Goal: Task Accomplishment & Management: Use online tool/utility

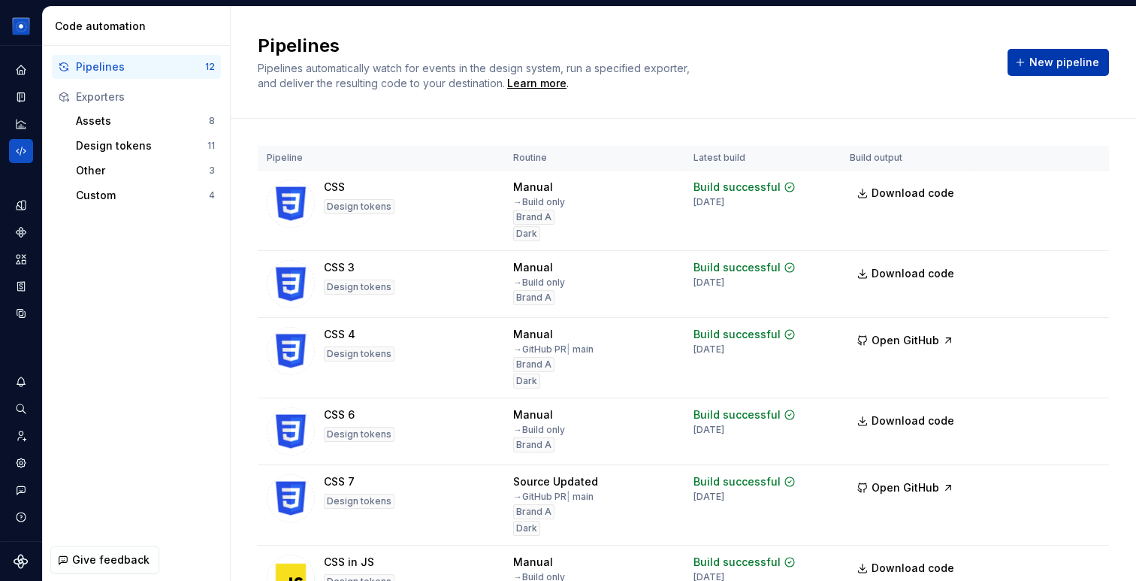
click at [1030, 68] on button "New pipeline" at bounding box center [1057, 62] width 101 height 27
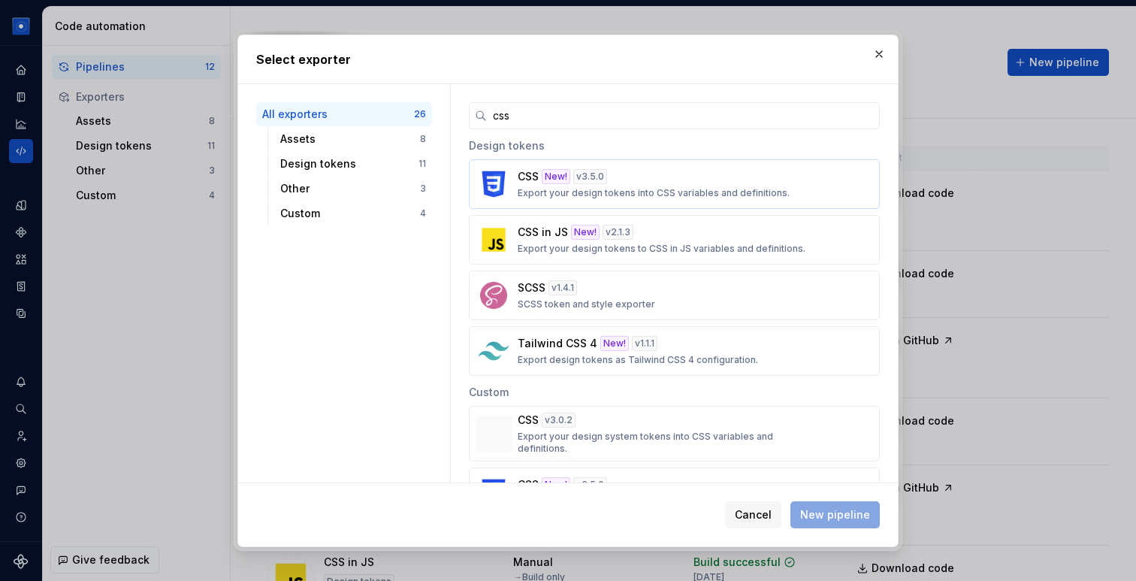
type input "css"
click at [600, 201] on button "CSS New! v 3.5.0 Export your design tokens into CSS variables and definitions." at bounding box center [674, 184] width 411 height 50
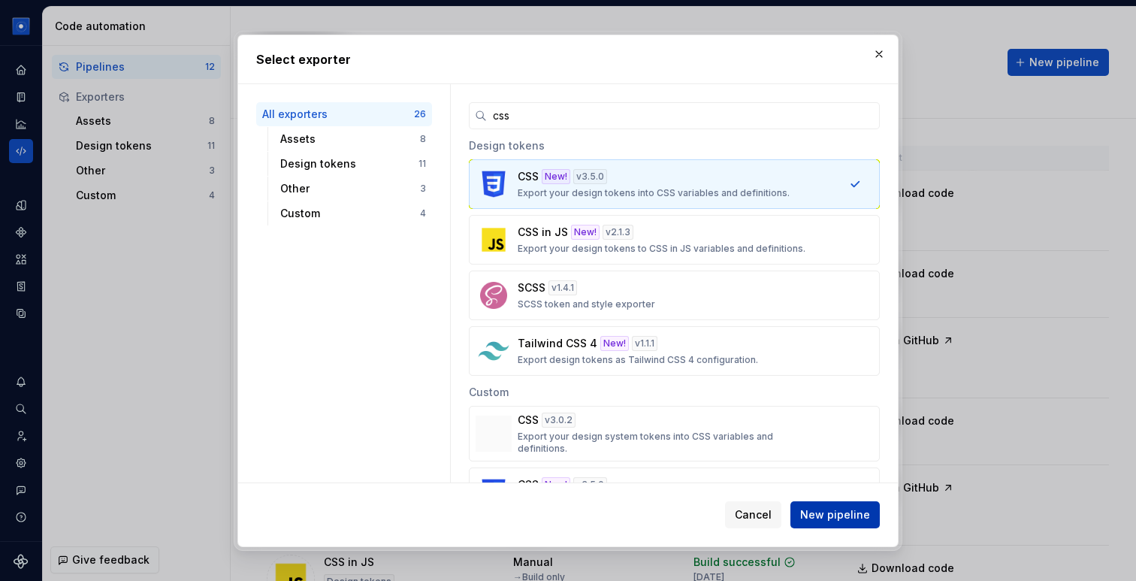
click at [838, 517] on span "New pipeline" at bounding box center [835, 514] width 70 height 15
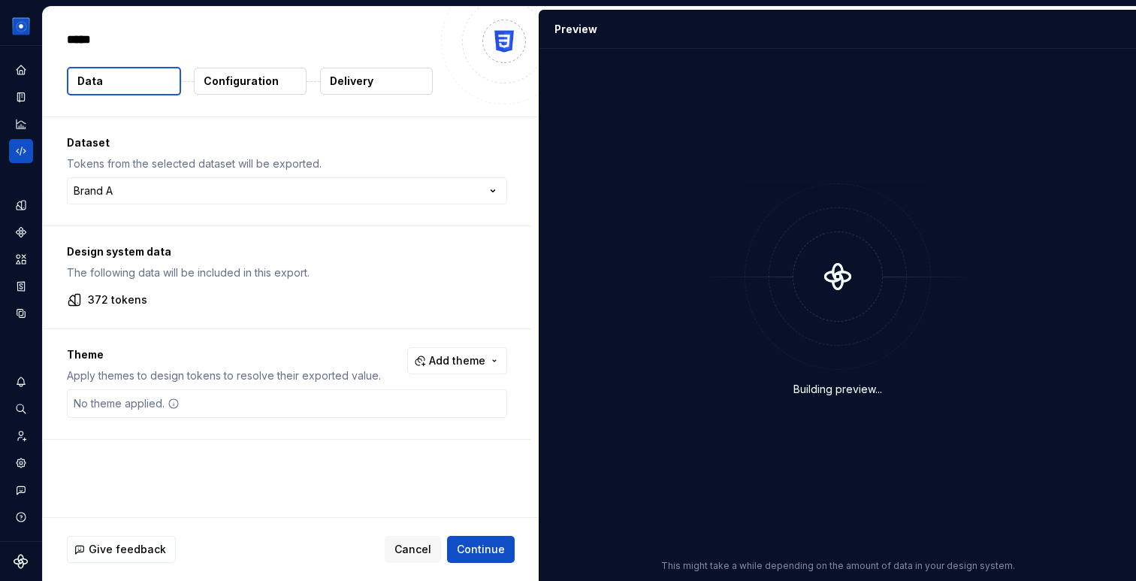
click at [389, 86] on button "Delivery" at bounding box center [376, 81] width 113 height 27
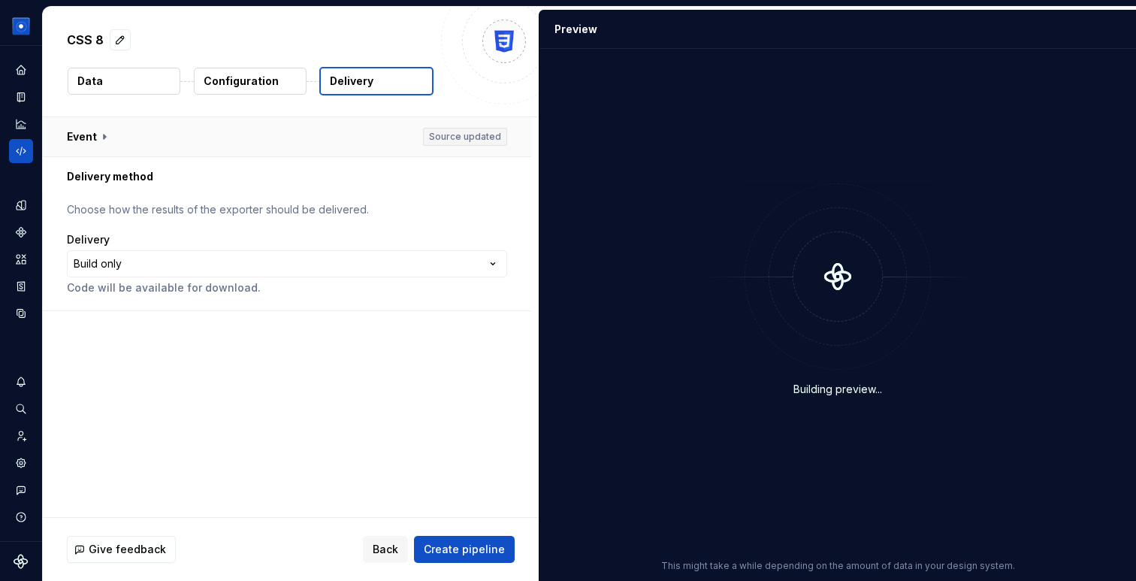
click at [80, 136] on button "button" at bounding box center [287, 136] width 488 height 39
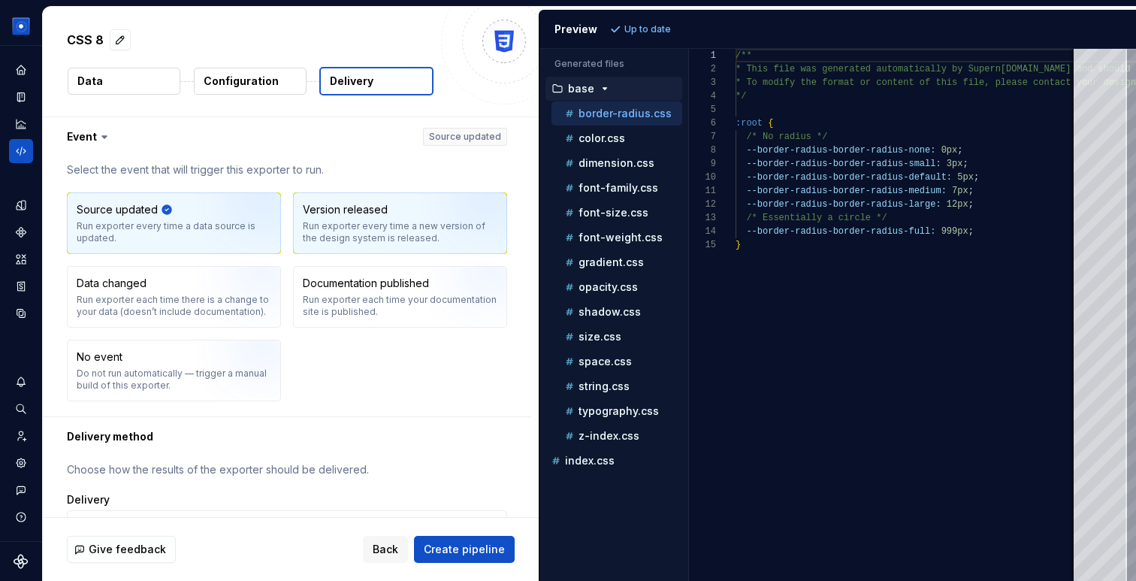
click at [316, 228] on div "Run exporter every time a new version of the design system is released." at bounding box center [400, 232] width 195 height 24
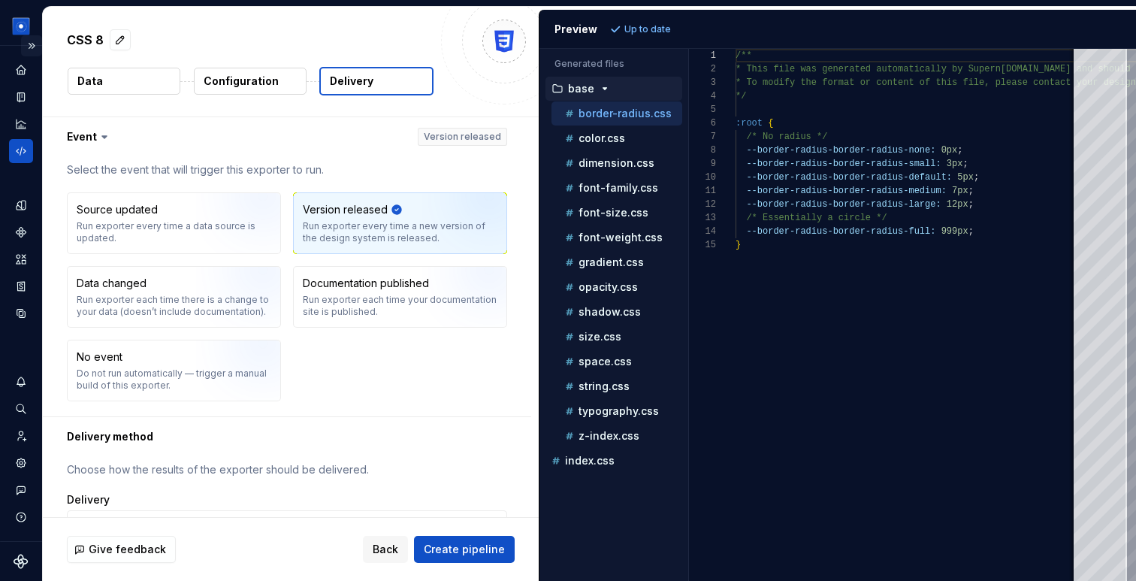
click at [35, 51] on button "Expand sidebar" at bounding box center [31, 45] width 21 height 21
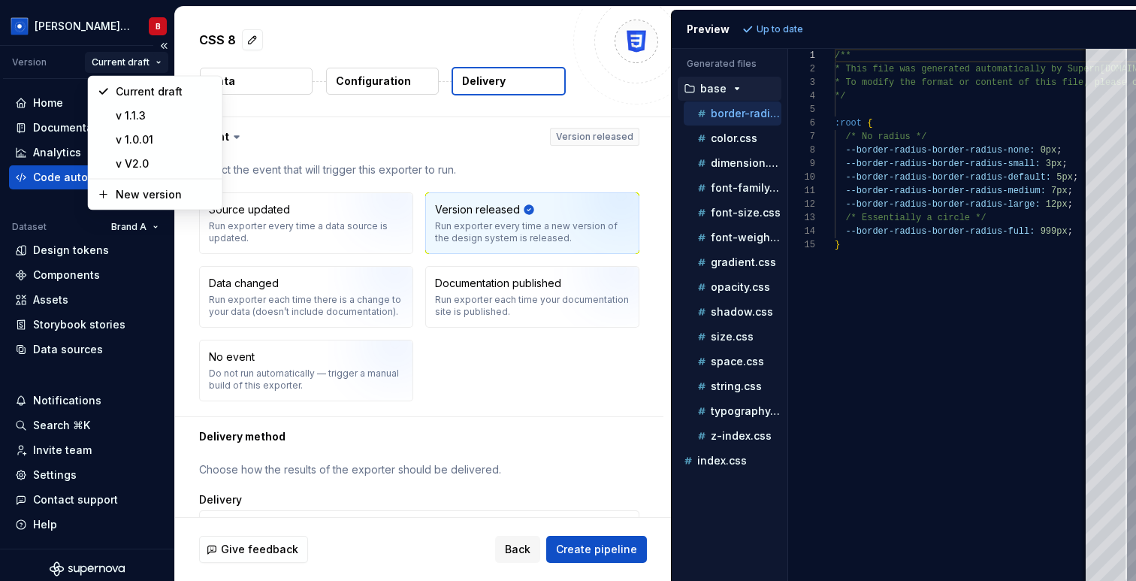
click at [152, 62] on html "**********" at bounding box center [568, 290] width 1136 height 581
click at [161, 199] on div "New version" at bounding box center [164, 194] width 98 height 15
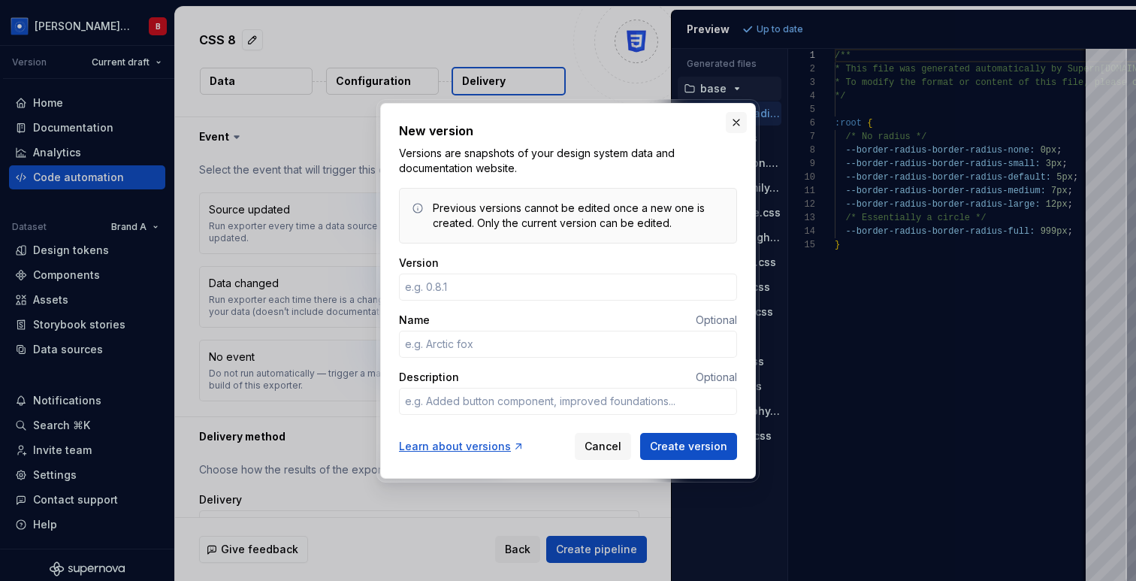
click at [732, 115] on button "button" at bounding box center [736, 122] width 21 height 21
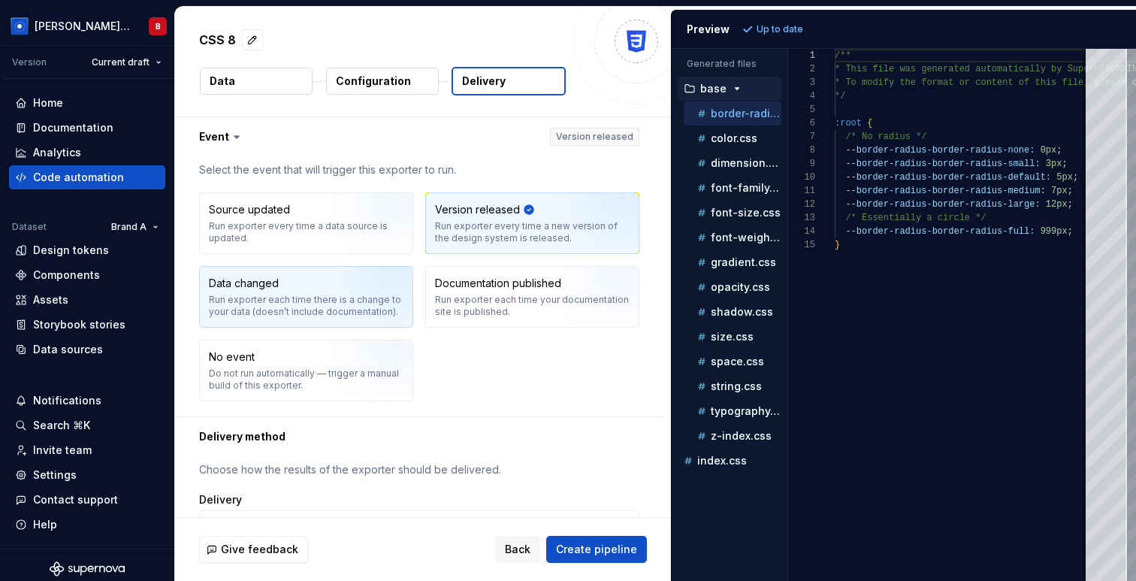
click at [279, 295] on div "Run exporter each time there is a change to your data (doesn’t include document…" at bounding box center [306, 306] width 195 height 24
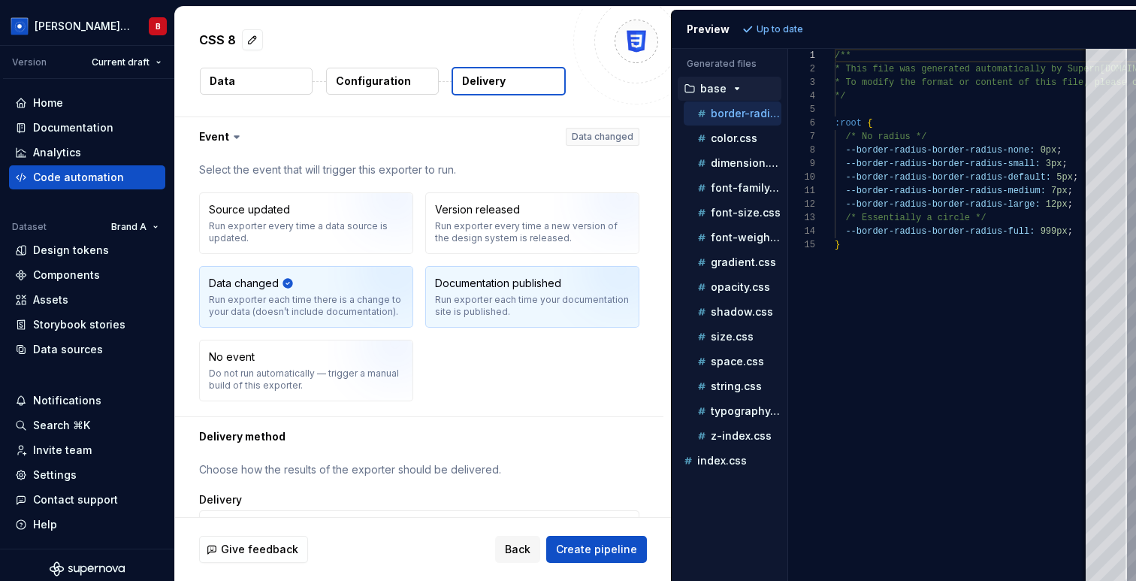
click at [454, 300] on div "Run exporter each time your documentation site is published." at bounding box center [532, 306] width 195 height 24
click at [342, 281] on img "button" at bounding box center [376, 302] width 96 height 101
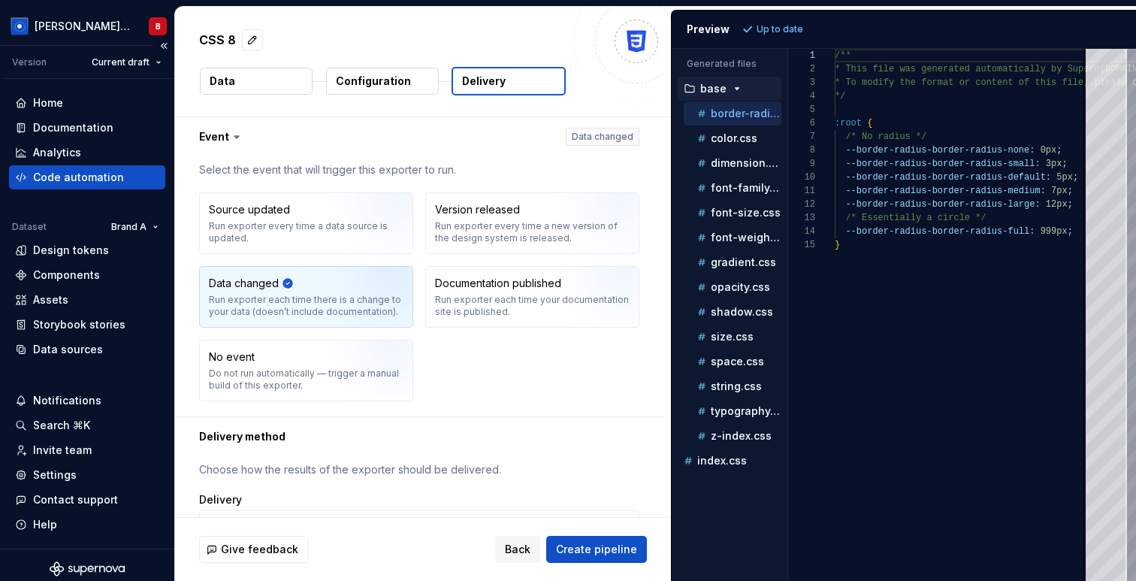
click at [66, 178] on div "Code automation" at bounding box center [78, 177] width 91 height 15
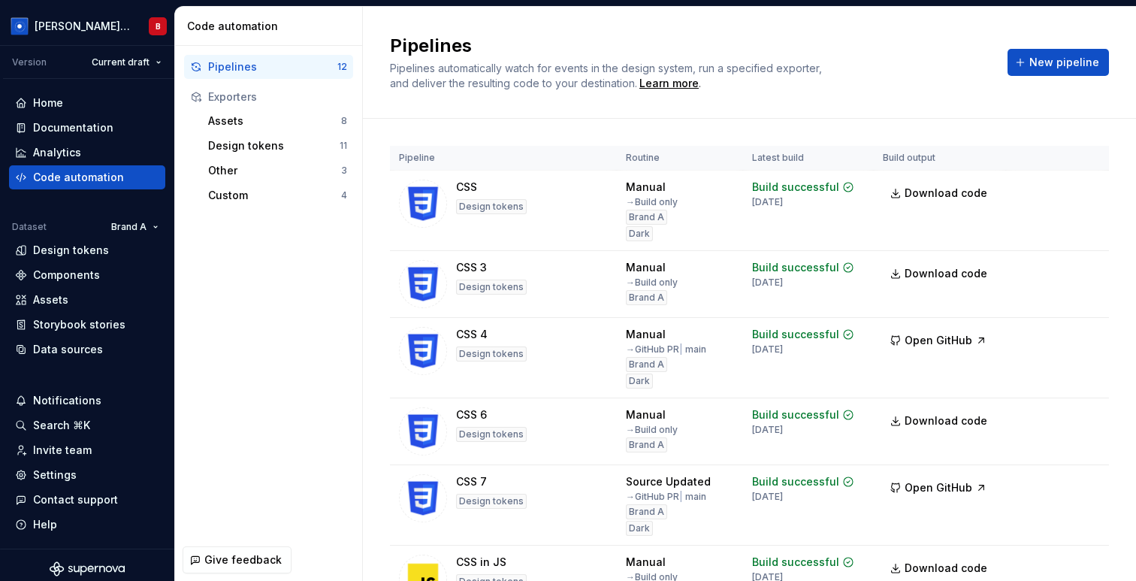
click at [231, 133] on div "Assets 8 Design tokens 11 Other 3 Custom 4" at bounding box center [268, 158] width 169 height 98
click at [231, 125] on div "Assets" at bounding box center [274, 120] width 133 height 15
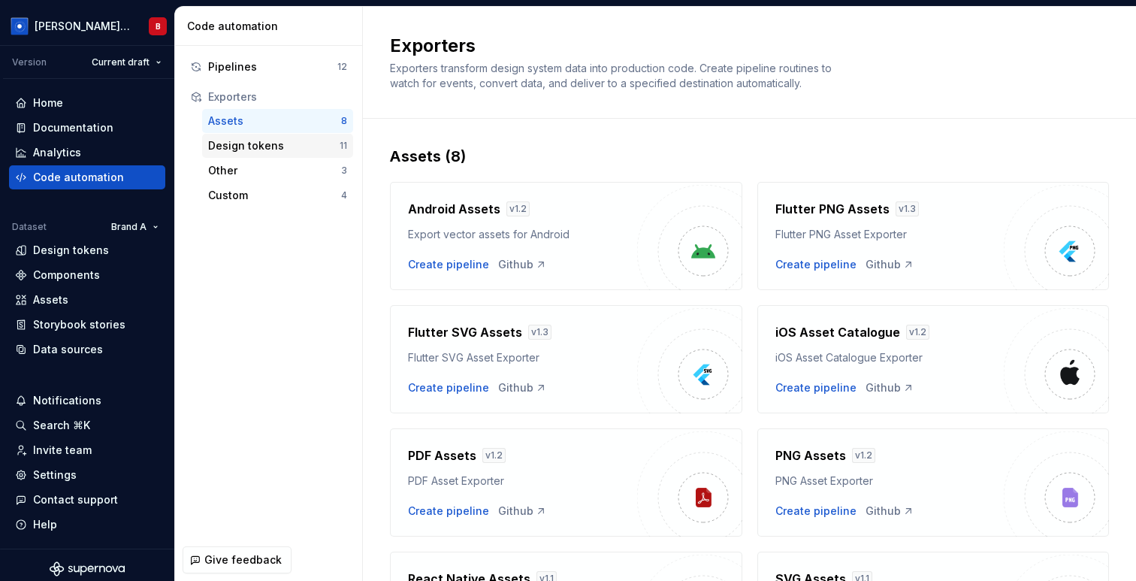
click at [234, 144] on div "Design tokens" at bounding box center [273, 145] width 131 height 15
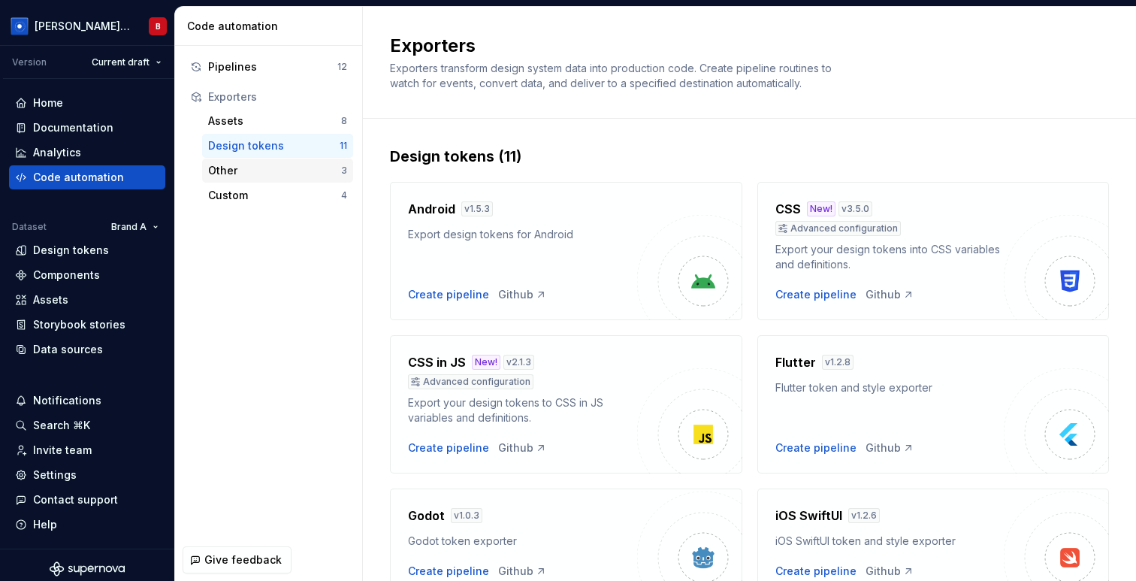
click at [225, 174] on div "Other" at bounding box center [274, 170] width 133 height 15
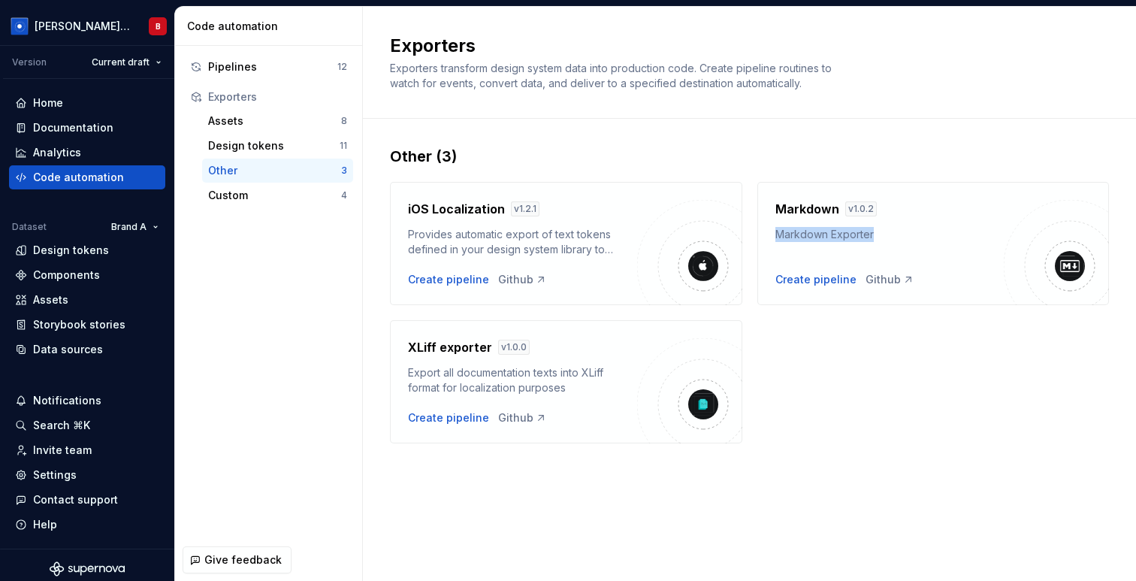
drag, startPoint x: 778, startPoint y: 229, endPoint x: 896, endPoint y: 230, distance: 118.7
click at [896, 230] on div "Markdown Exporter" at bounding box center [889, 234] width 229 height 15
click at [811, 283] on div "Create pipeline" at bounding box center [815, 279] width 81 height 15
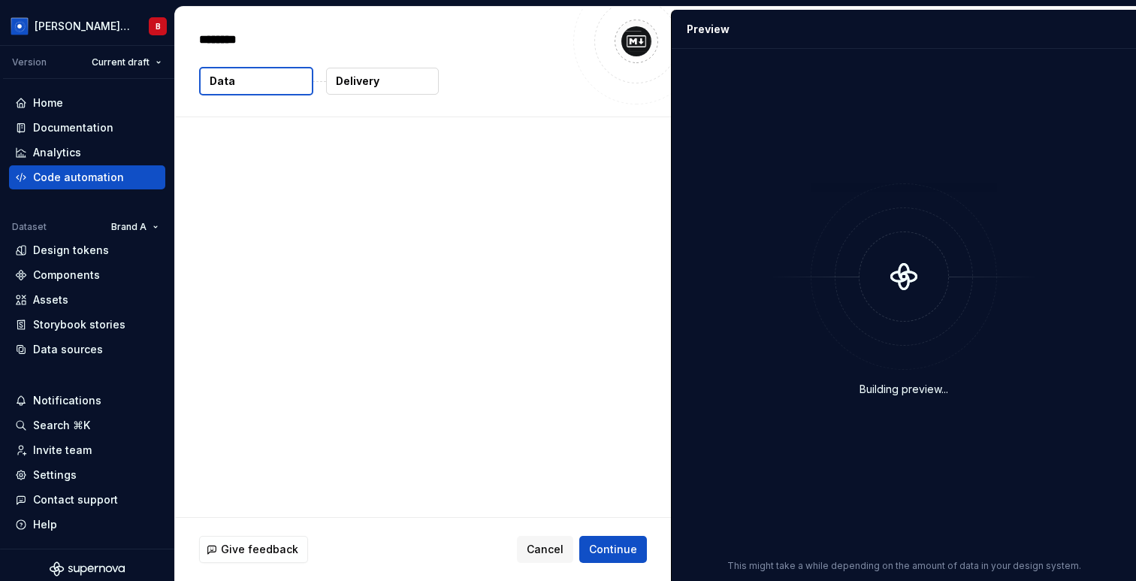
type textarea "*"
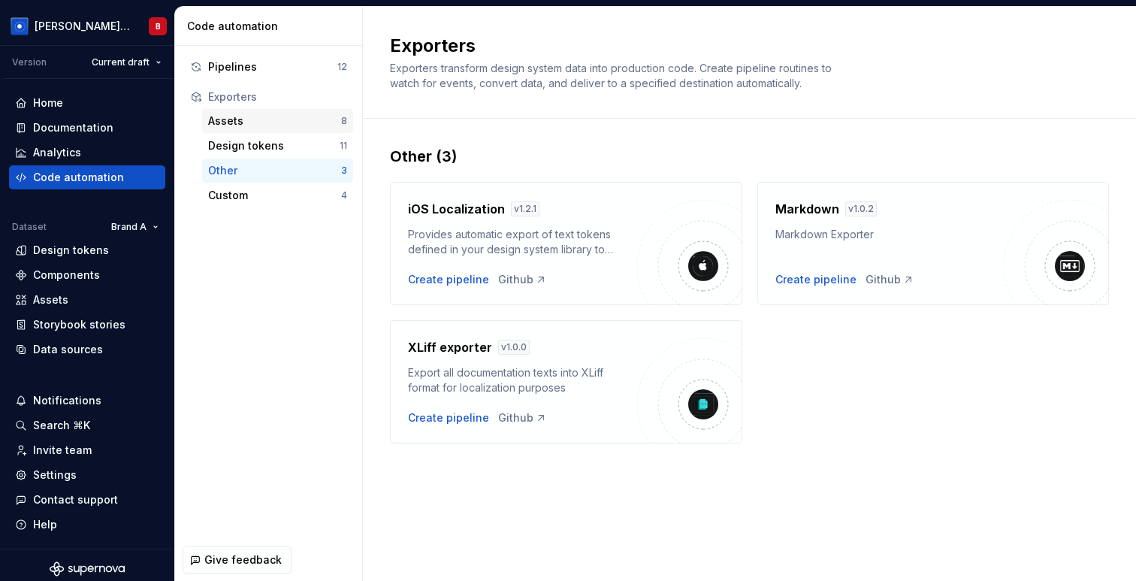
click at [241, 122] on div "Assets" at bounding box center [274, 120] width 133 height 15
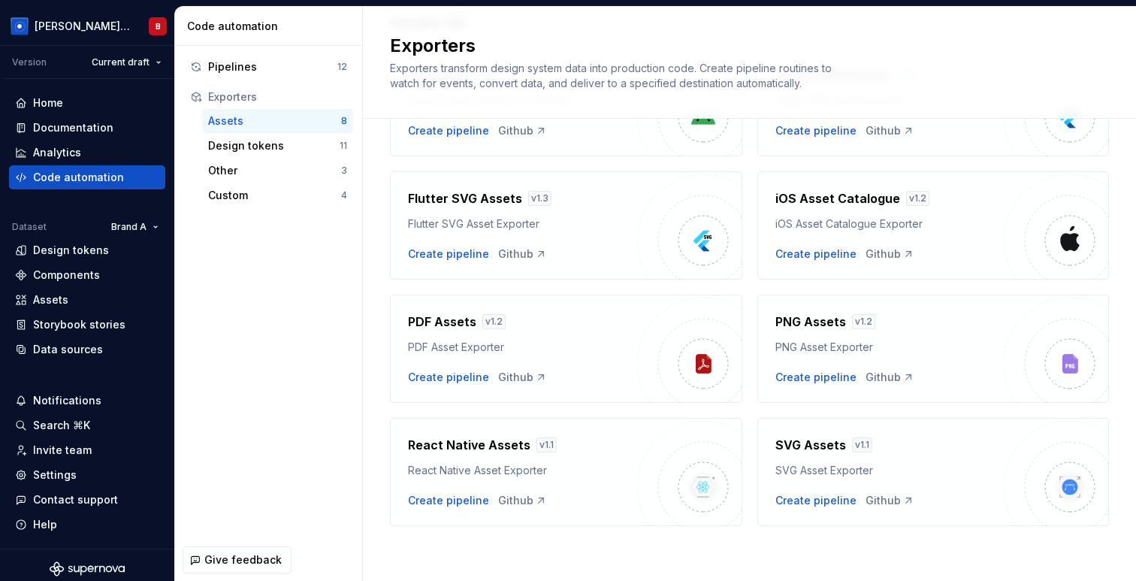
scroll to position [136, 0]
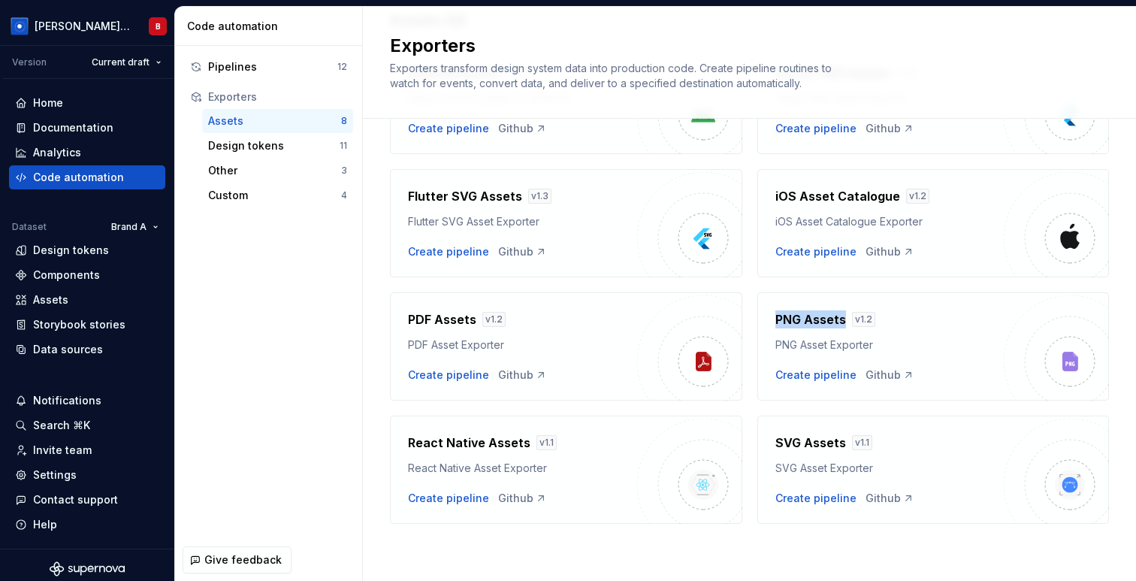
drag, startPoint x: 771, startPoint y: 323, endPoint x: 843, endPoint y: 326, distance: 72.2
click at [844, 327] on div "PNG Assets v 1.2 PNG Asset Exporter Create pipeline Github" at bounding box center [933, 346] width 352 height 108
drag, startPoint x: 773, startPoint y: 439, endPoint x: 860, endPoint y: 439, distance: 87.1
click at [860, 439] on div "SVG Assets v 1.1 SVG Asset Exporter Create pipeline Github" at bounding box center [933, 469] width 352 height 108
click at [914, 455] on div "SVG Assets v 1.1 SVG Asset Exporter" at bounding box center [889, 454] width 229 height 42
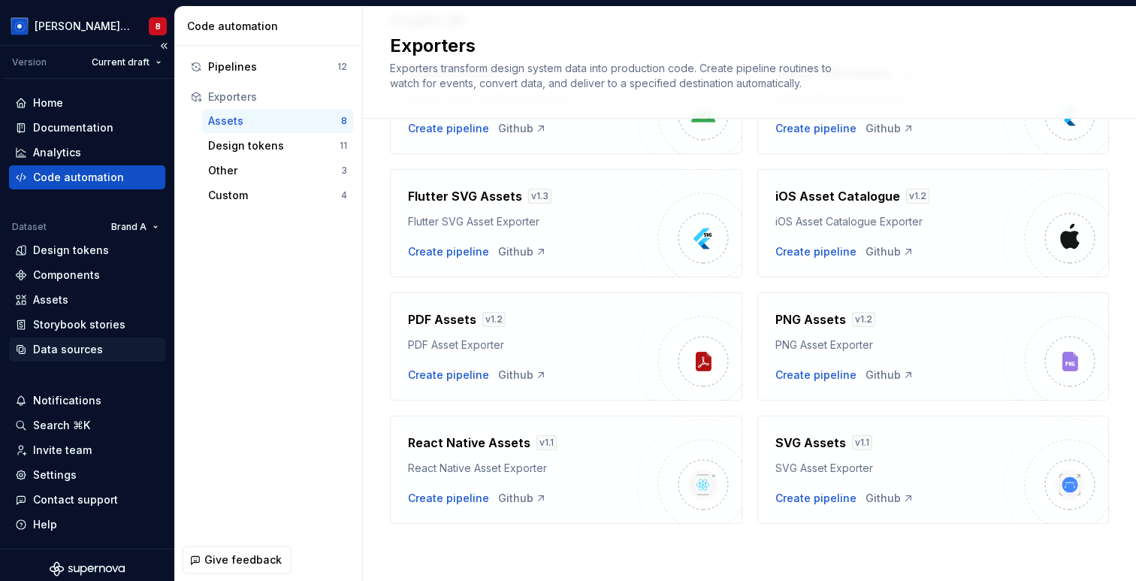
click at [80, 352] on div "Data sources" at bounding box center [68, 349] width 70 height 15
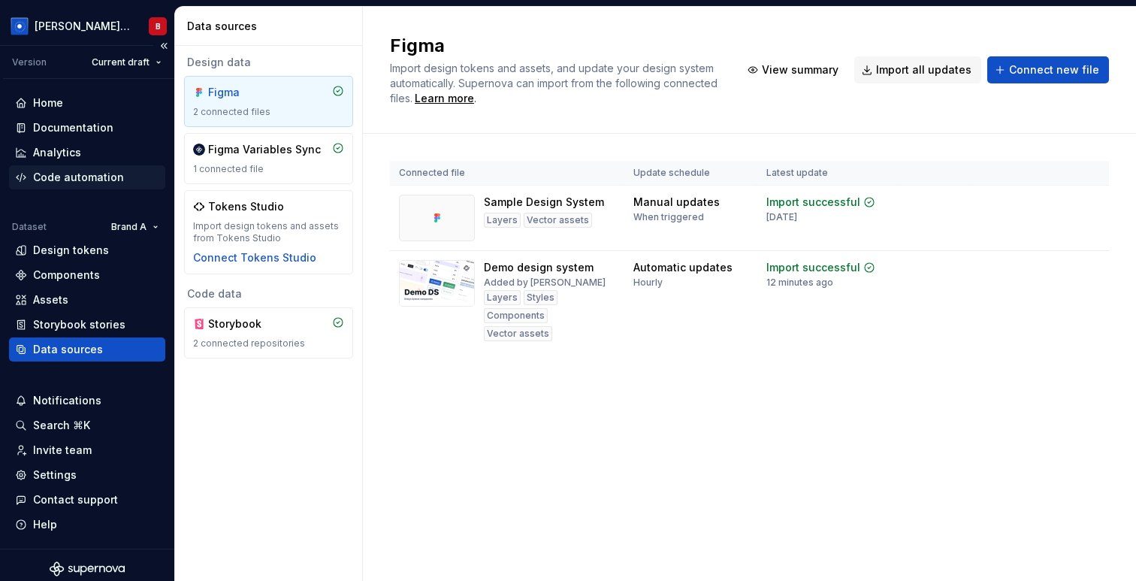
click at [77, 180] on div "Code automation" at bounding box center [78, 177] width 91 height 15
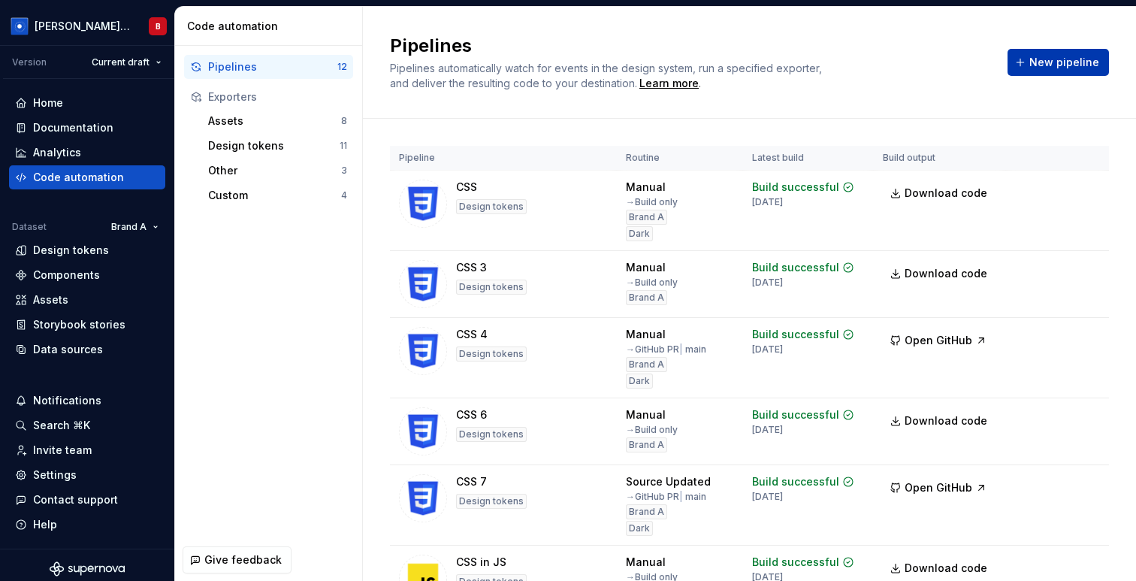
click at [1047, 57] on span "New pipeline" at bounding box center [1064, 62] width 70 height 15
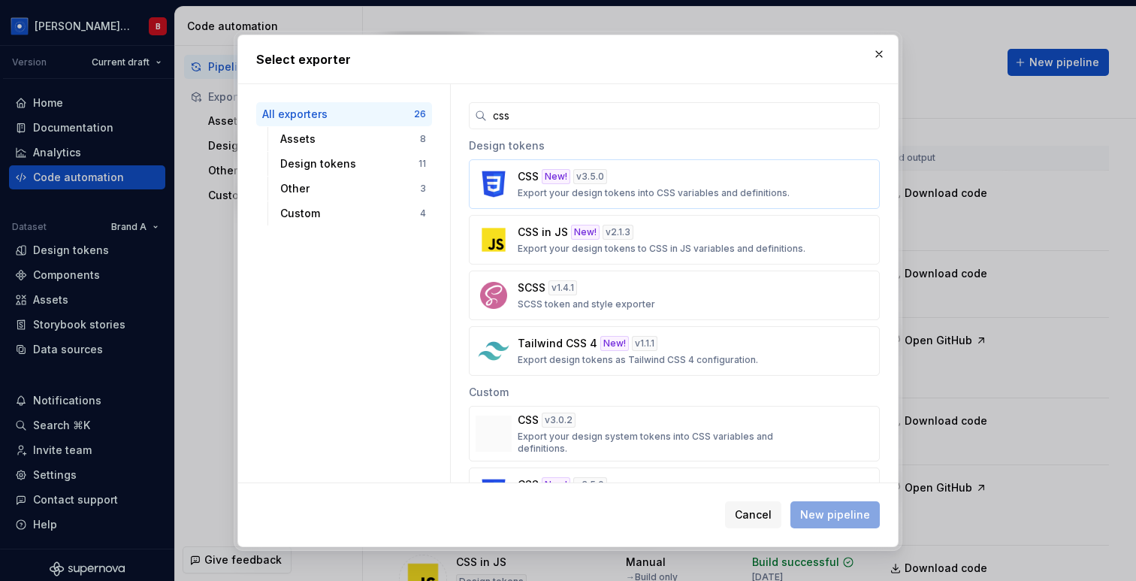
type input "css"
click at [596, 179] on div "v 3.5.0" at bounding box center [590, 176] width 34 height 15
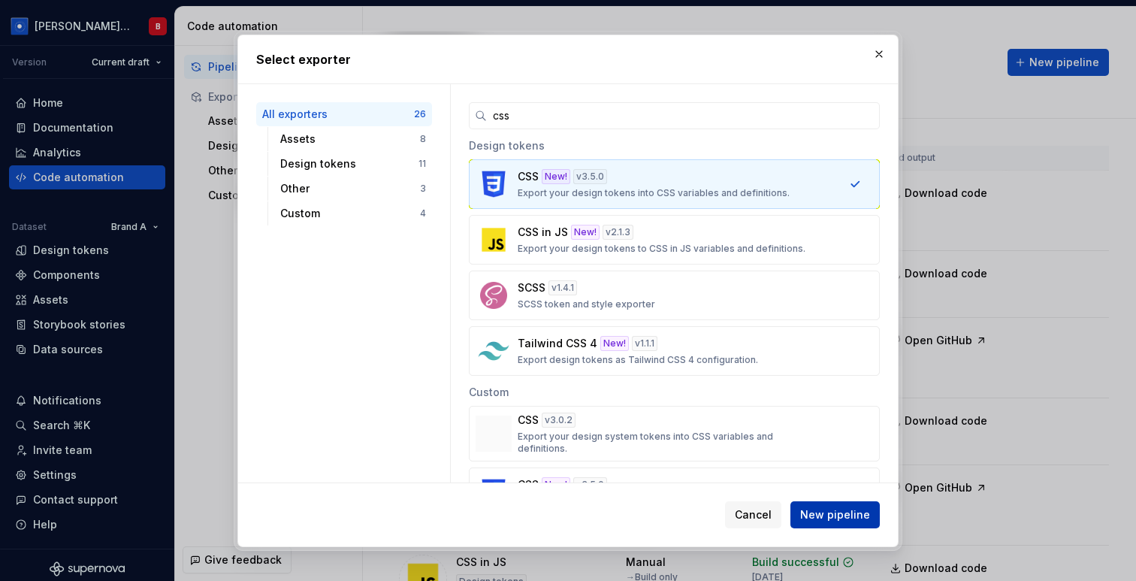
click at [855, 516] on span "New pipeline" at bounding box center [835, 514] width 70 height 15
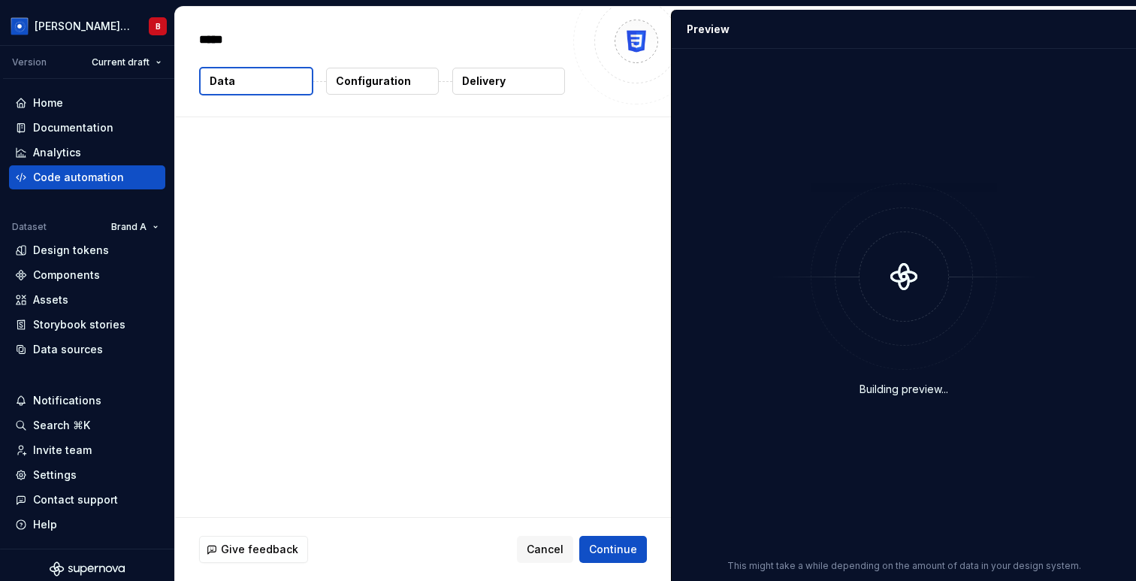
type textarea "*"
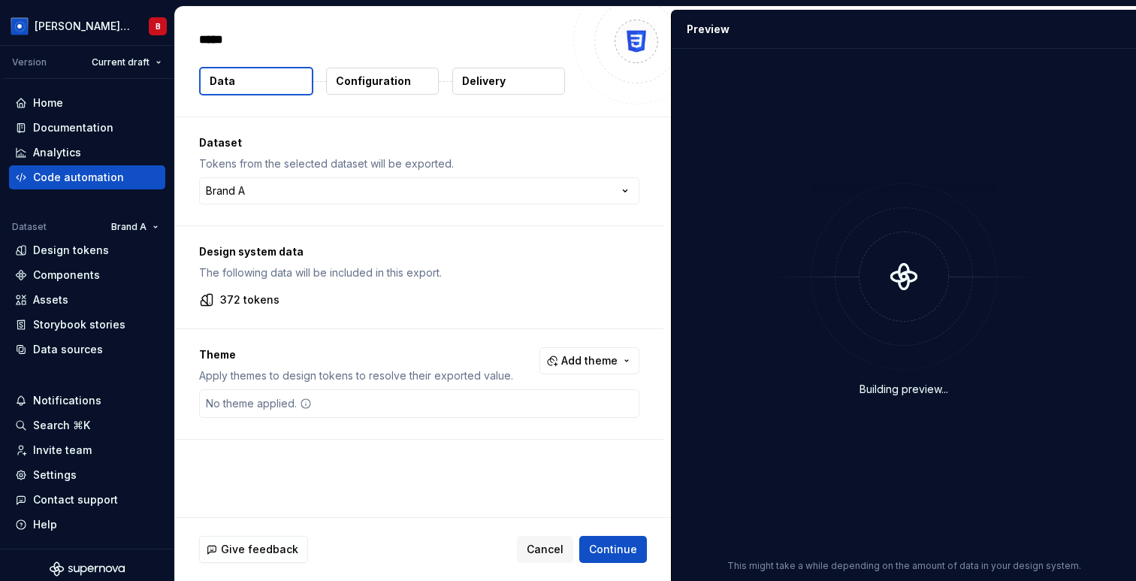
click at [489, 81] on p "Delivery" at bounding box center [484, 81] width 44 height 15
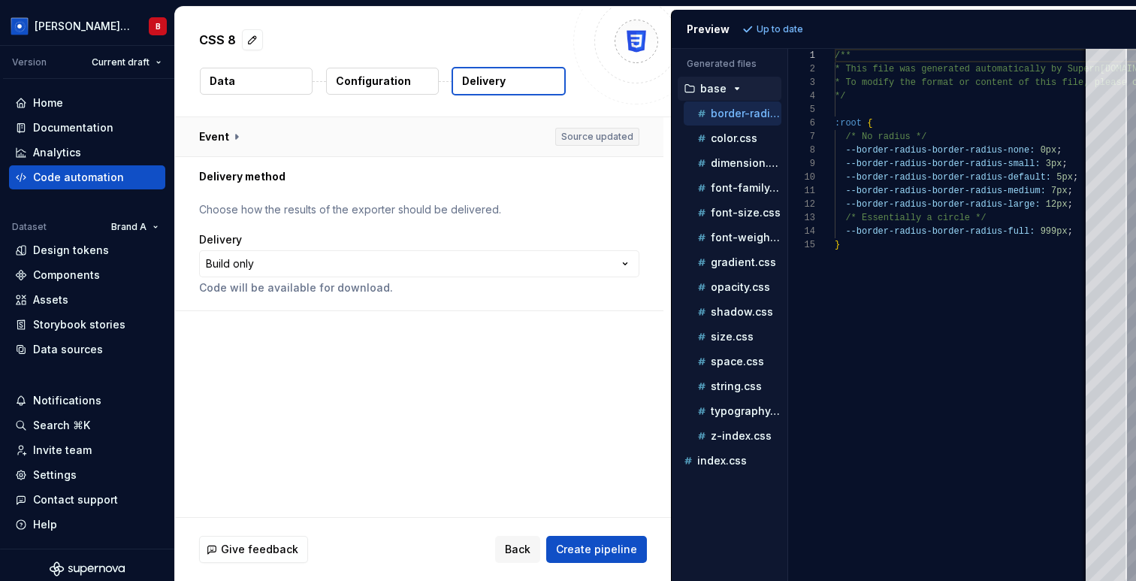
click at [252, 136] on button "button" at bounding box center [419, 136] width 488 height 39
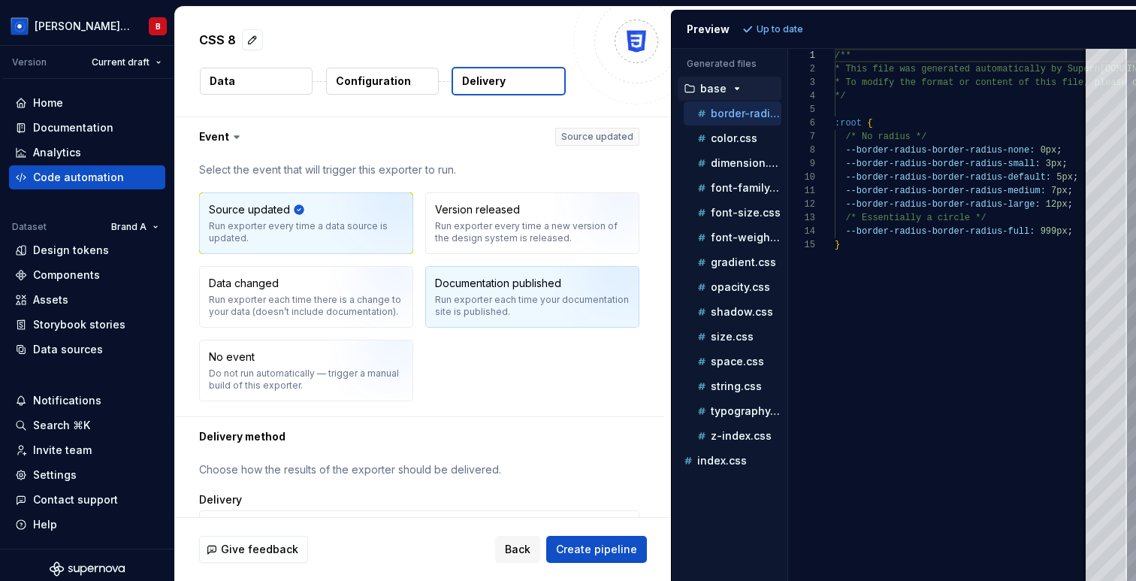
click at [457, 294] on div "Run exporter each time your documentation site is published." at bounding box center [532, 306] width 195 height 24
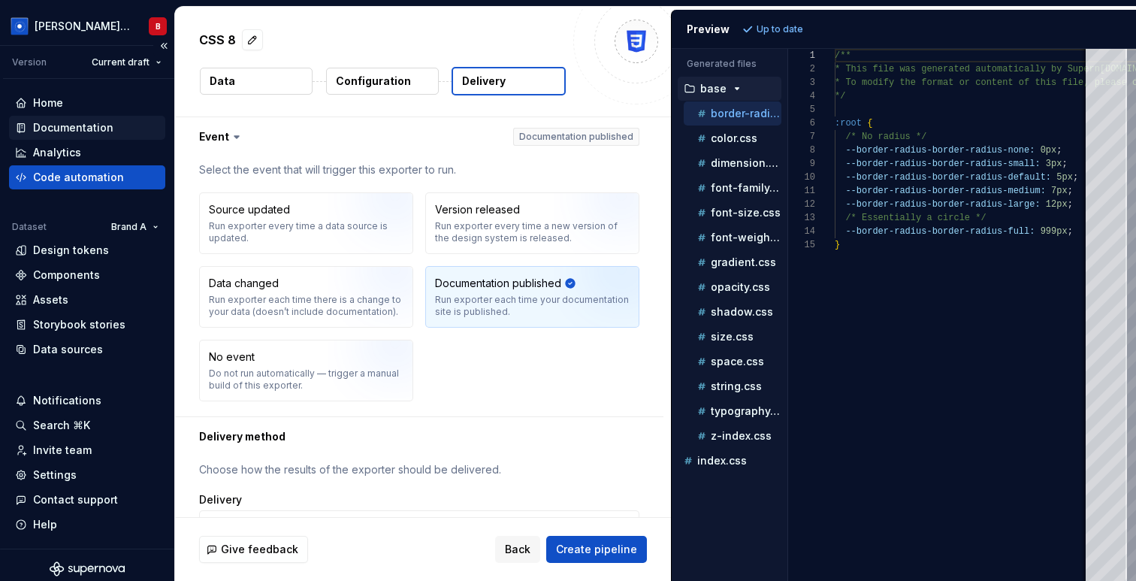
type button "OnDocumentationPublished"
click at [74, 124] on div "Documentation" at bounding box center [73, 127] width 80 height 15
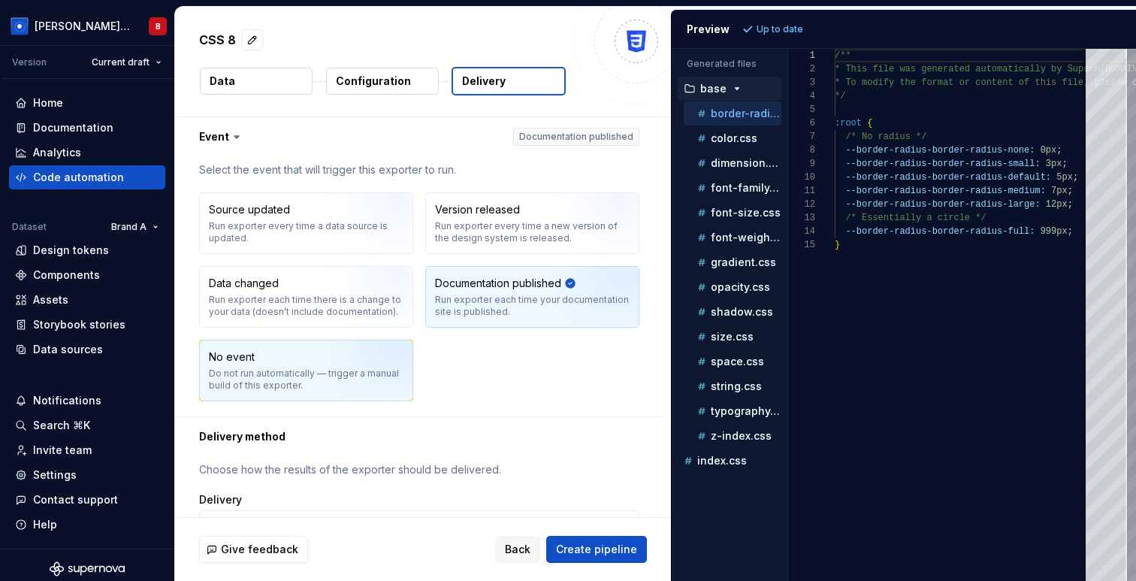
click at [299, 370] on div "Do not run automatically — trigger a manual build of this exporter." at bounding box center [306, 379] width 195 height 24
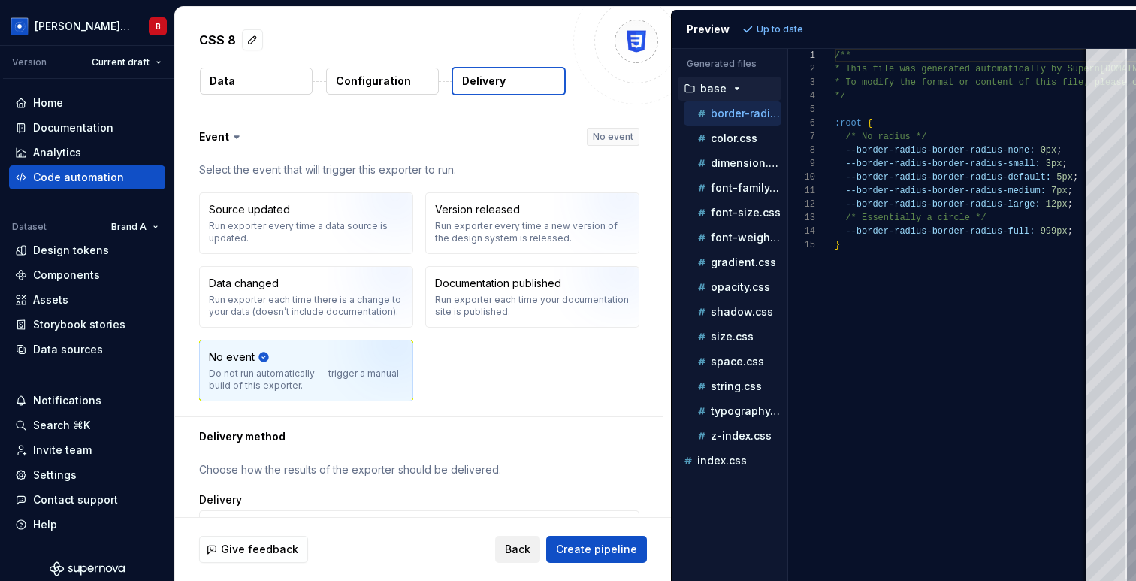
click at [516, 551] on span "Back" at bounding box center [518, 549] width 26 height 15
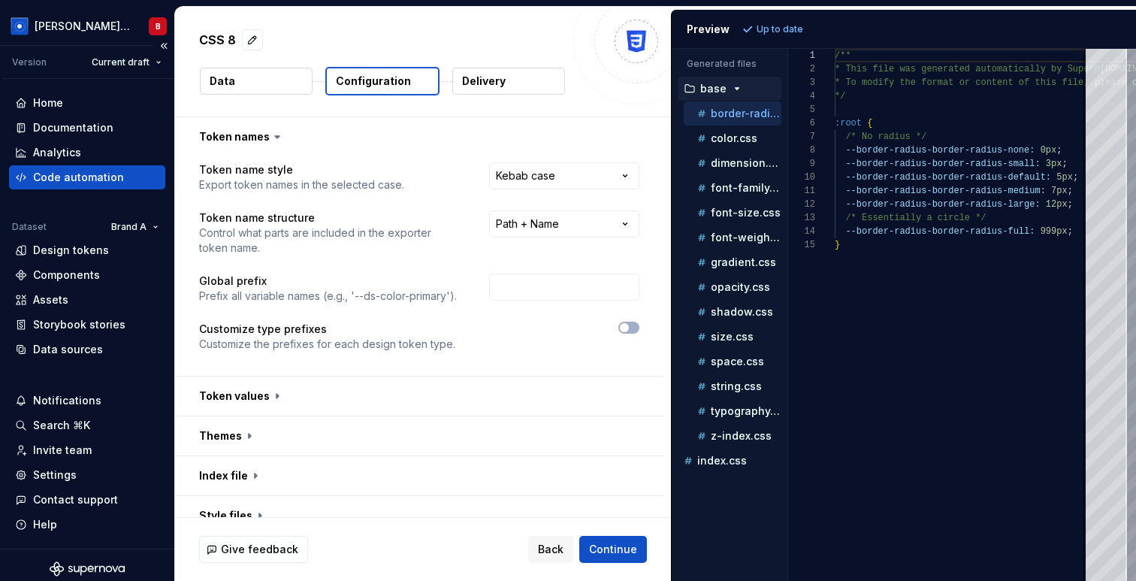
click at [58, 178] on div "Code automation" at bounding box center [78, 177] width 91 height 15
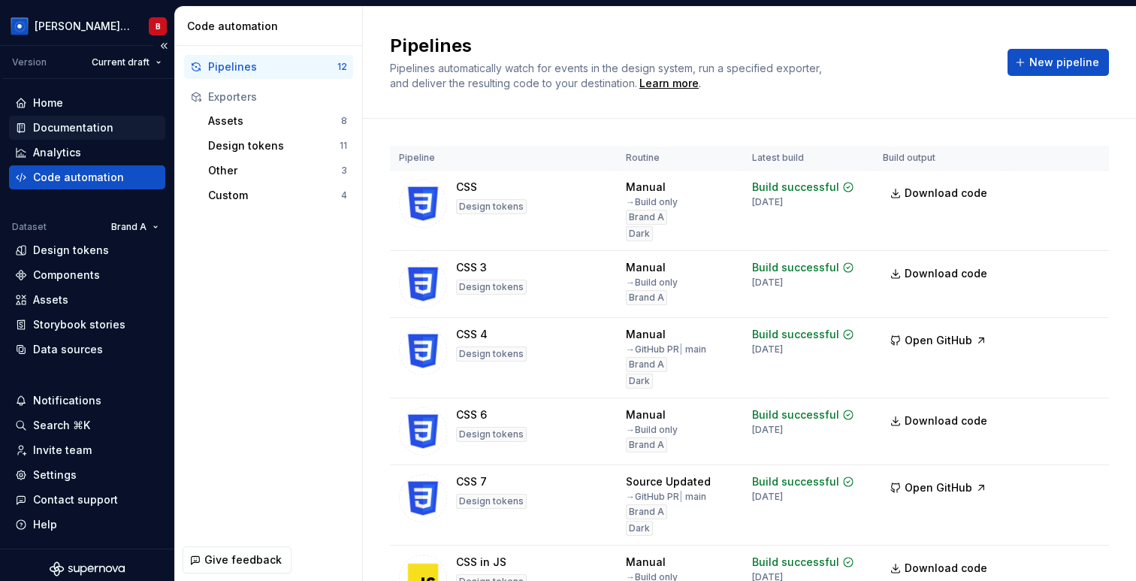
click at [40, 127] on div "Documentation" at bounding box center [73, 127] width 80 height 15
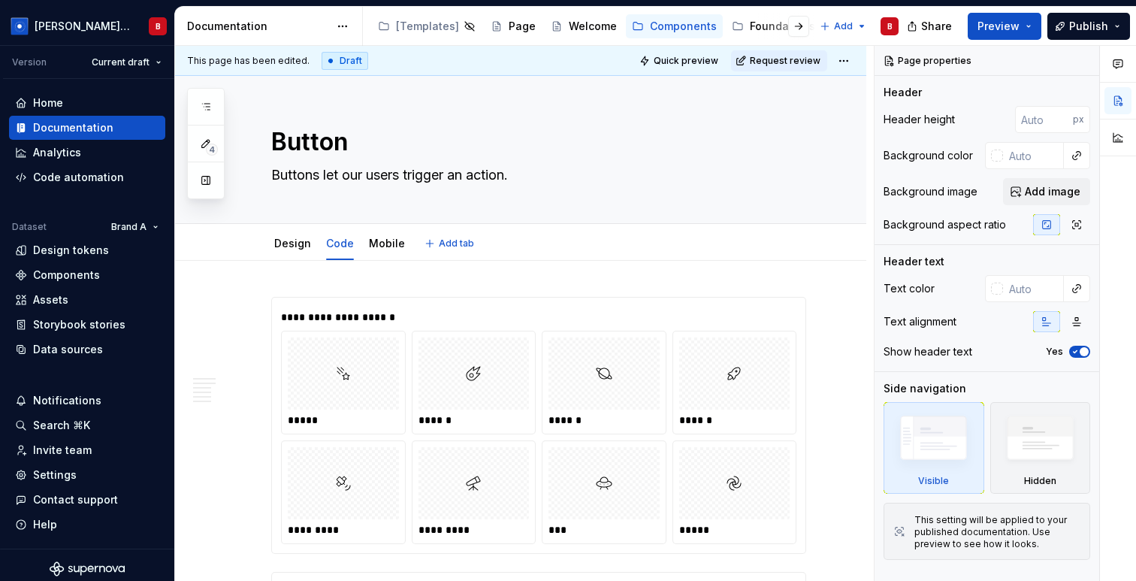
type textarea "*"
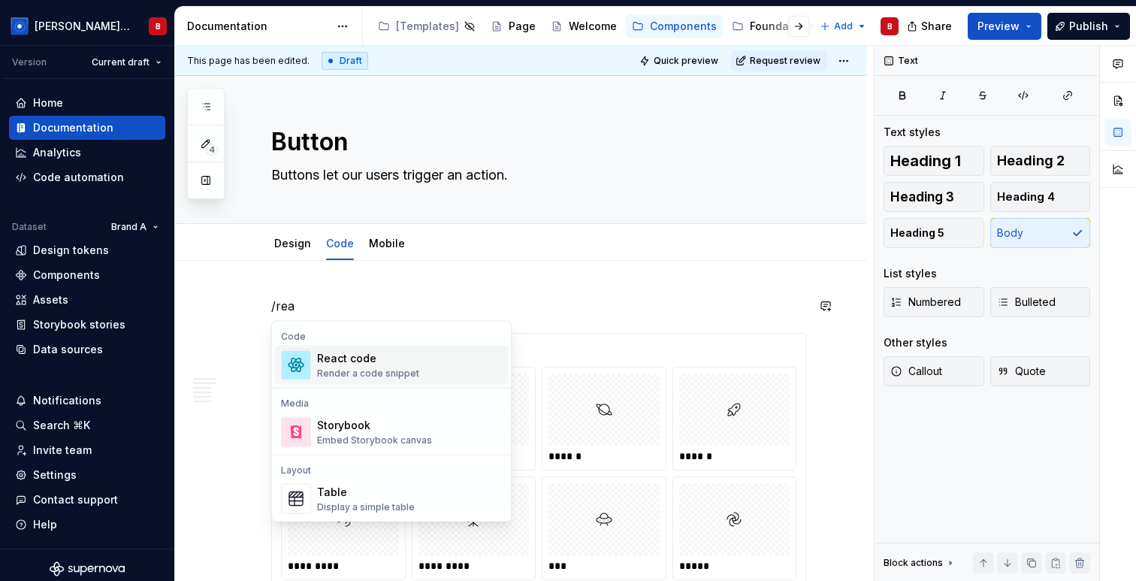
click at [329, 370] on div "Render a code snippet" at bounding box center [368, 373] width 102 height 12
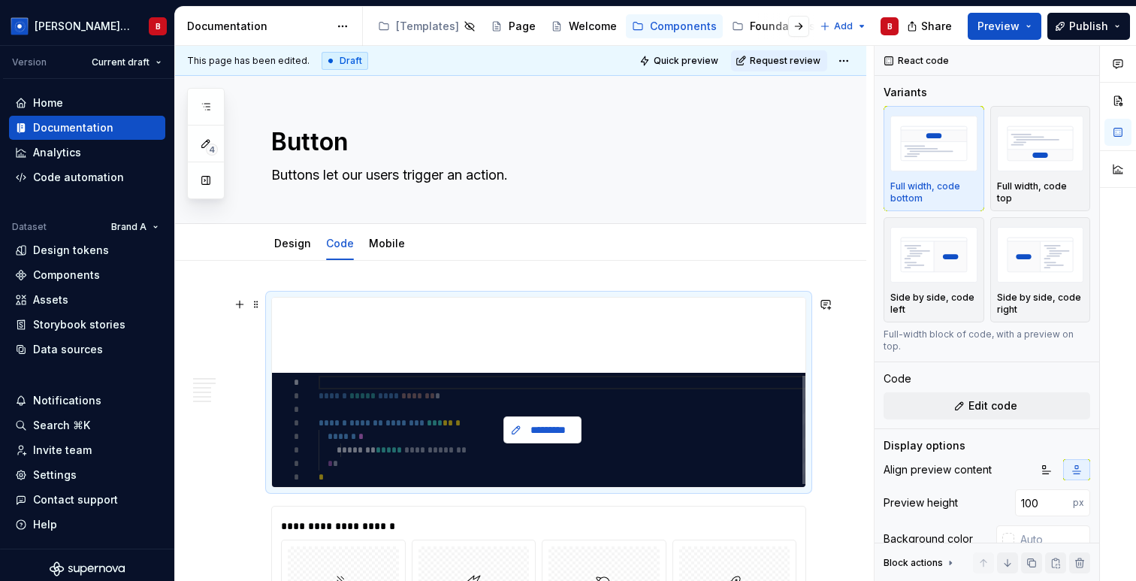
click at [543, 436] on span "*********" at bounding box center [548, 429] width 47 height 15
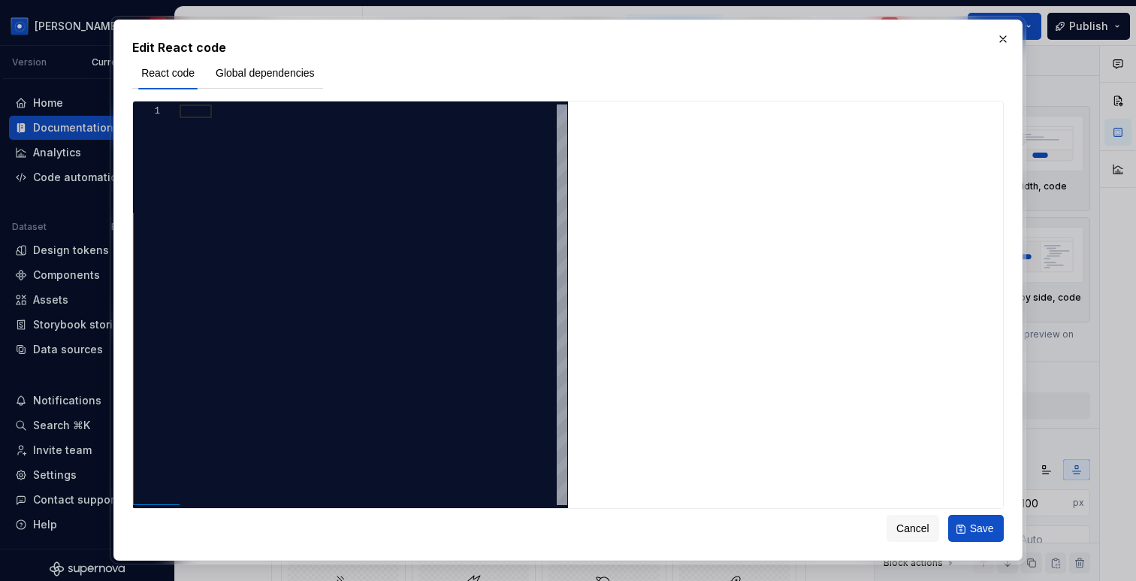
type textarea "*"
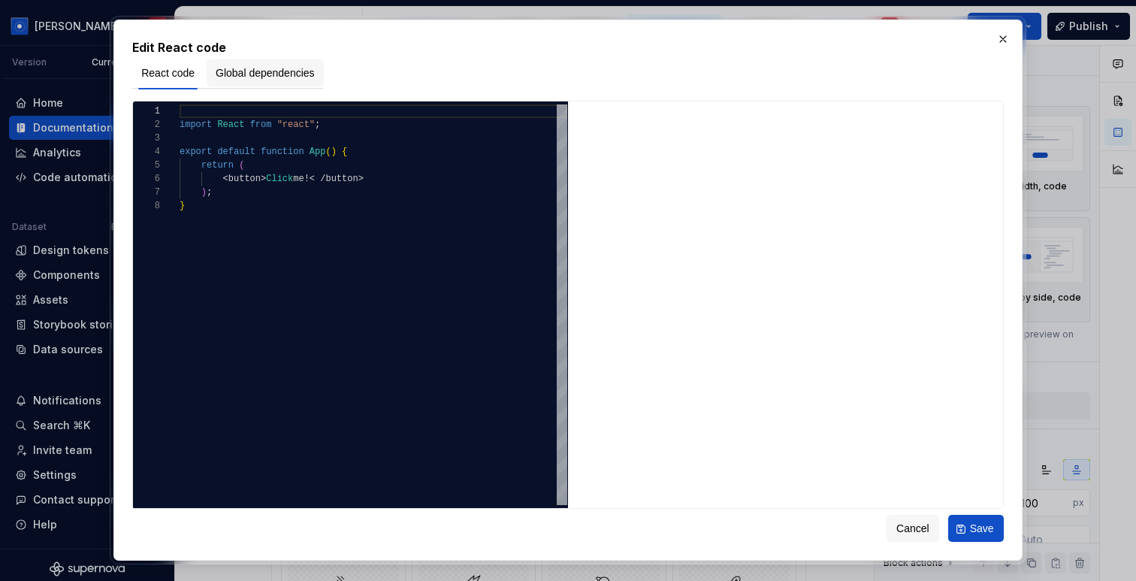
click at [257, 73] on span "Global dependencies" at bounding box center [265, 72] width 99 height 15
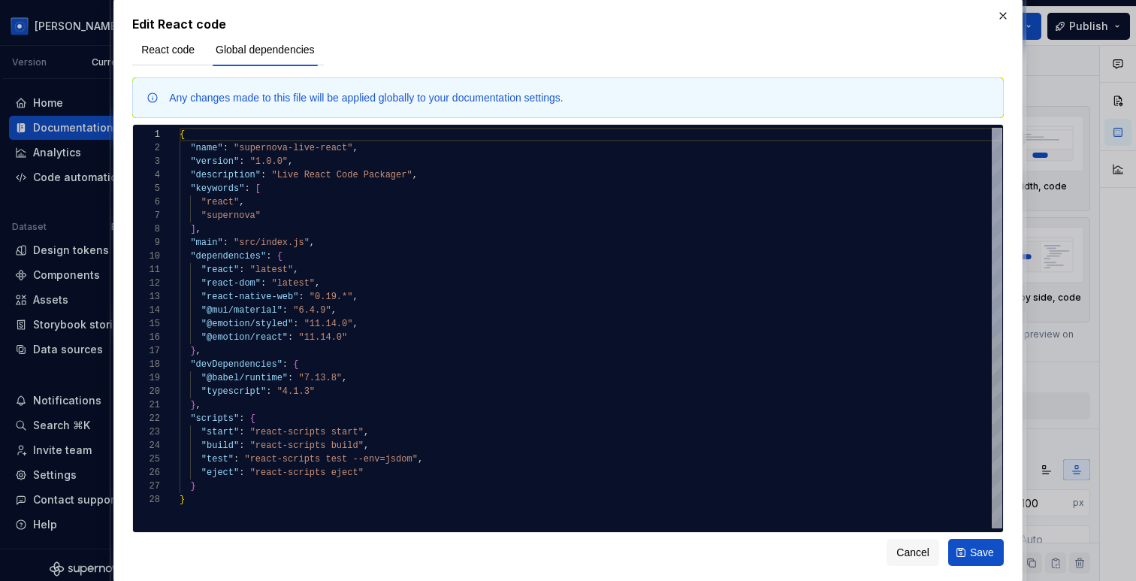
type textarea "**********"
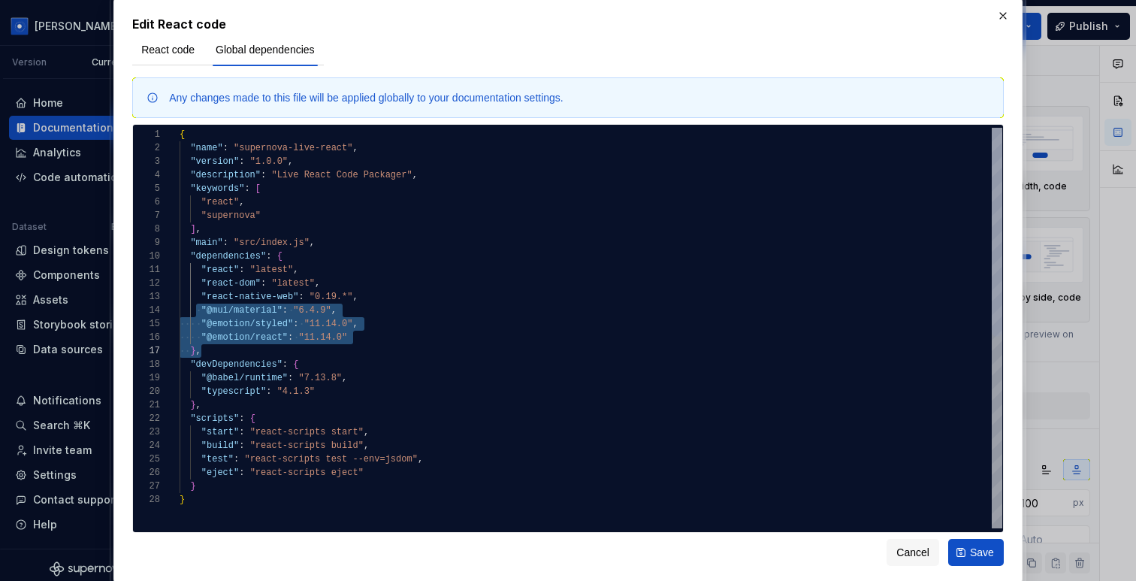
scroll to position [41, 168]
drag, startPoint x: 195, startPoint y: 311, endPoint x: 373, endPoint y: 340, distance: 180.4
click at [373, 340] on div "{ "name" : "supernova-live-react" , "version" : "1.0.0" , "description" : "Live…" at bounding box center [591, 510] width 823 height 765
click at [155, 50] on span "React code" at bounding box center [167, 49] width 53 height 15
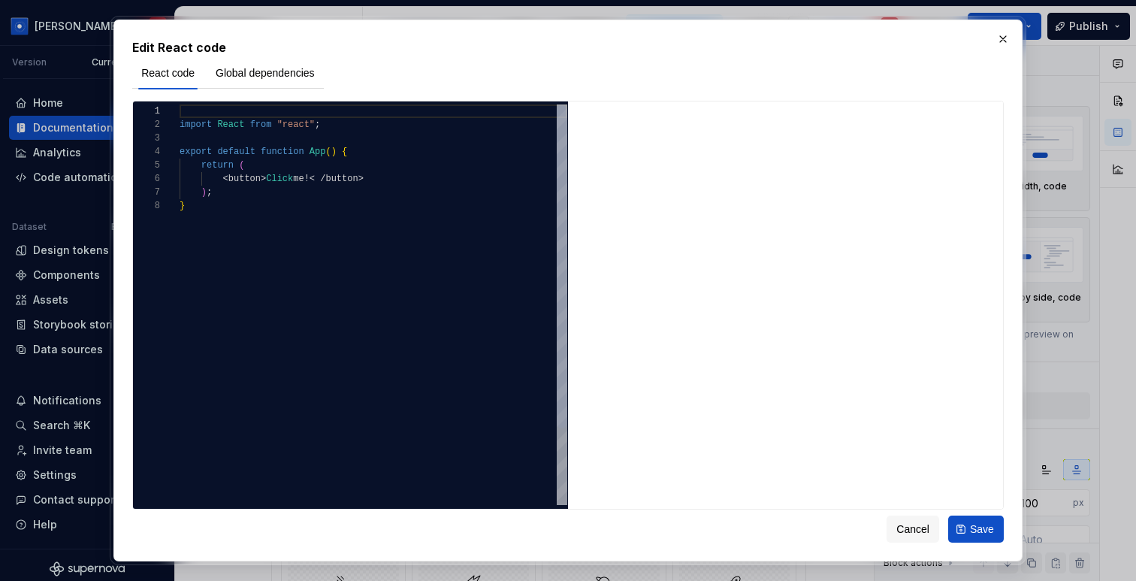
type textarea "**********"
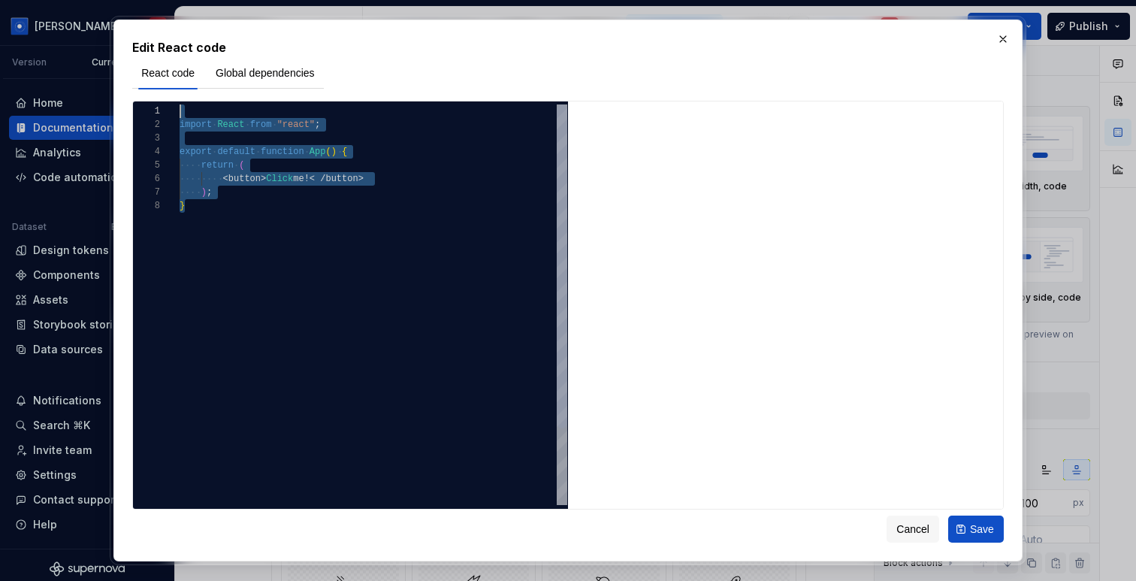
scroll to position [0, 0]
drag, startPoint x: 189, startPoint y: 210, endPoint x: 174, endPoint y: 117, distance: 93.5
click at [180, 117] on div "import React from "react" ; export default function App ( ) { return ( < button…" at bounding box center [374, 351] width 388 height 495
click at [253, 200] on div "import React from "react" ; export default function App ( ) { return ( < button…" at bounding box center [374, 351] width 388 height 495
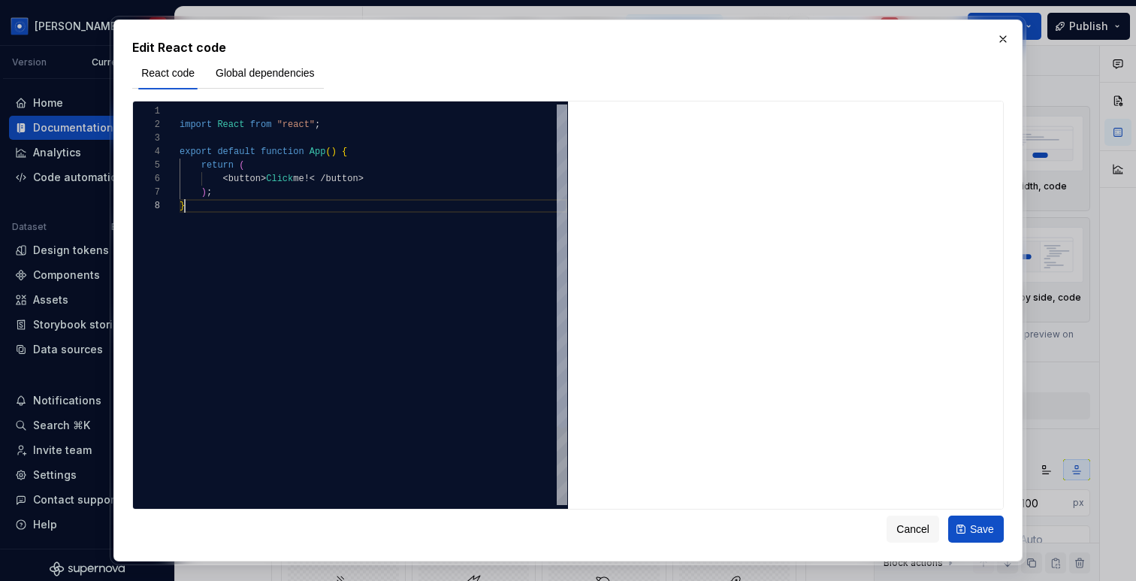
scroll to position [95, 5]
click at [1004, 41] on button "button" at bounding box center [1002, 39] width 21 height 21
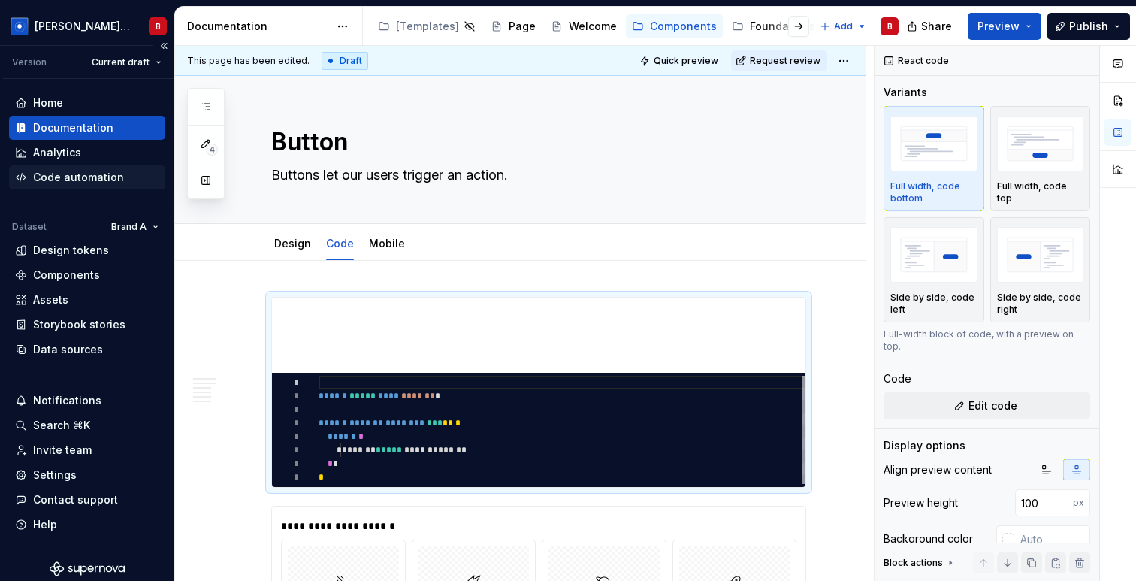
click at [83, 177] on div "Code automation" at bounding box center [78, 177] width 91 height 15
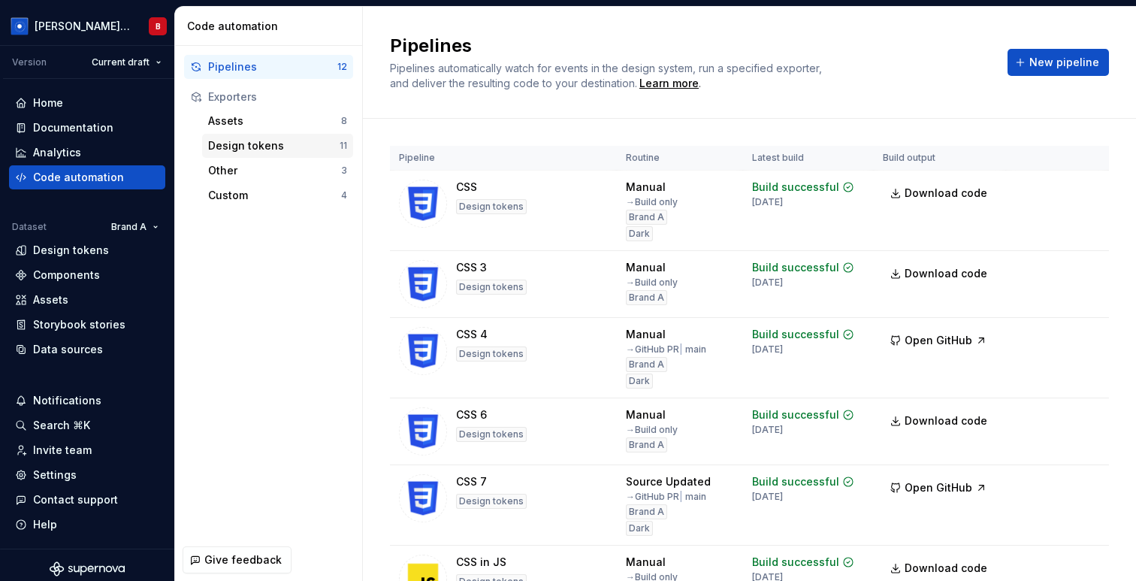
click at [239, 147] on div "Design tokens" at bounding box center [273, 145] width 131 height 15
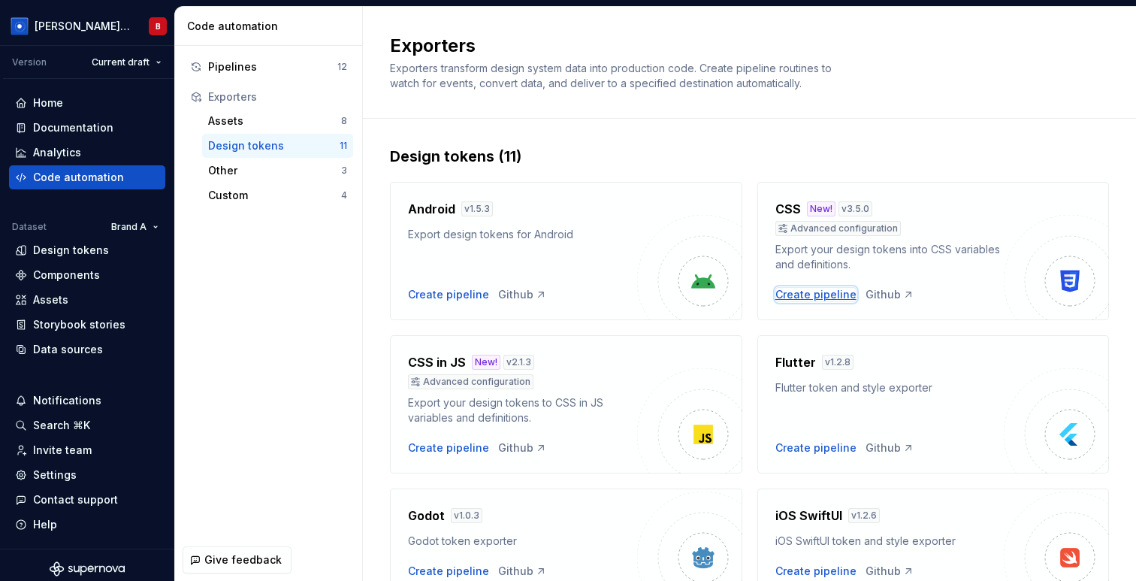
click at [832, 296] on div "Create pipeline" at bounding box center [815, 294] width 81 height 15
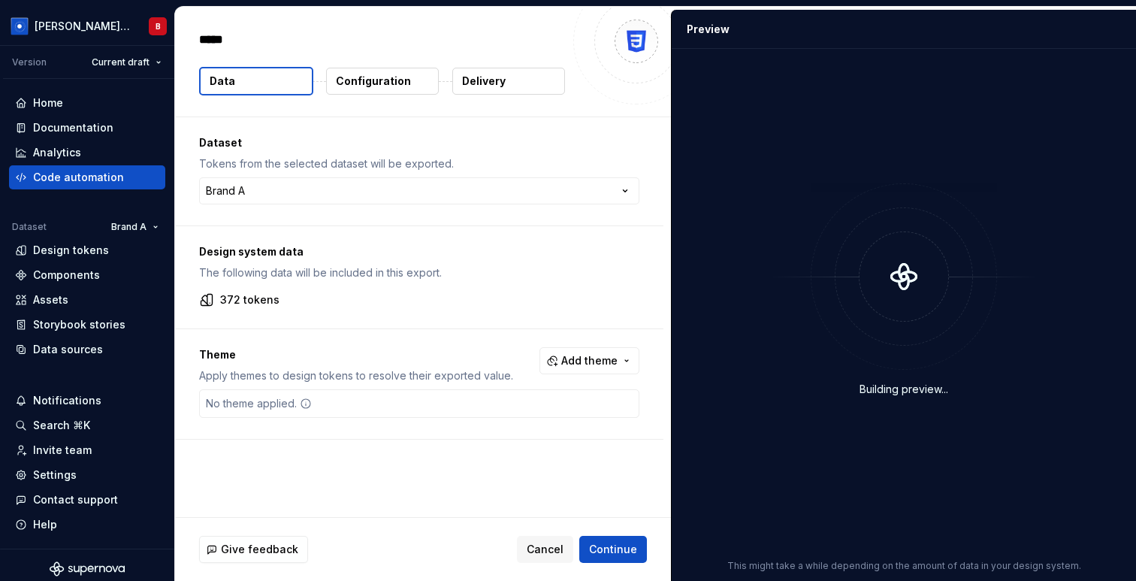
type textarea "*"
click at [370, 81] on p "Configuration" at bounding box center [373, 81] width 75 height 15
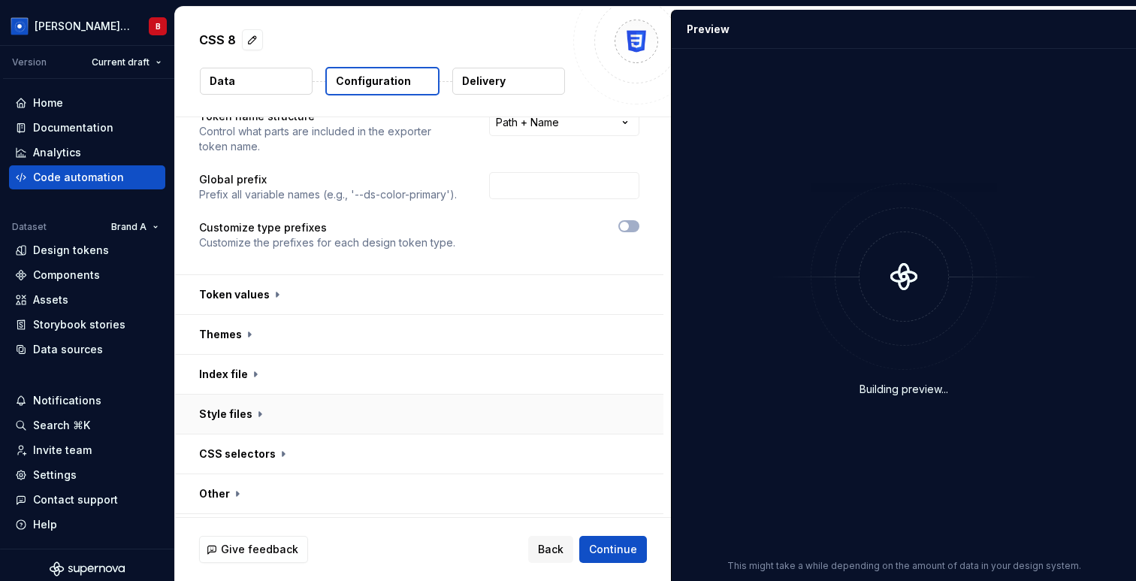
scroll to position [103, 0]
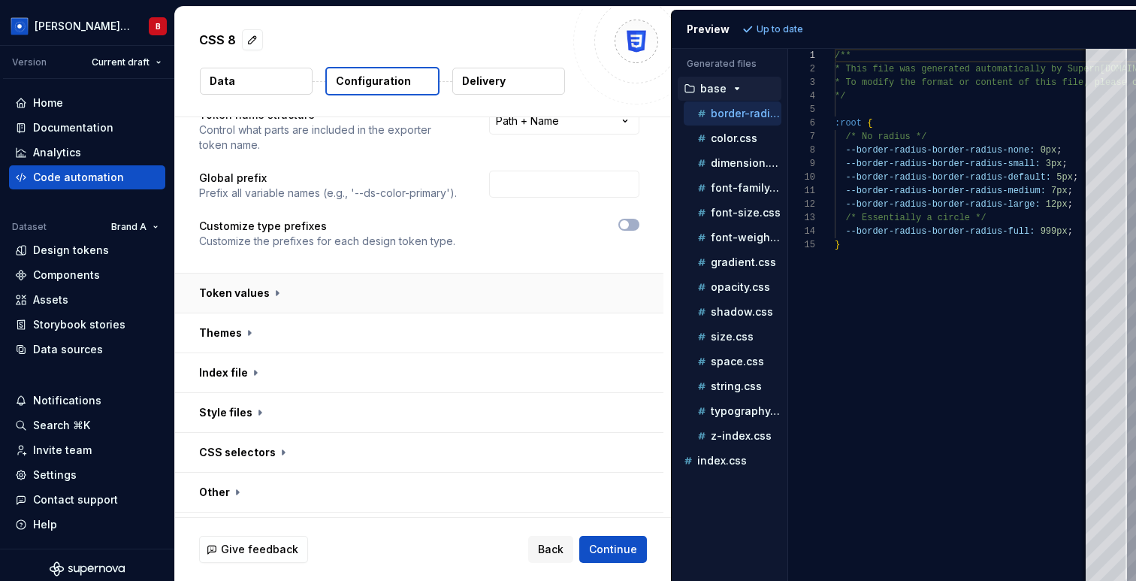
click at [269, 294] on button "button" at bounding box center [419, 292] width 488 height 39
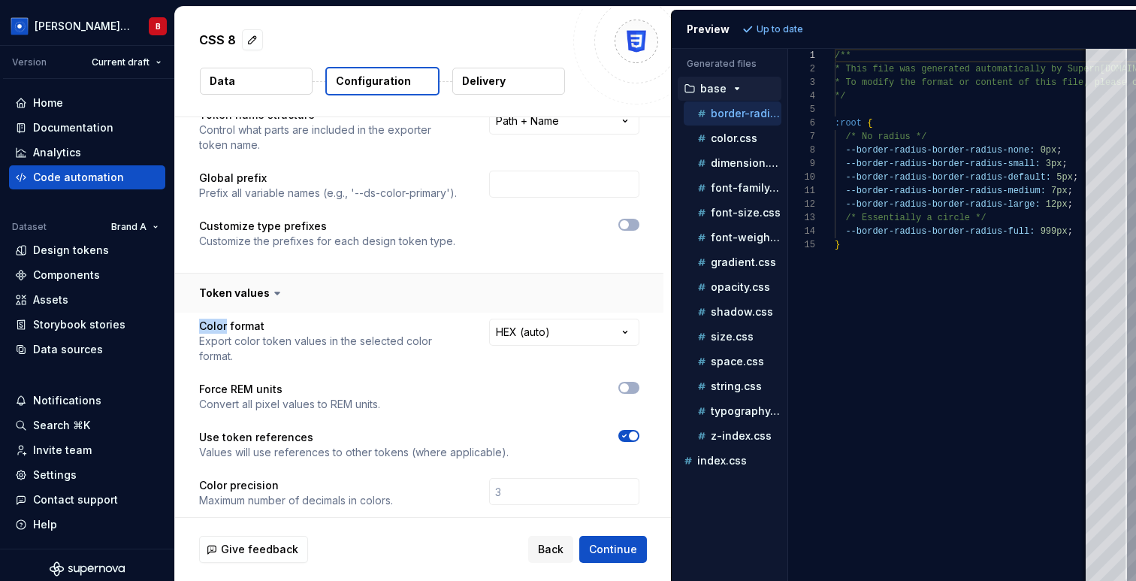
click at [270, 294] on icon at bounding box center [277, 292] width 15 height 15
click at [281, 275] on button "button" at bounding box center [419, 292] width 488 height 39
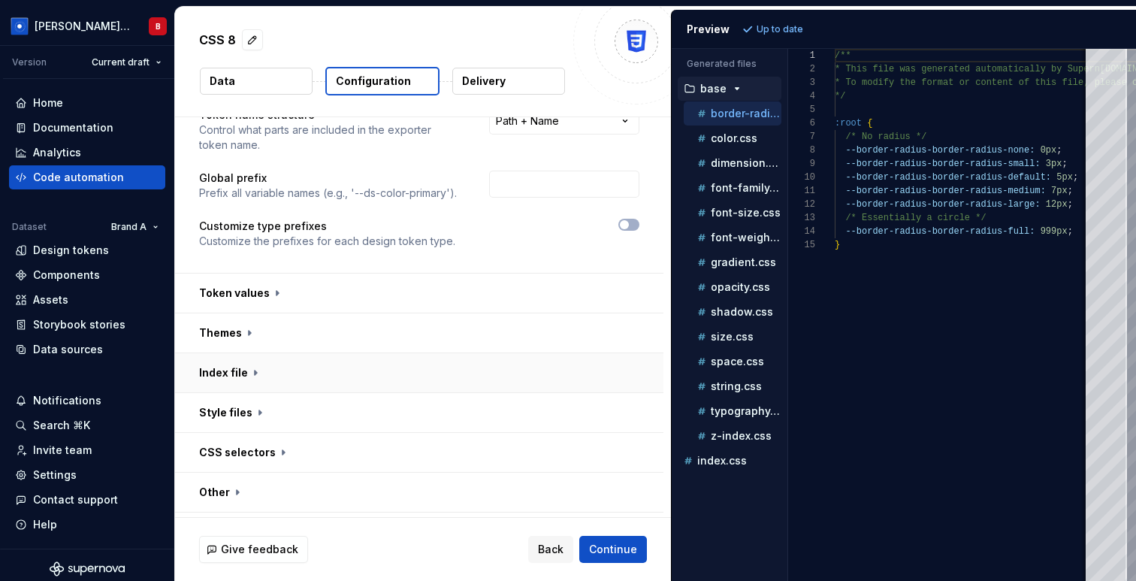
scroll to position [138, 0]
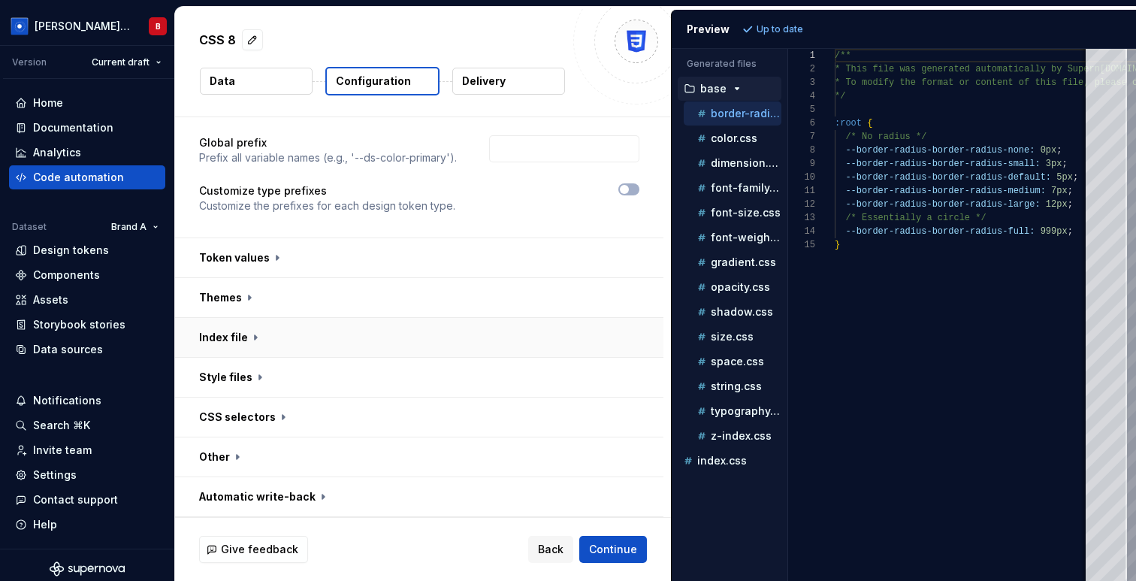
click at [257, 339] on button "button" at bounding box center [419, 337] width 488 height 39
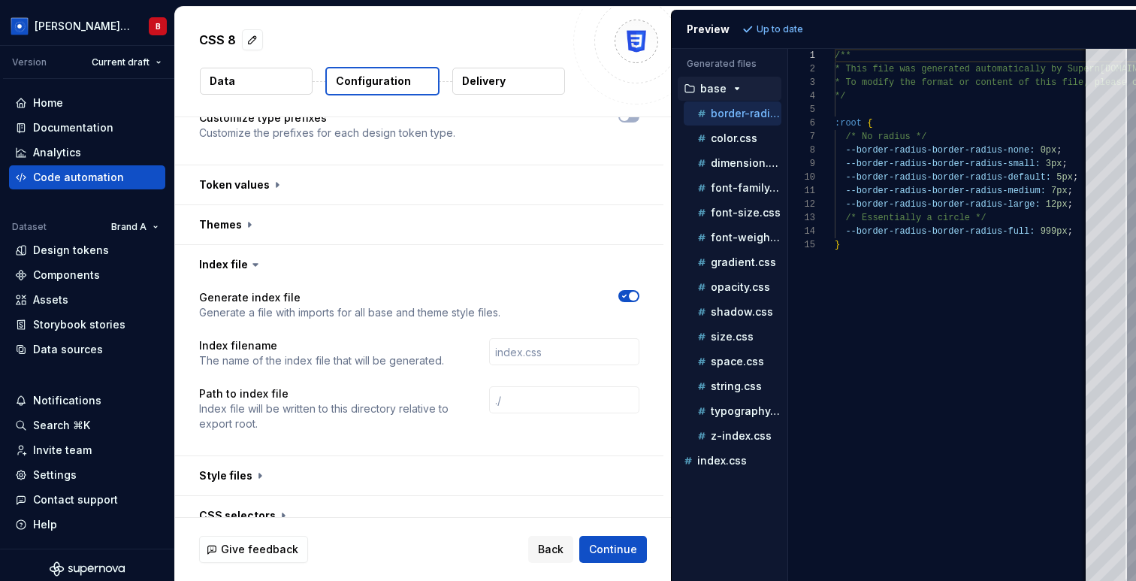
scroll to position [309, 0]
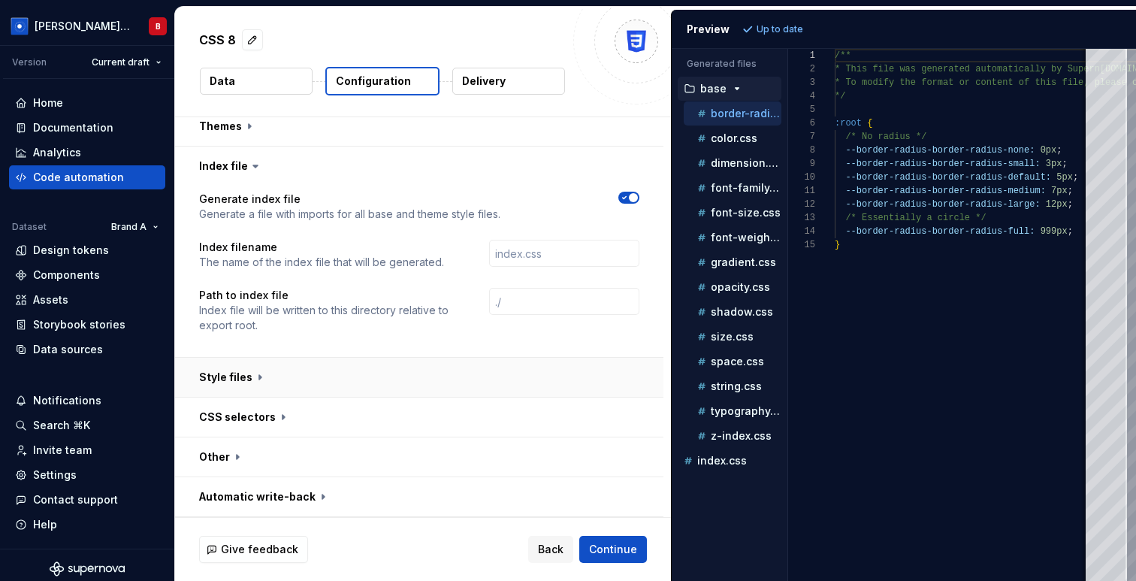
click at [262, 385] on button "button" at bounding box center [419, 377] width 488 height 39
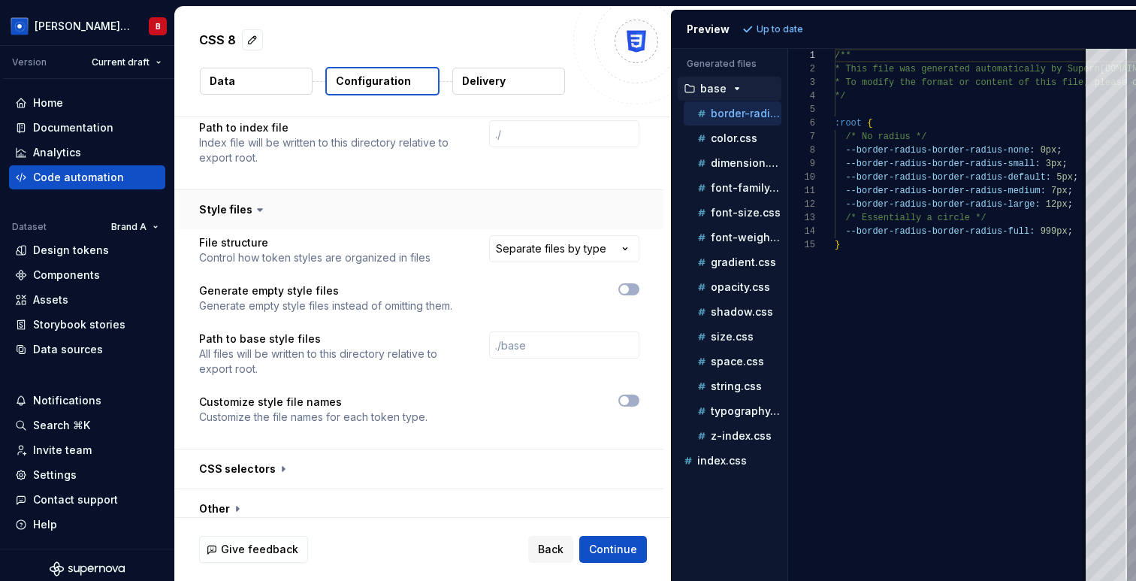
scroll to position [482, 0]
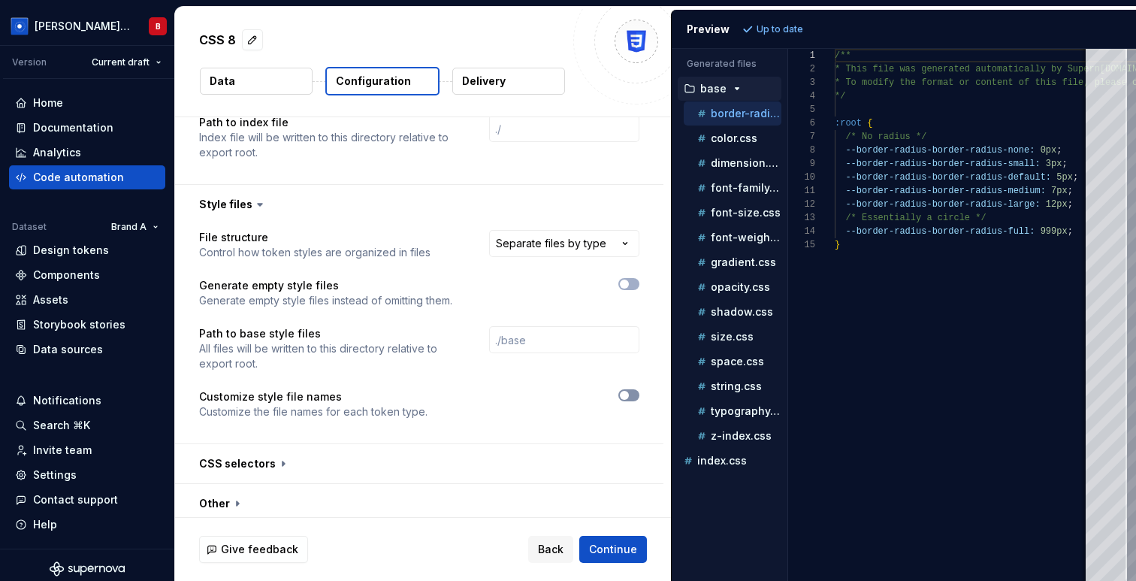
click at [629, 394] on span "button" at bounding box center [624, 395] width 9 height 9
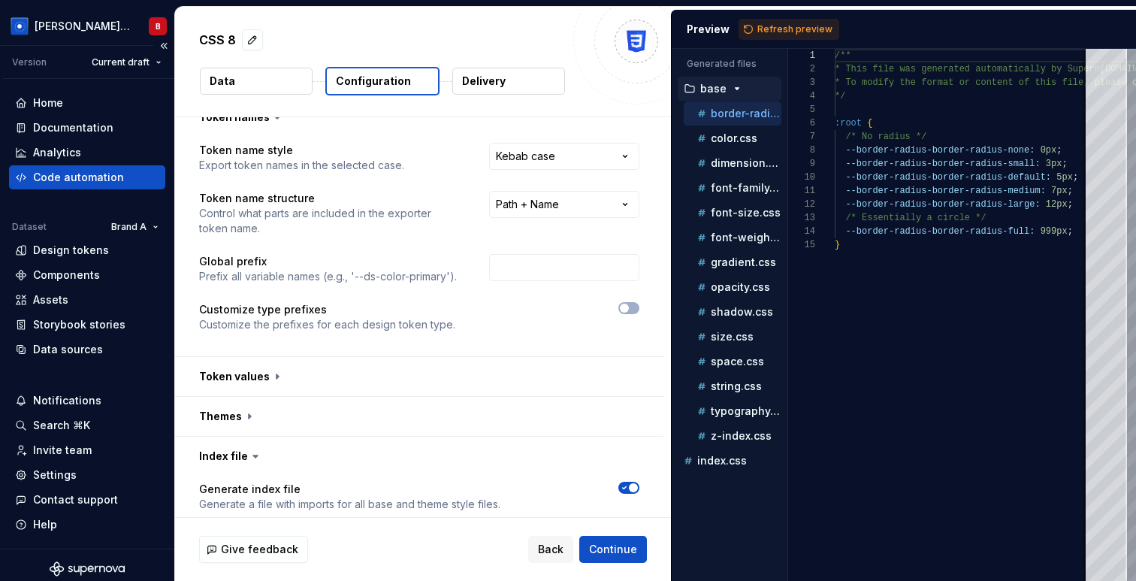
scroll to position [0, 0]
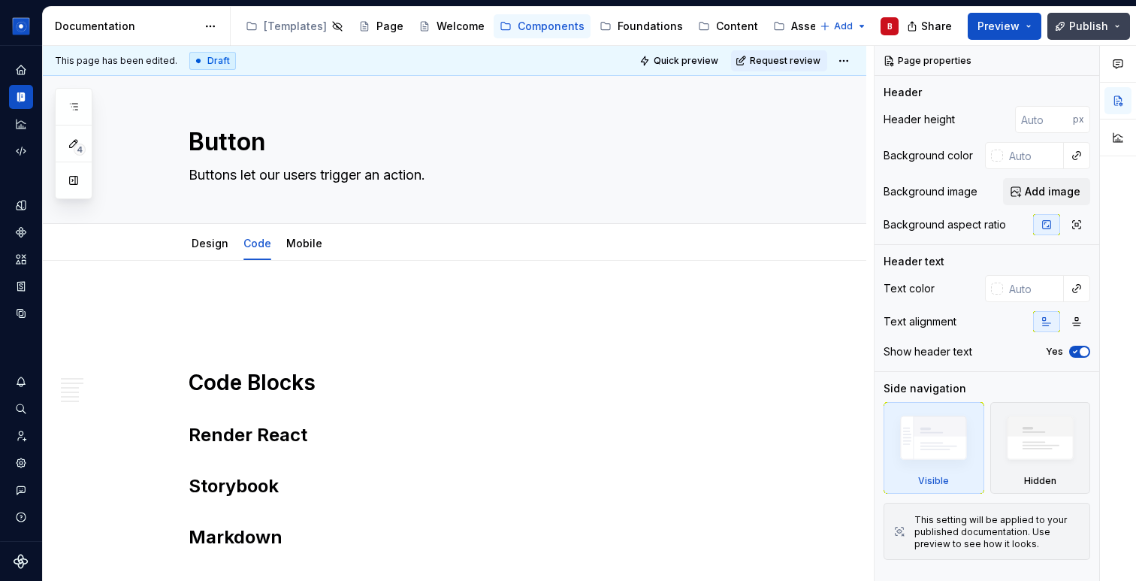
click at [1115, 26] on button "Publish" at bounding box center [1088, 26] width 83 height 27
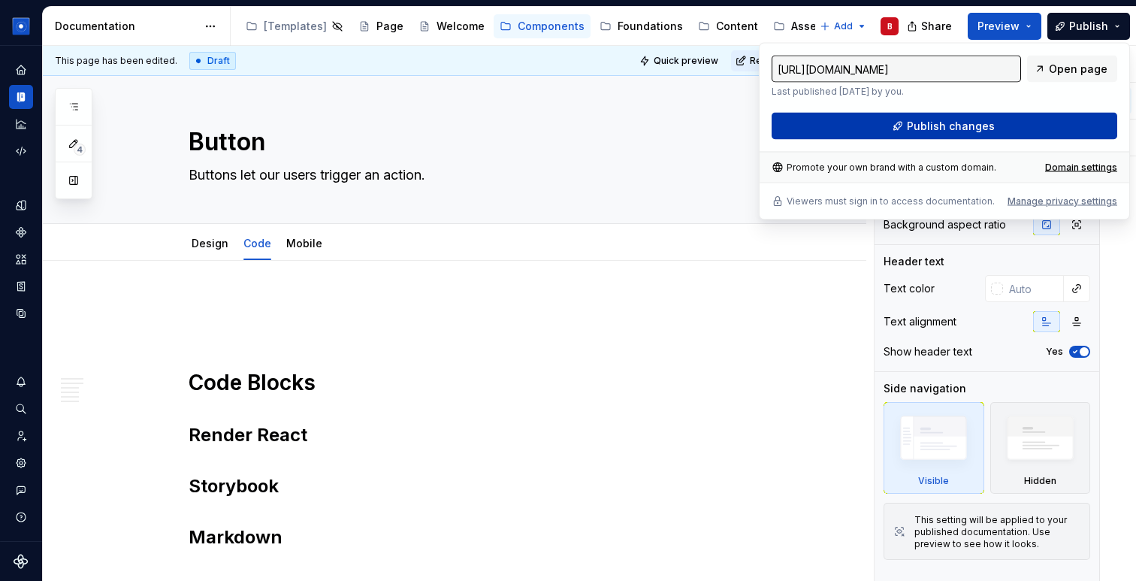
click at [953, 128] on span "Publish changes" at bounding box center [951, 126] width 88 height 15
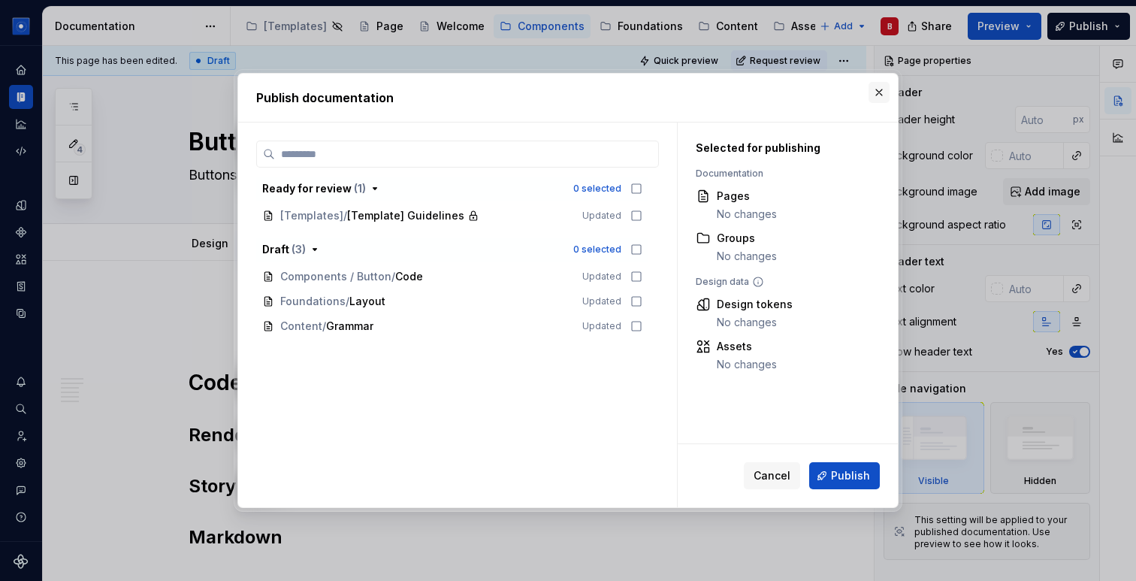
click at [881, 95] on button "button" at bounding box center [878, 92] width 21 height 21
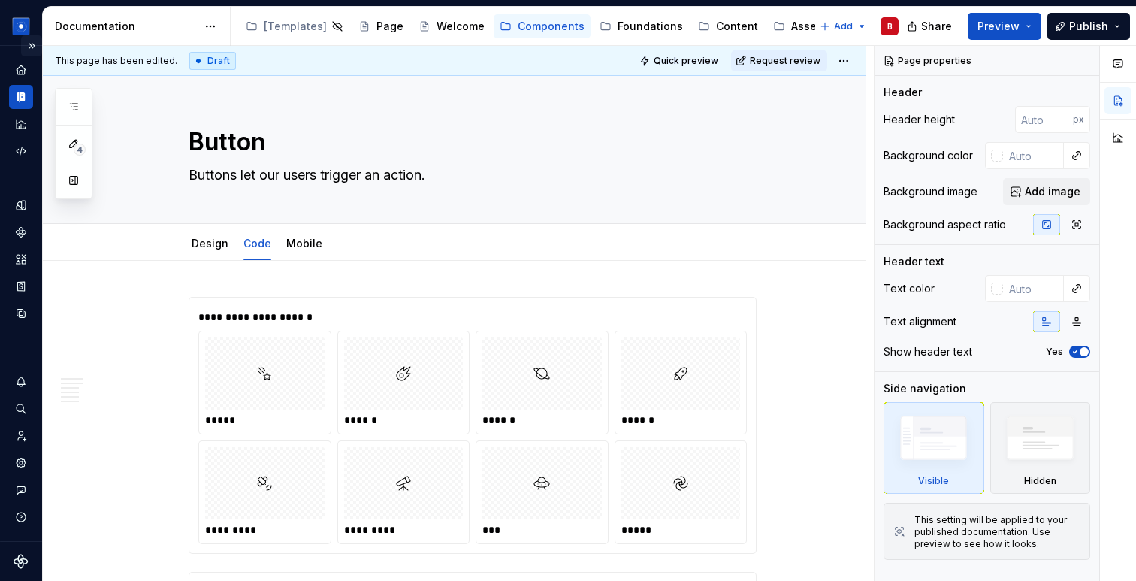
click at [32, 49] on button "Expand sidebar" at bounding box center [31, 45] width 21 height 21
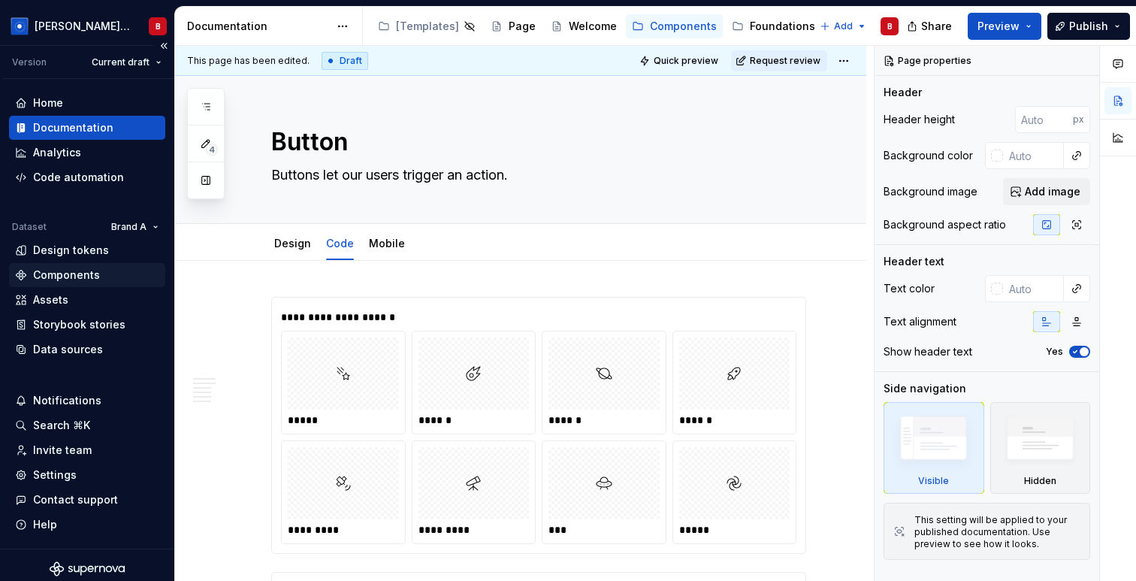
click at [62, 276] on div "Components" at bounding box center [66, 274] width 67 height 15
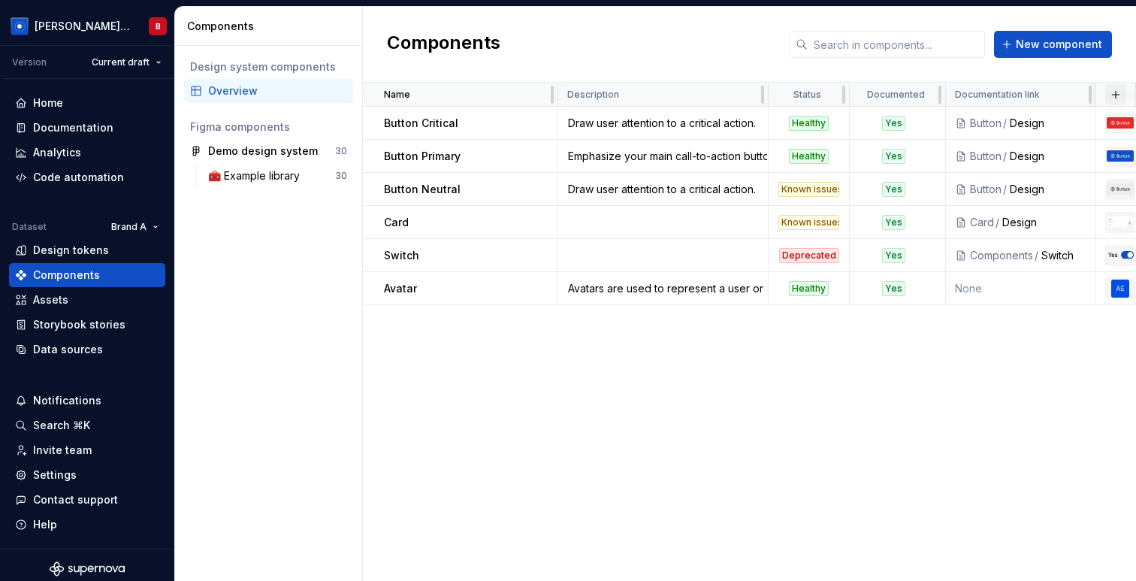
click at [1110, 94] on button "button" at bounding box center [1115, 94] width 21 height 21
click at [995, 126] on div "New custom property" at bounding box center [1030, 123] width 113 height 15
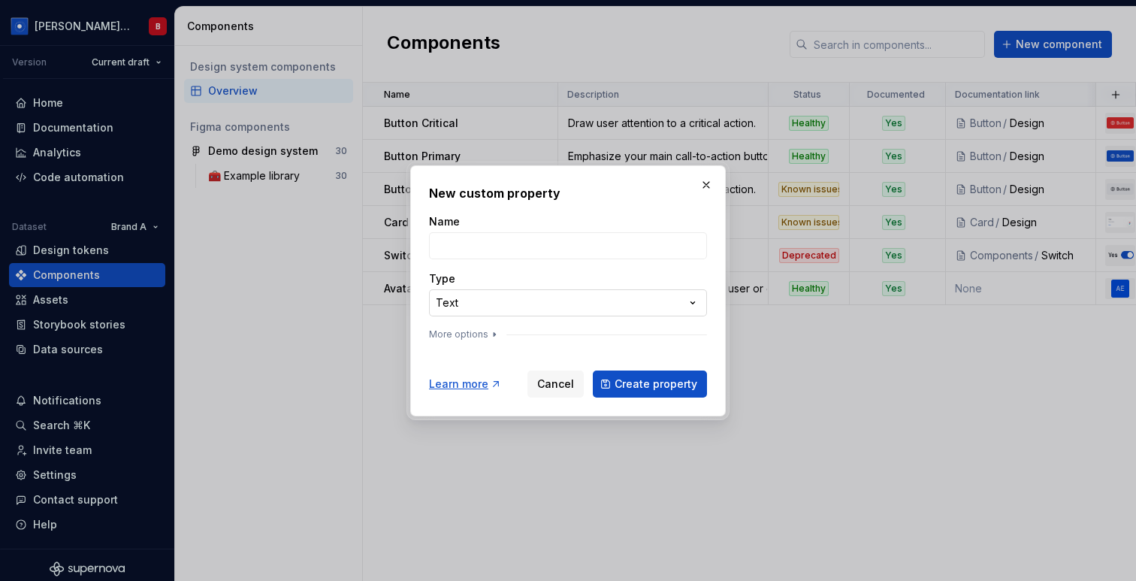
click at [518, 313] on div "**********" at bounding box center [568, 290] width 1136 height 581
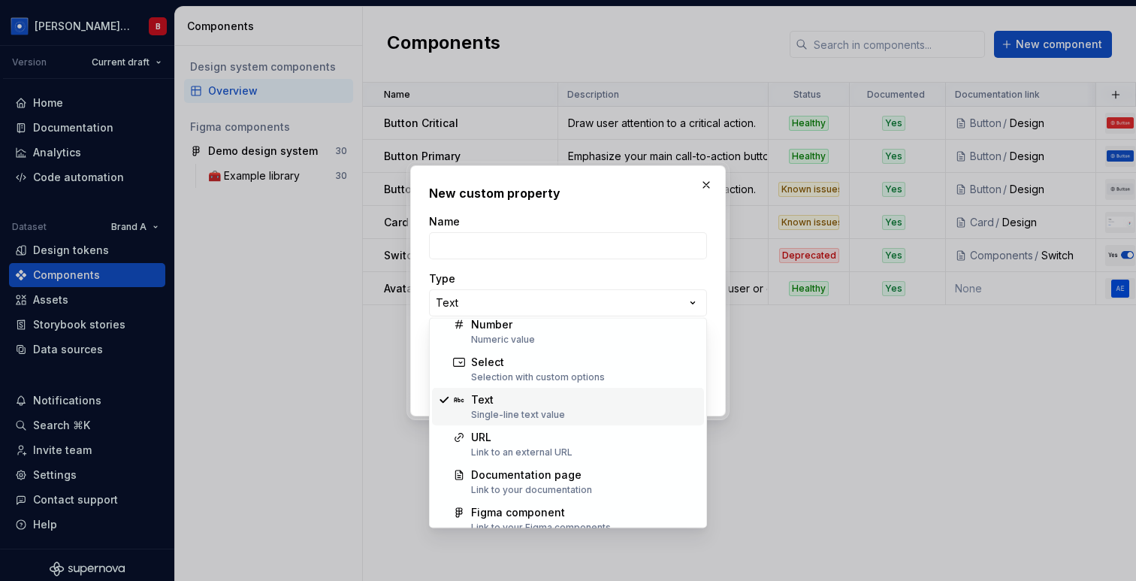
scroll to position [96, 0]
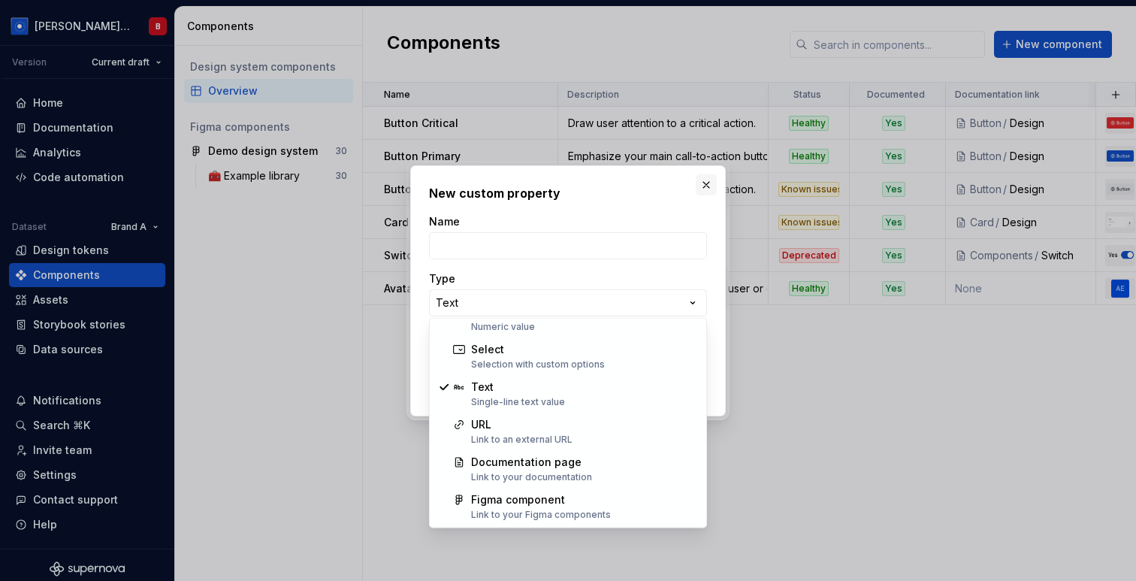
click at [703, 181] on div "**********" at bounding box center [568, 290] width 1136 height 581
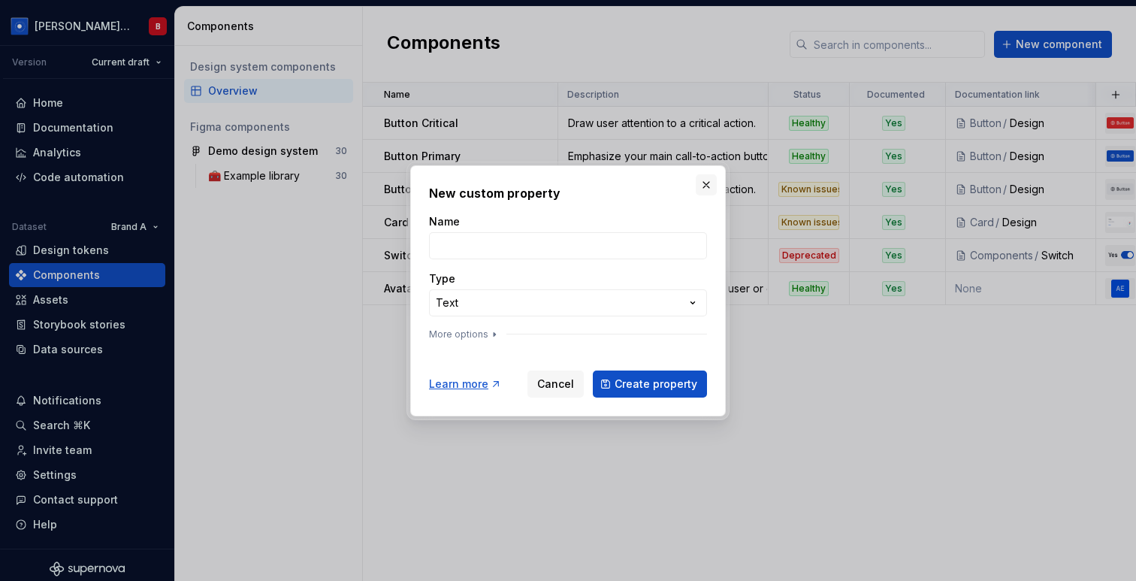
click at [702, 181] on button "button" at bounding box center [706, 184] width 21 height 21
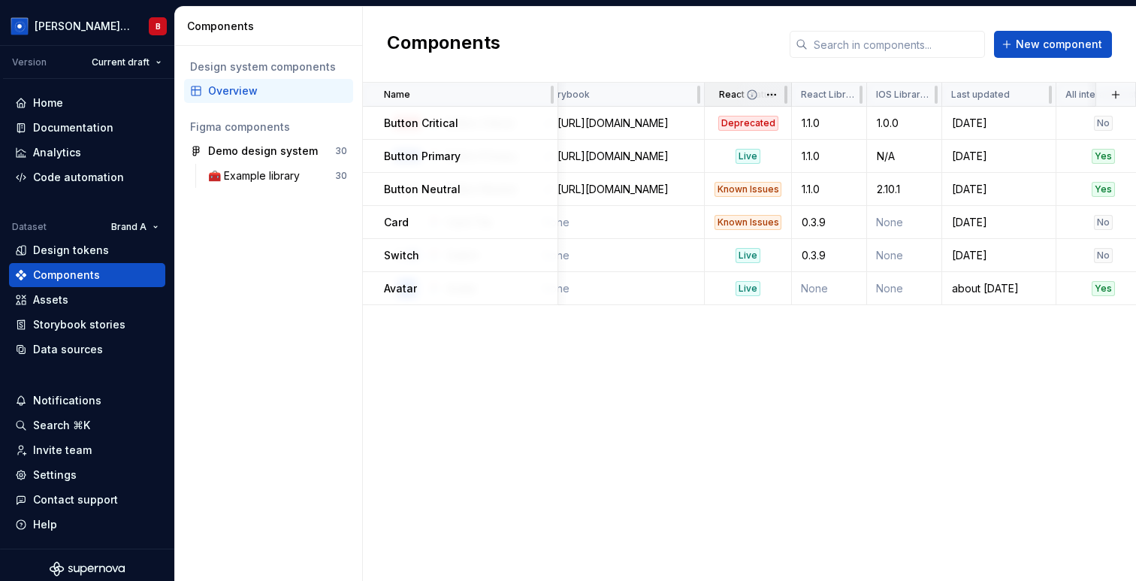
scroll to position [0, 714]
click at [1058, 44] on span "New component" at bounding box center [1059, 44] width 86 height 15
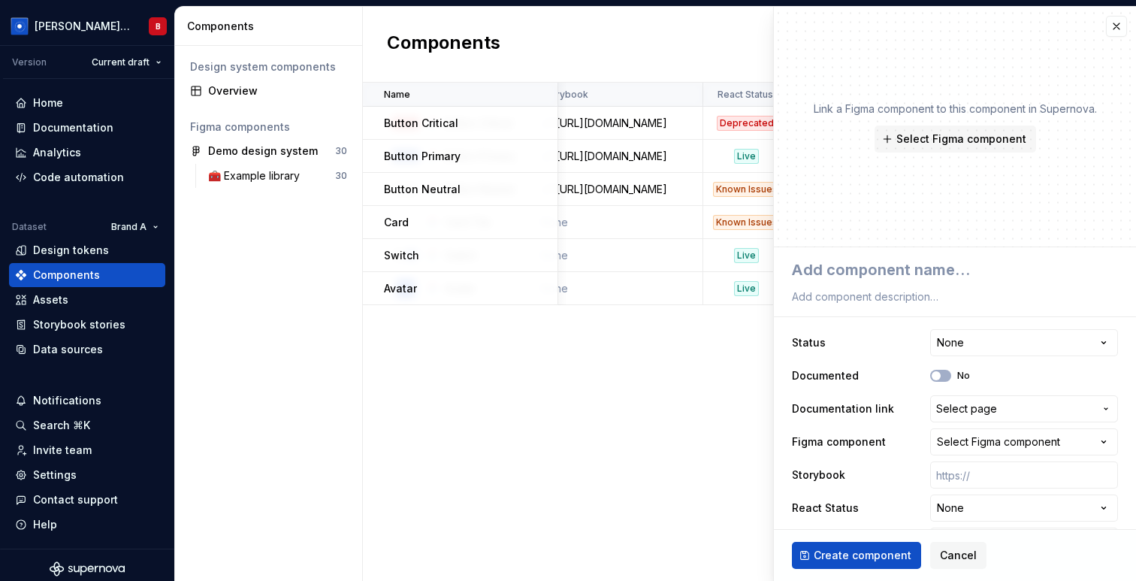
type textarea "*"
click at [1117, 30] on button "button" at bounding box center [1116, 26] width 21 height 21
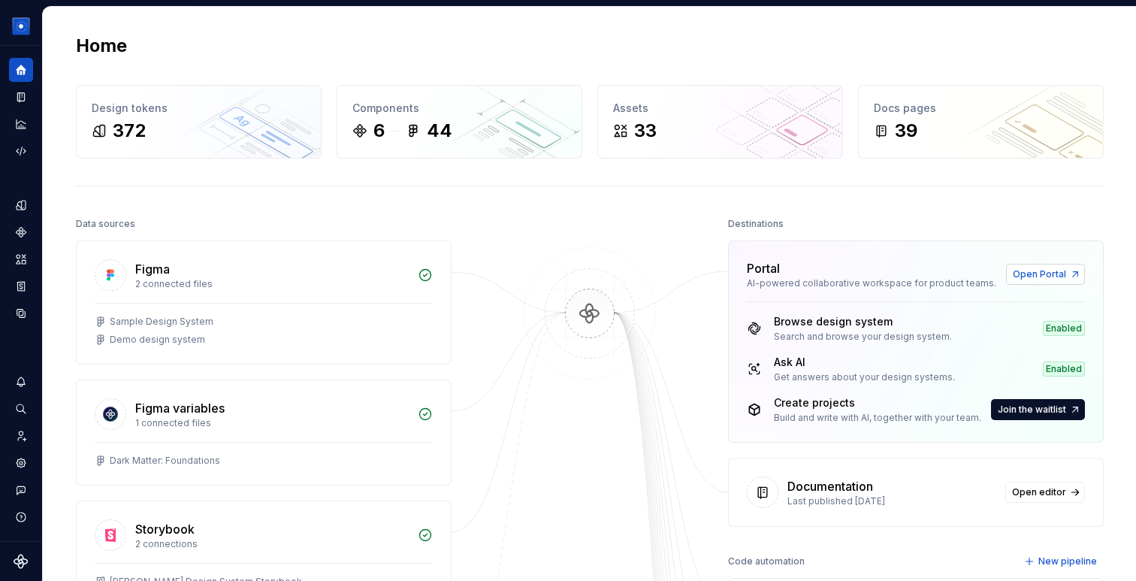
click at [1071, 272] on link "Open Portal" at bounding box center [1045, 274] width 79 height 21
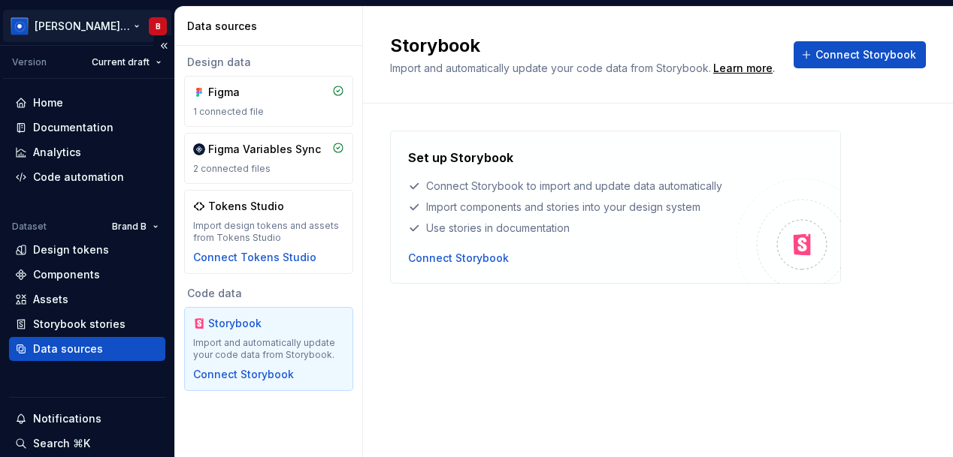
click at [66, 20] on html "Beatriz Design System B Version Current draft Home Documentation Analytics Code…" at bounding box center [476, 228] width 953 height 457
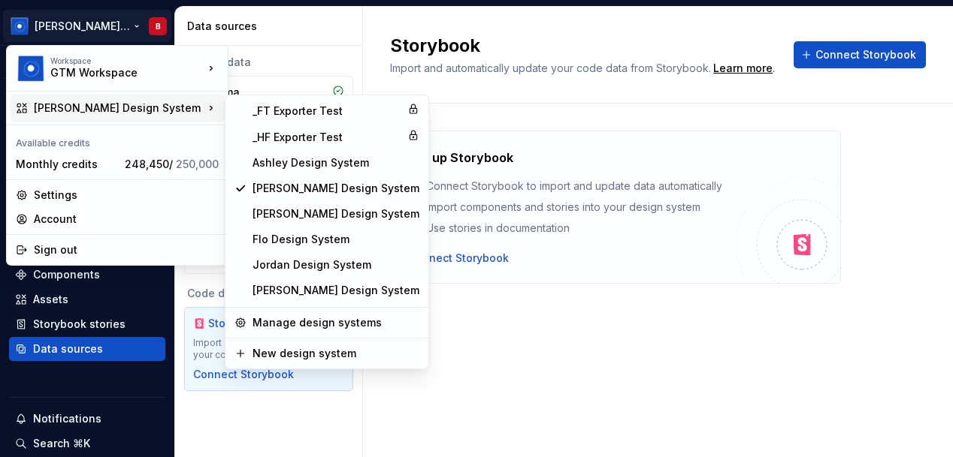
click at [654, 425] on html "Beatriz Design System B Version Current draft Home Documentation Analytics Code…" at bounding box center [476, 228] width 953 height 457
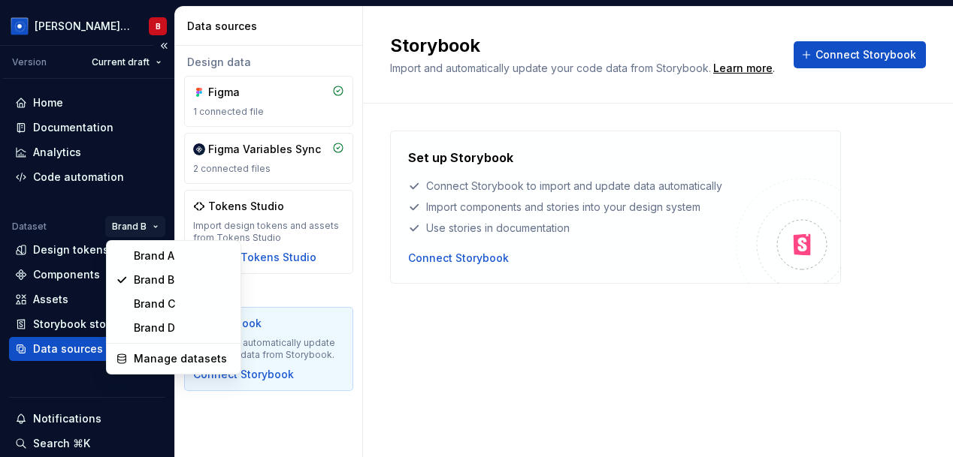
click at [136, 229] on html "Beatriz Design System B Version Current draft Home Documentation Analytics Code…" at bounding box center [476, 228] width 953 height 457
click at [141, 252] on div "Brand A" at bounding box center [183, 256] width 98 height 15
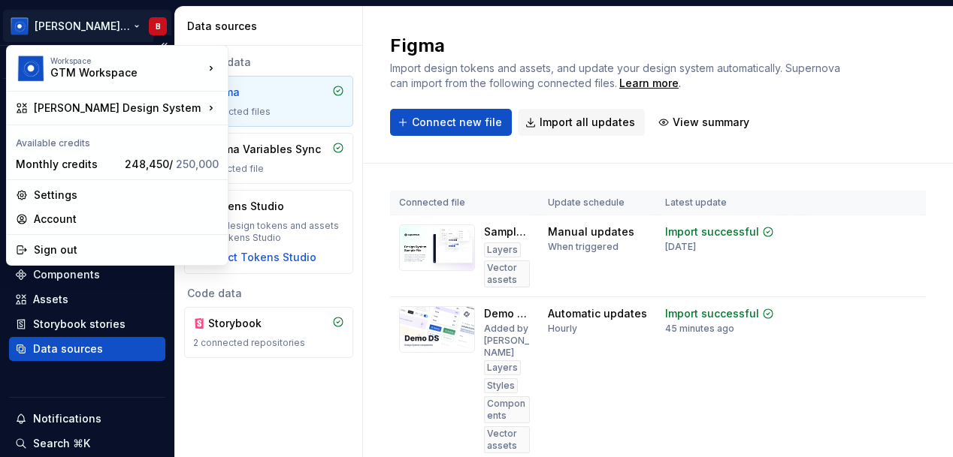
click at [53, 25] on html "Beatriz Design System B Version Current draft Home Documentation Analytics Code…" at bounding box center [476, 228] width 953 height 457
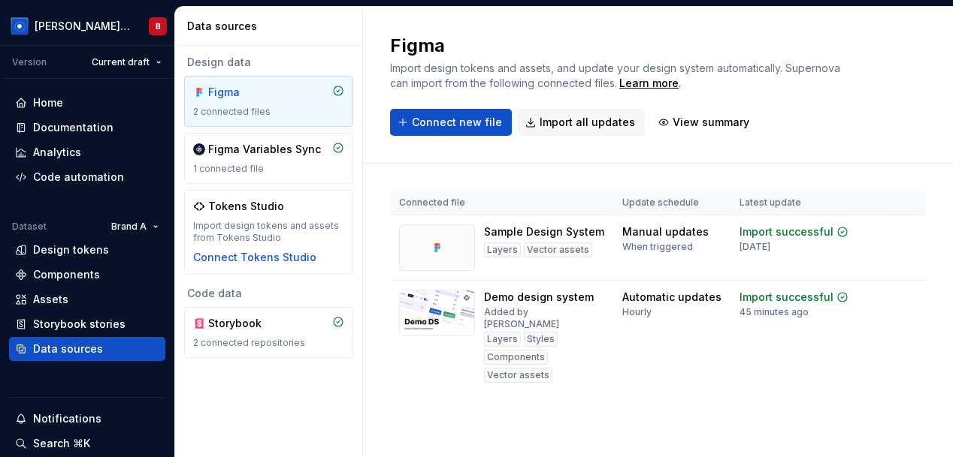
click at [838, 357] on html "Beatriz Design System B Version Current draft Home Documentation Analytics Code…" at bounding box center [476, 228] width 953 height 457
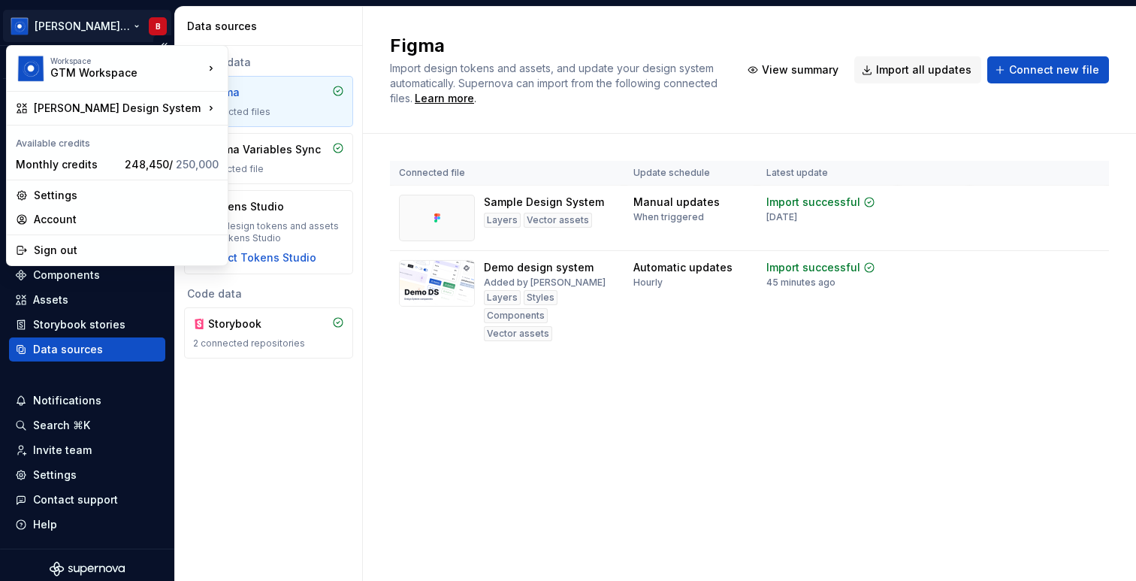
click at [83, 26] on html "Beatriz Design System B Version Current draft Home Documentation Analytics Code…" at bounding box center [568, 290] width 1136 height 581
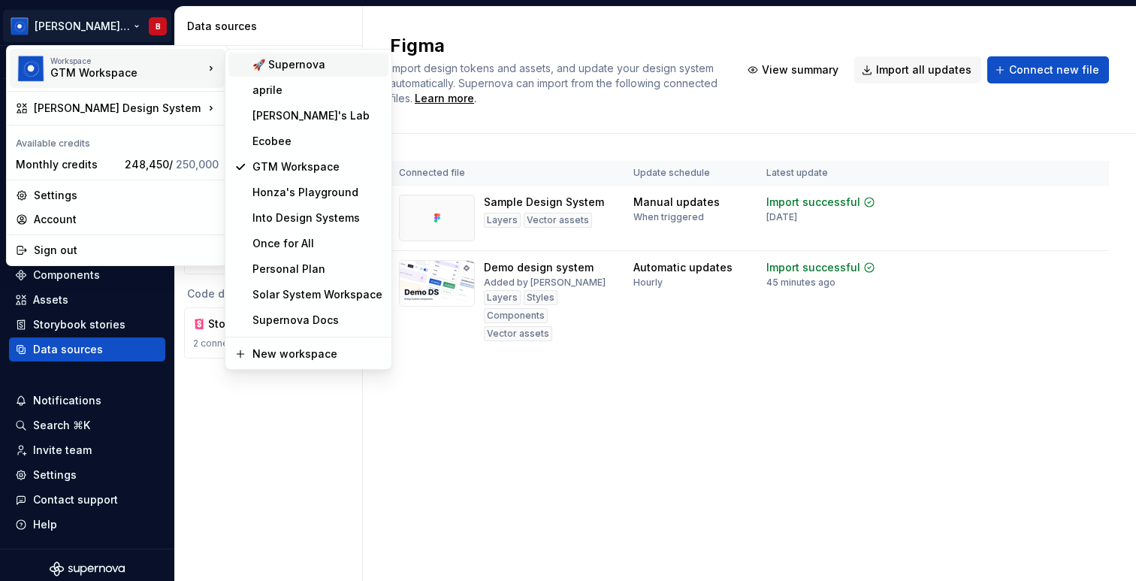
click at [337, 65] on div "🚀 Supernova" at bounding box center [317, 64] width 130 height 15
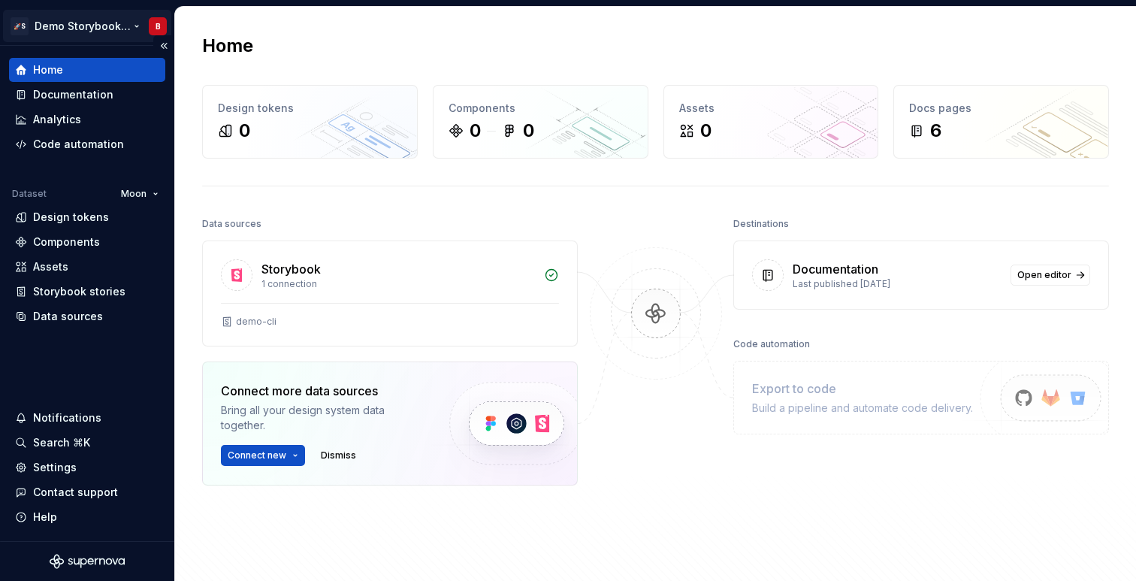
click at [86, 23] on html "🚀S Demo Storybook CLI B Home Documentation Analytics Code automation Dataset Mo…" at bounding box center [568, 290] width 1136 height 581
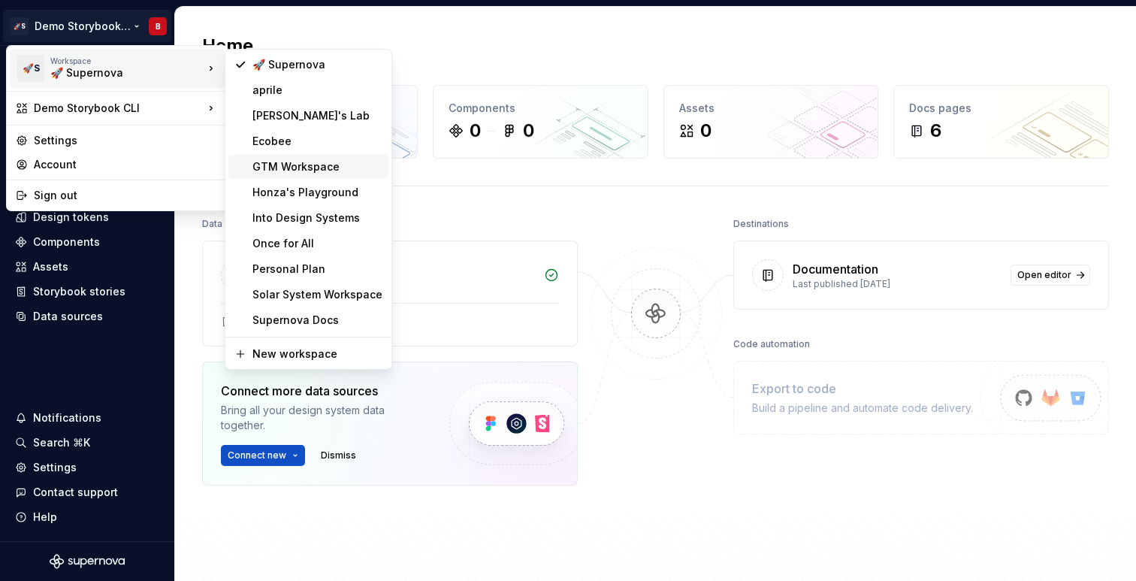
click at [288, 169] on div "GTM Workspace" at bounding box center [317, 166] width 130 height 15
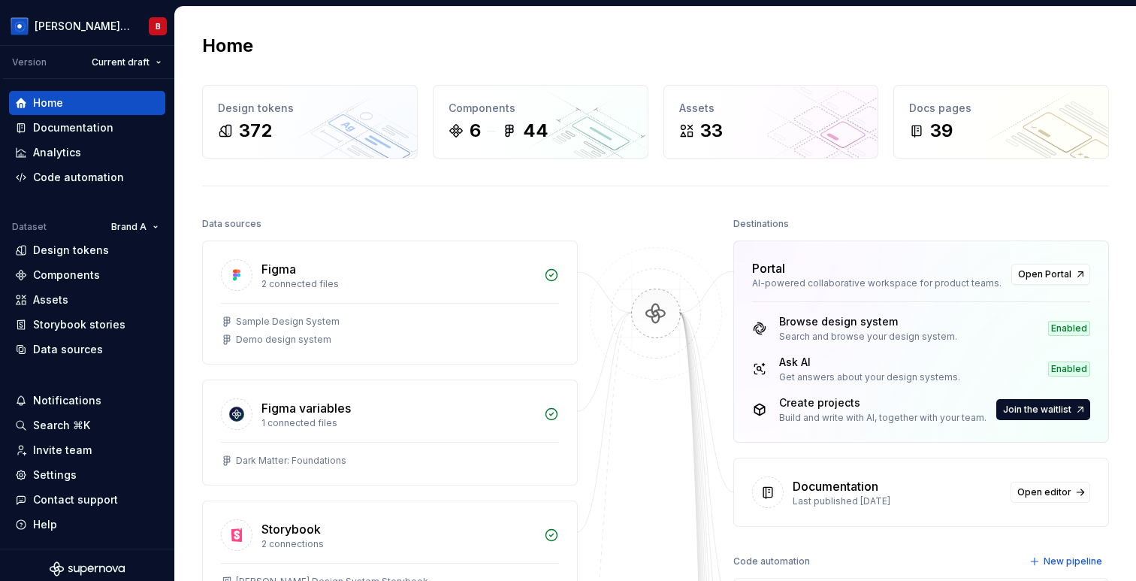
click at [708, 47] on div "Home" at bounding box center [655, 46] width 907 height 24
click at [89, 326] on div "Storybook stories" at bounding box center [79, 324] width 92 height 15
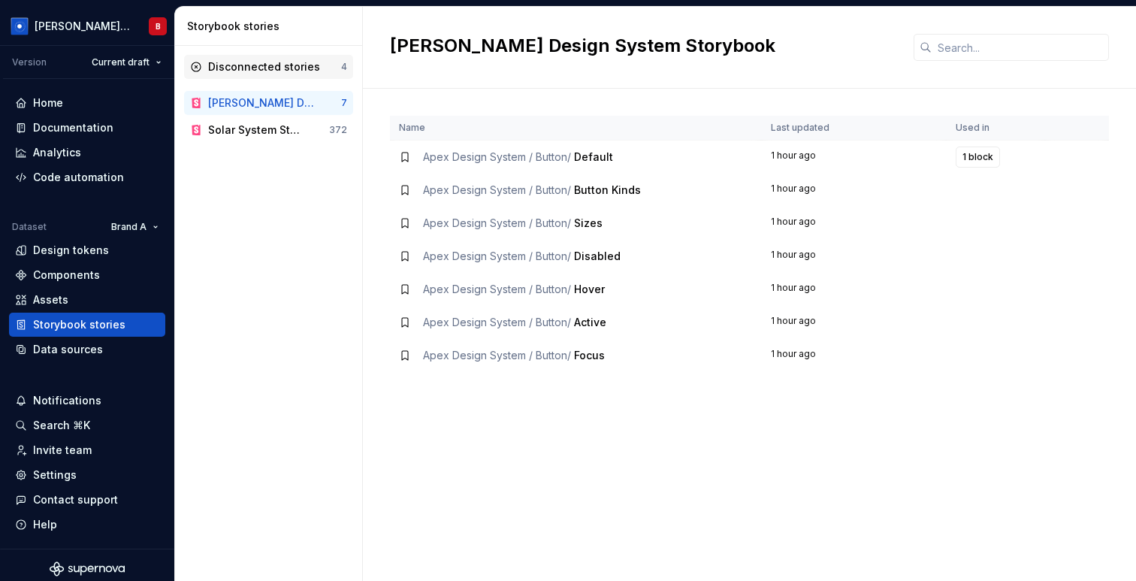
click at [288, 64] on div "Disconnected stories" at bounding box center [264, 66] width 112 height 15
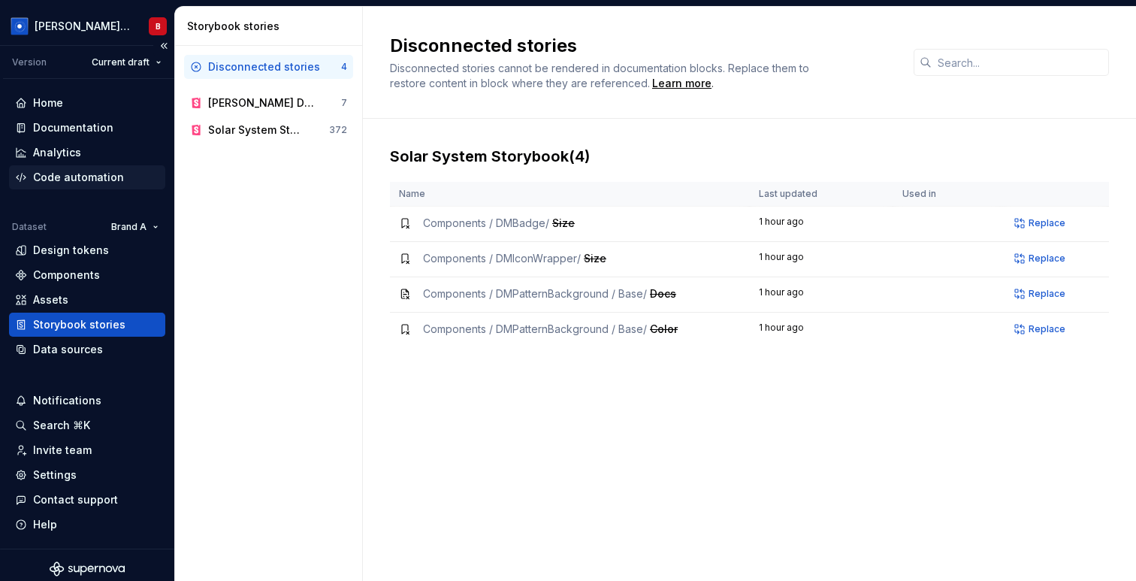
click at [88, 173] on div "Code automation" at bounding box center [78, 177] width 91 height 15
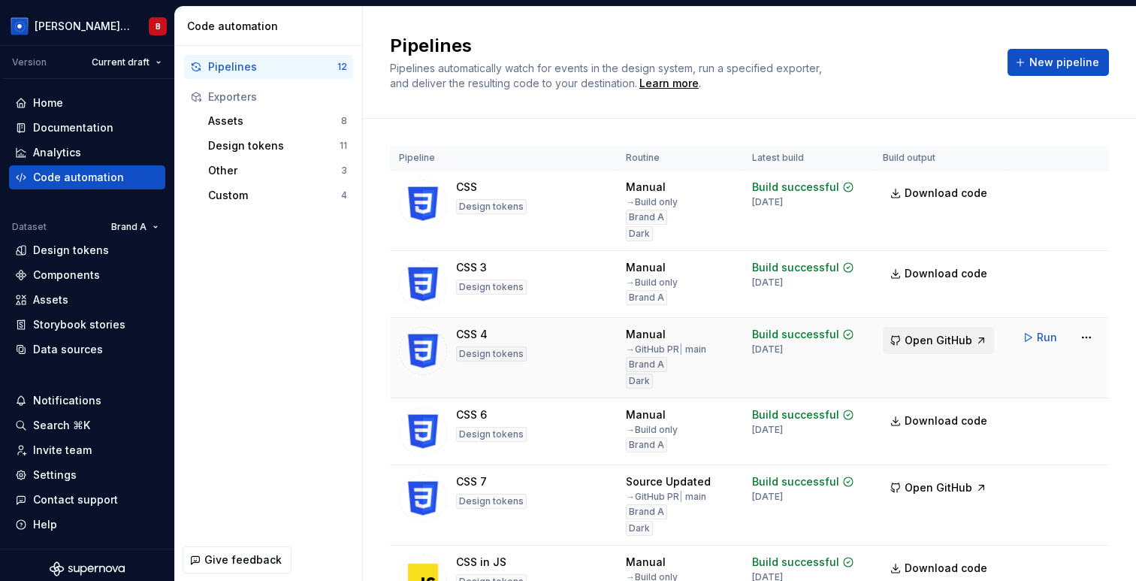
click at [952, 342] on span "Open GitHub" at bounding box center [938, 340] width 68 height 15
click at [952, 80] on div "Pipelines Pipelines automatically watch for events in the design system, run a …" at bounding box center [749, 62] width 719 height 57
click at [952, 55] on button "New pipeline" at bounding box center [1057, 62] width 101 height 27
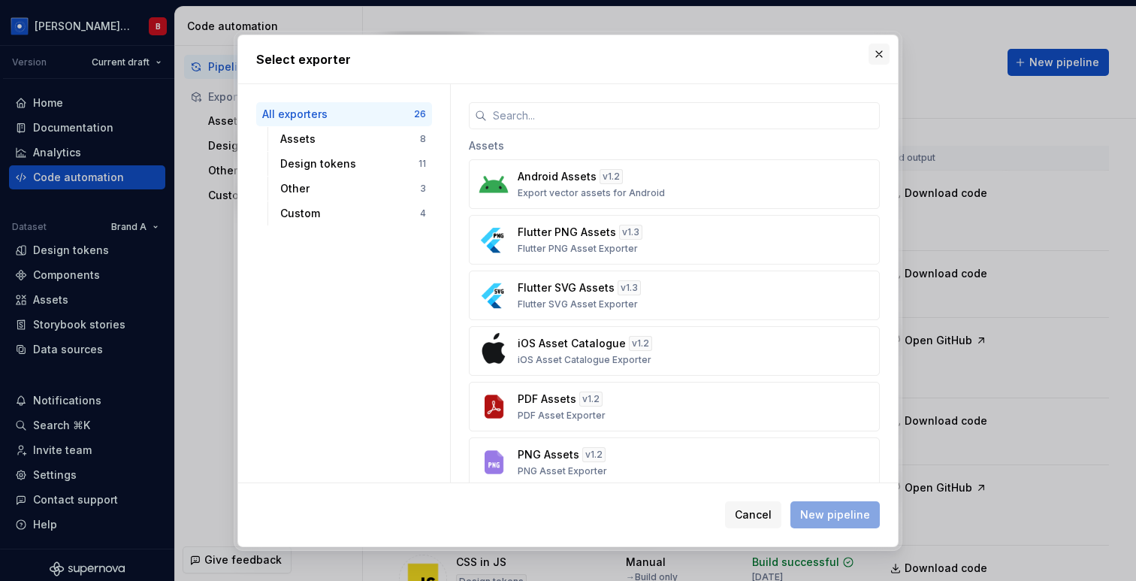
click at [884, 55] on button "button" at bounding box center [878, 54] width 21 height 21
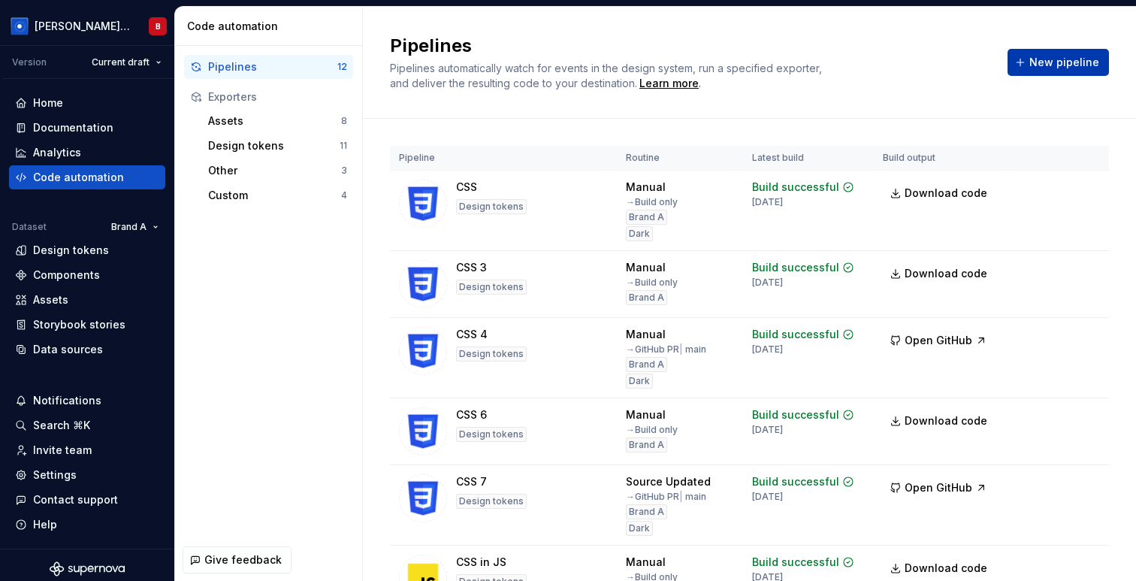
click at [952, 55] on span "New pipeline" at bounding box center [1064, 62] width 70 height 15
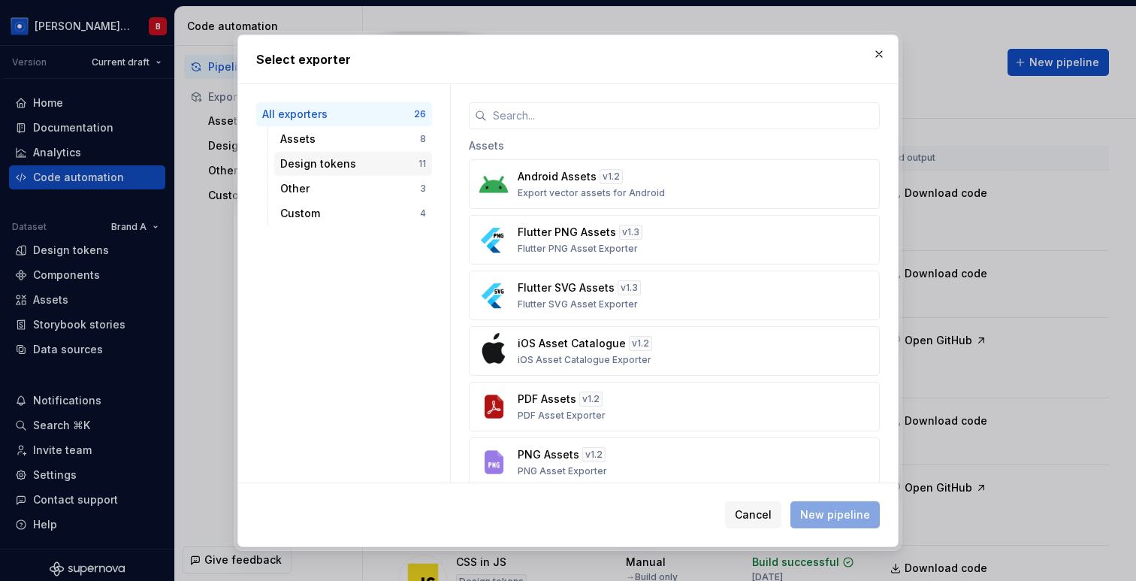
click at [383, 167] on div "Design tokens" at bounding box center [349, 163] width 138 height 15
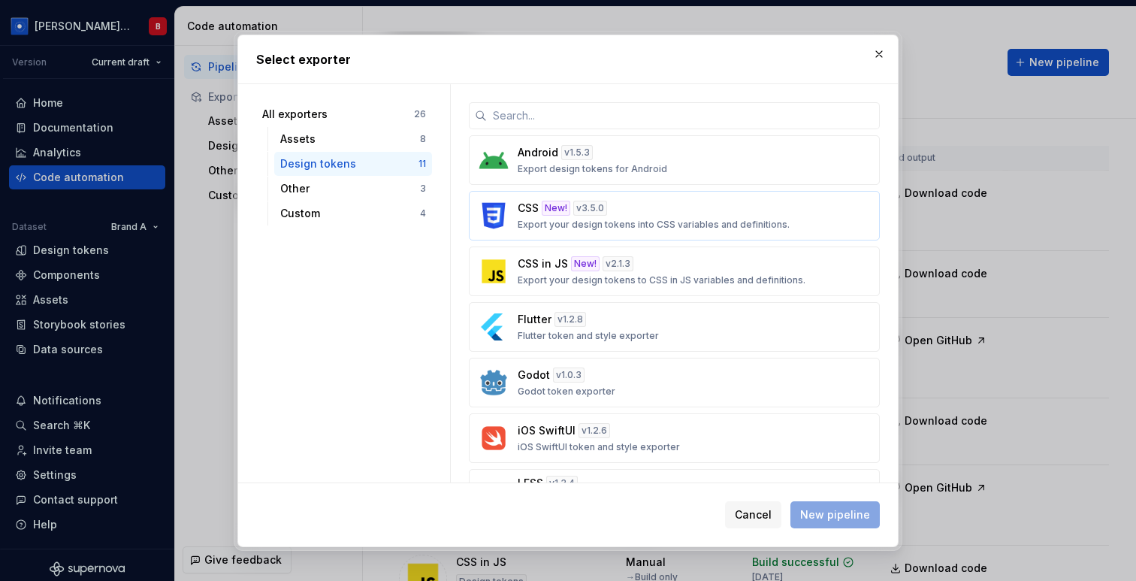
click at [584, 207] on div "v 3.5.0" at bounding box center [590, 208] width 34 height 15
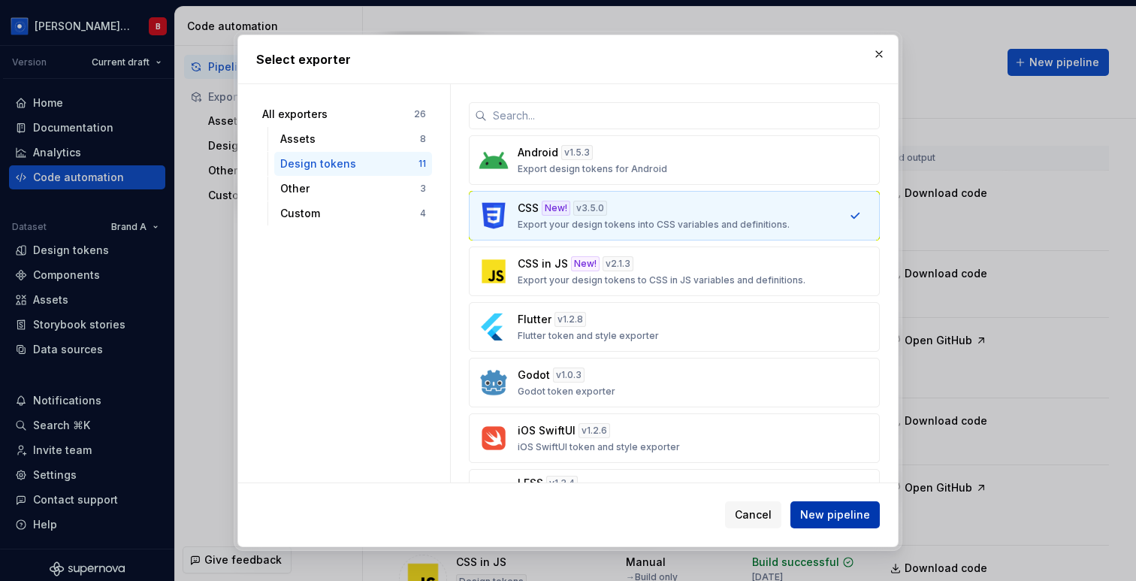
click at [853, 457] on span "New pipeline" at bounding box center [835, 514] width 70 height 15
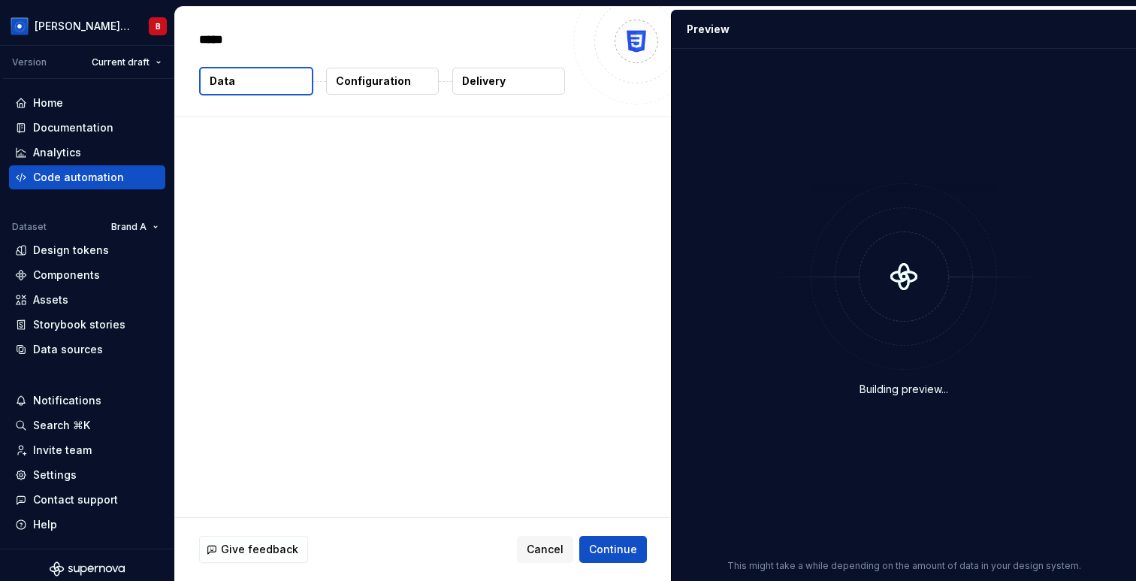
type textarea "*"
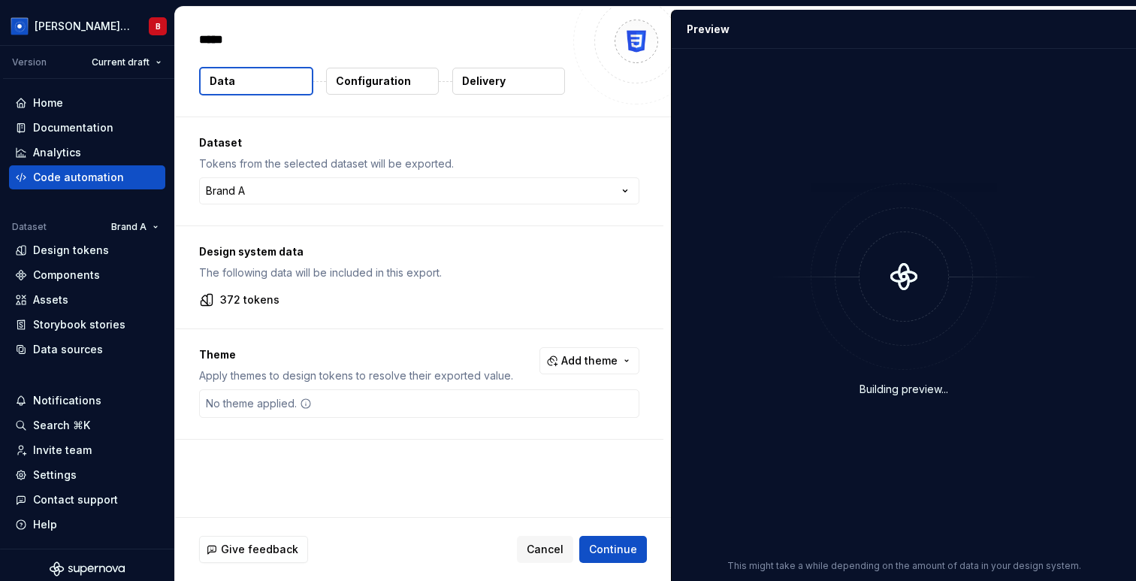
click at [502, 80] on p "Delivery" at bounding box center [484, 81] width 44 height 15
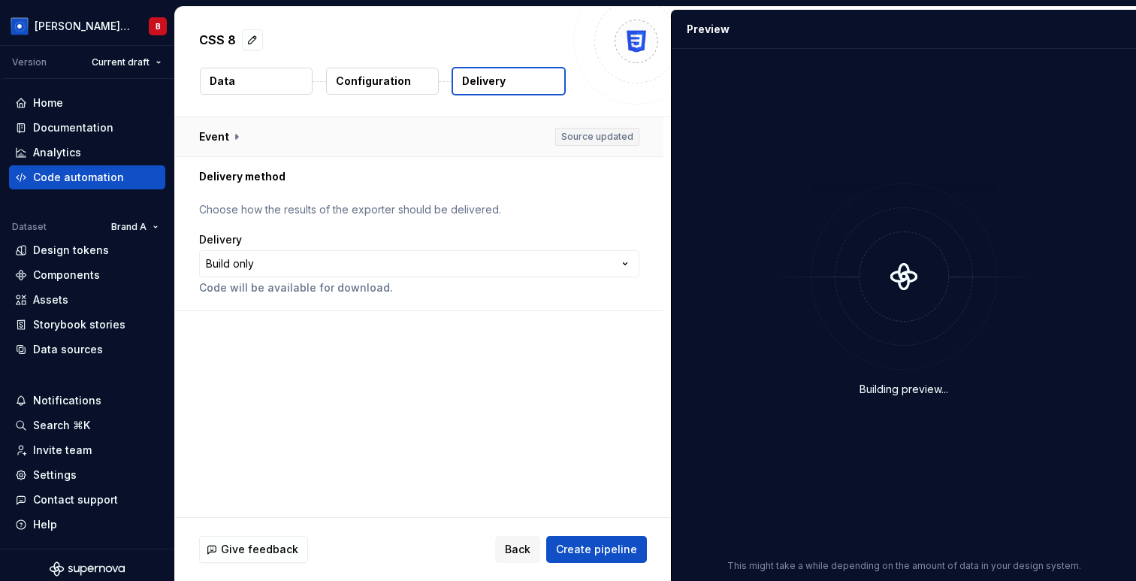
click at [225, 140] on button "button" at bounding box center [419, 136] width 488 height 39
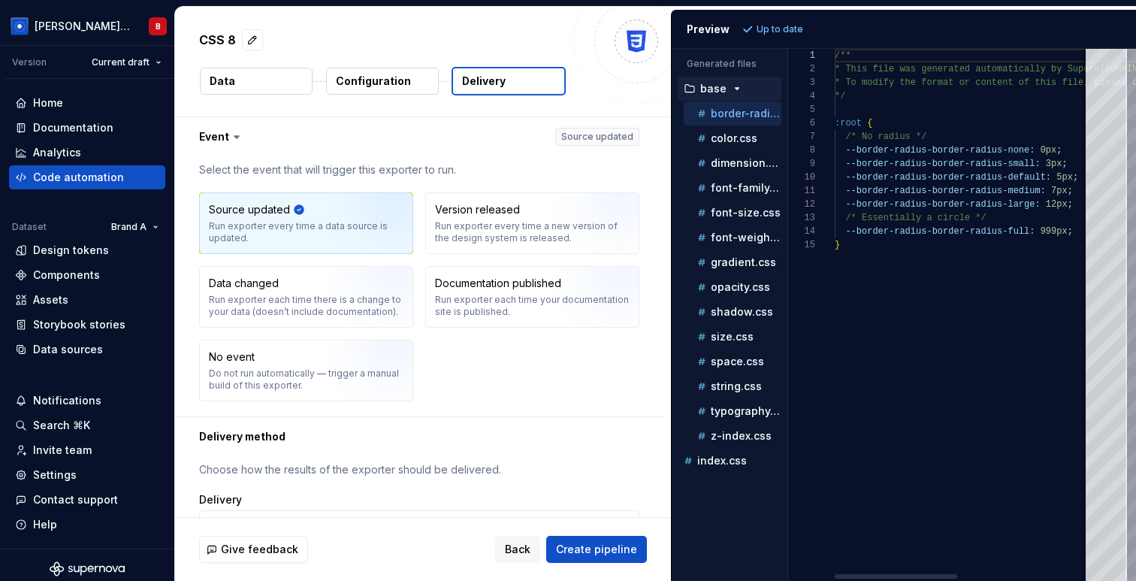
type textarea "**********"
drag, startPoint x: 846, startPoint y: 150, endPoint x: 1026, endPoint y: 146, distance: 180.3
click at [952, 146] on div "/** * This file was generated automatically by Supern ova.io and should not be …" at bounding box center [1100, 315] width 530 height 532
click at [379, 149] on button "button" at bounding box center [419, 136] width 488 height 39
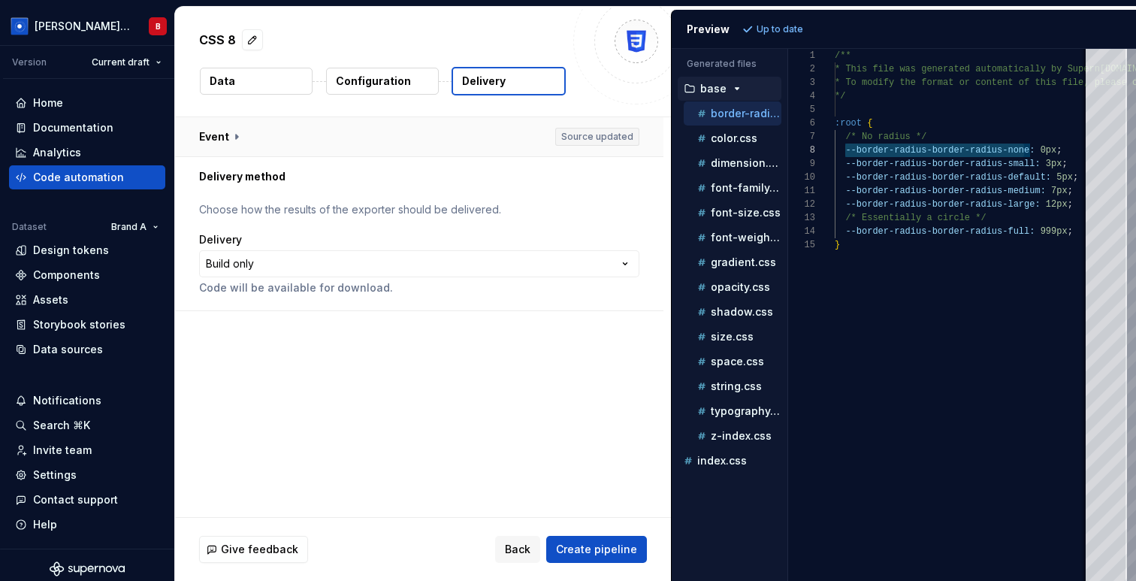
click at [351, 139] on button "button" at bounding box center [419, 136] width 488 height 39
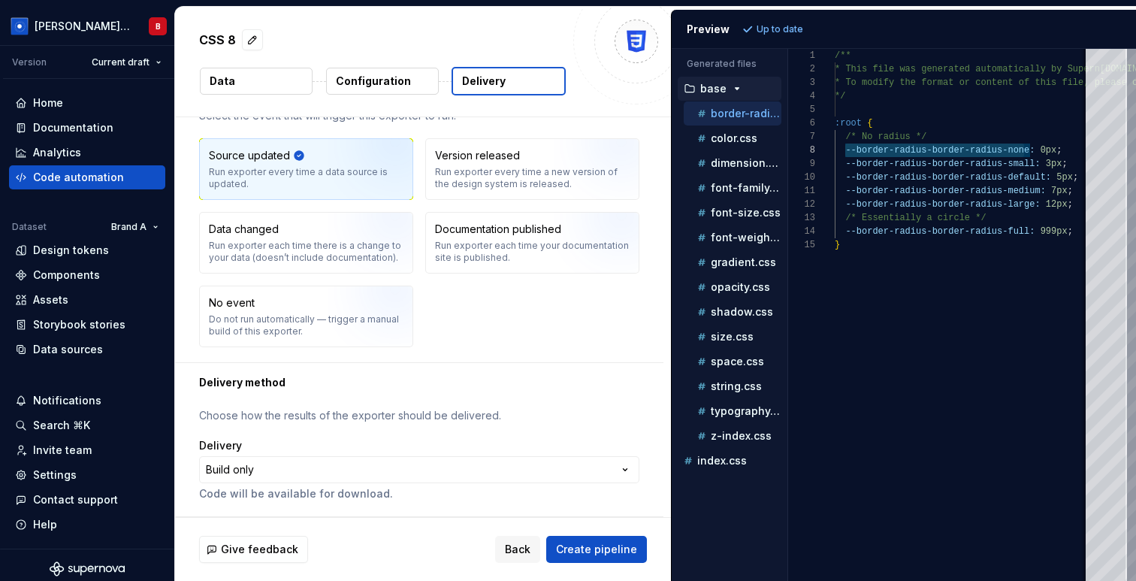
scroll to position [0, 0]
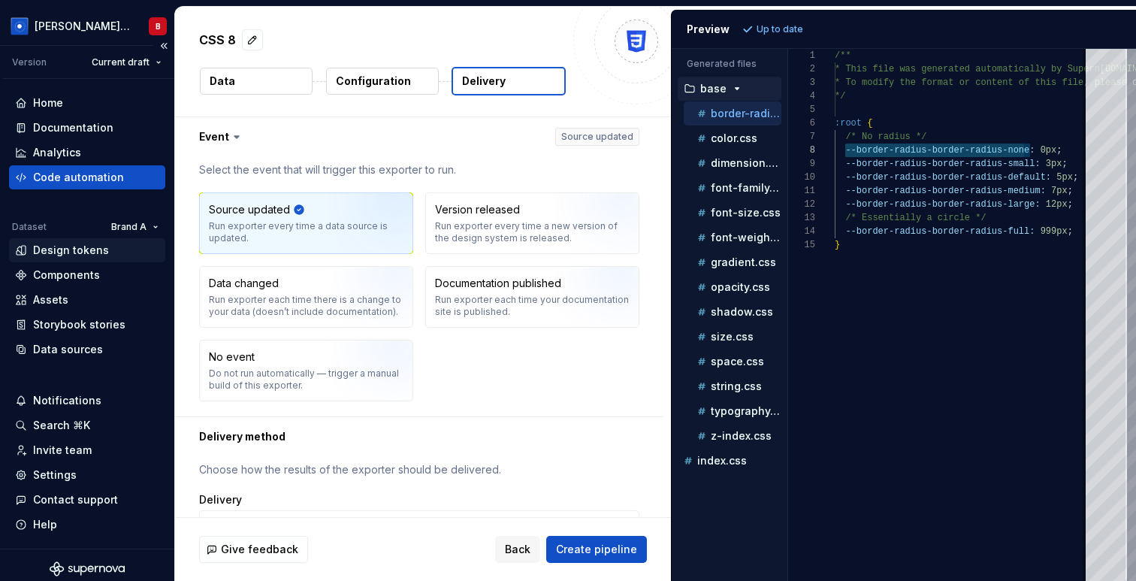
click at [92, 247] on div "Design tokens" at bounding box center [71, 250] width 76 height 15
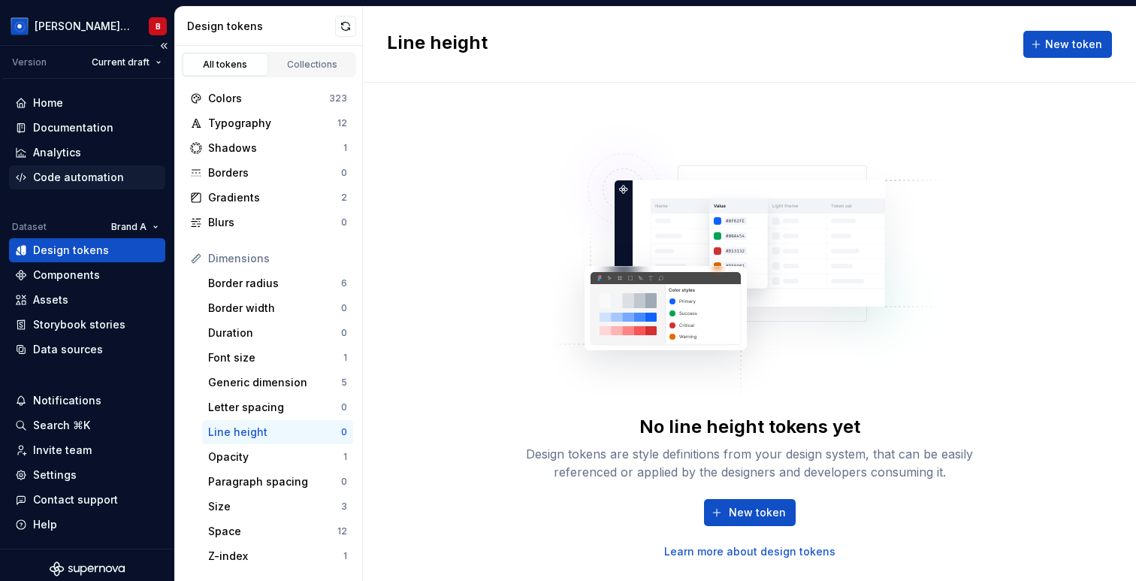
click at [76, 179] on div "Code automation" at bounding box center [78, 177] width 91 height 15
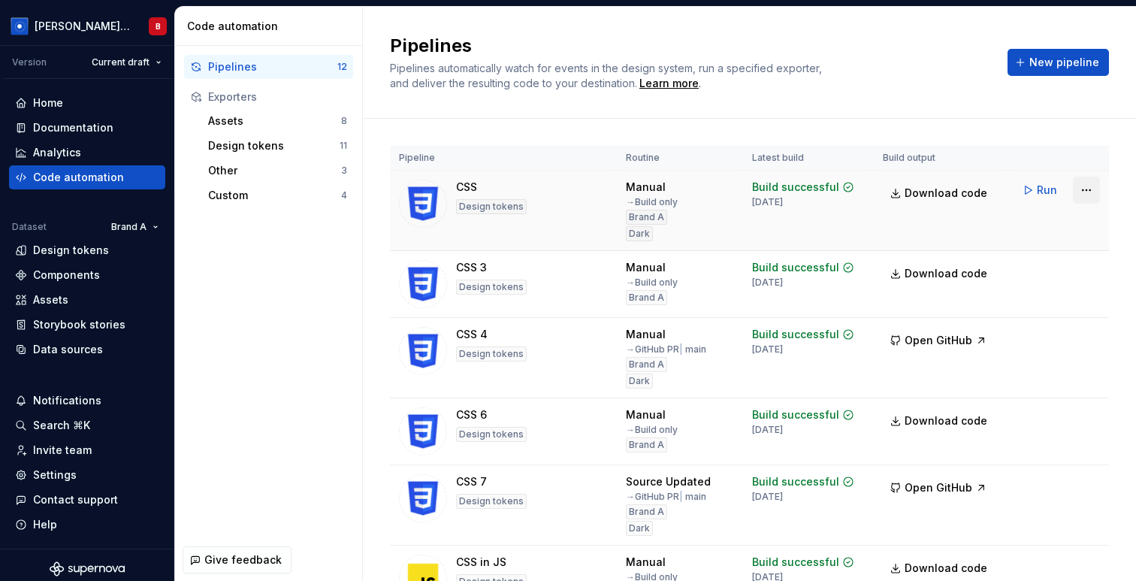
click at [952, 196] on html "Beatriz Design System B Version Current draft Home Documentation Analytics Code…" at bounding box center [568, 290] width 1136 height 581
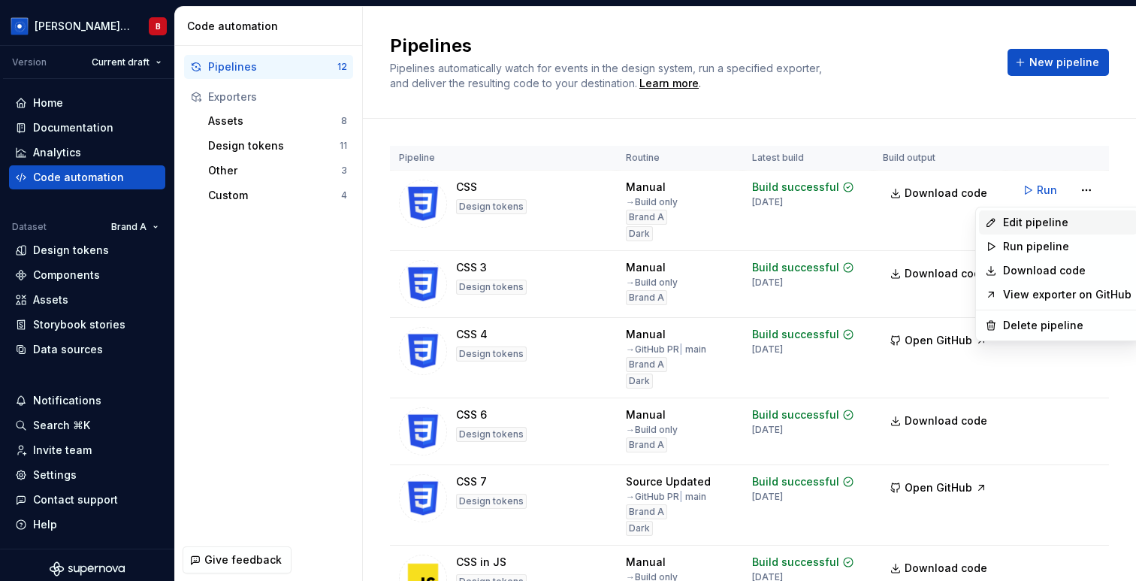
click at [952, 222] on div "Edit pipeline" at bounding box center [1067, 222] width 128 height 15
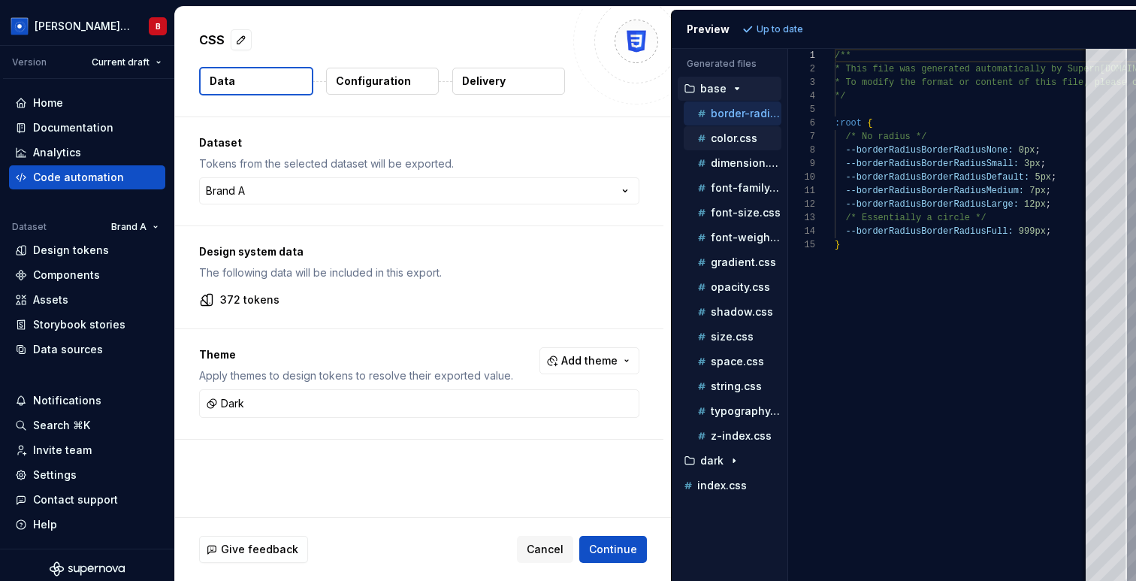
click at [724, 143] on div "color.css" at bounding box center [737, 138] width 87 height 15
type textarea "**********"
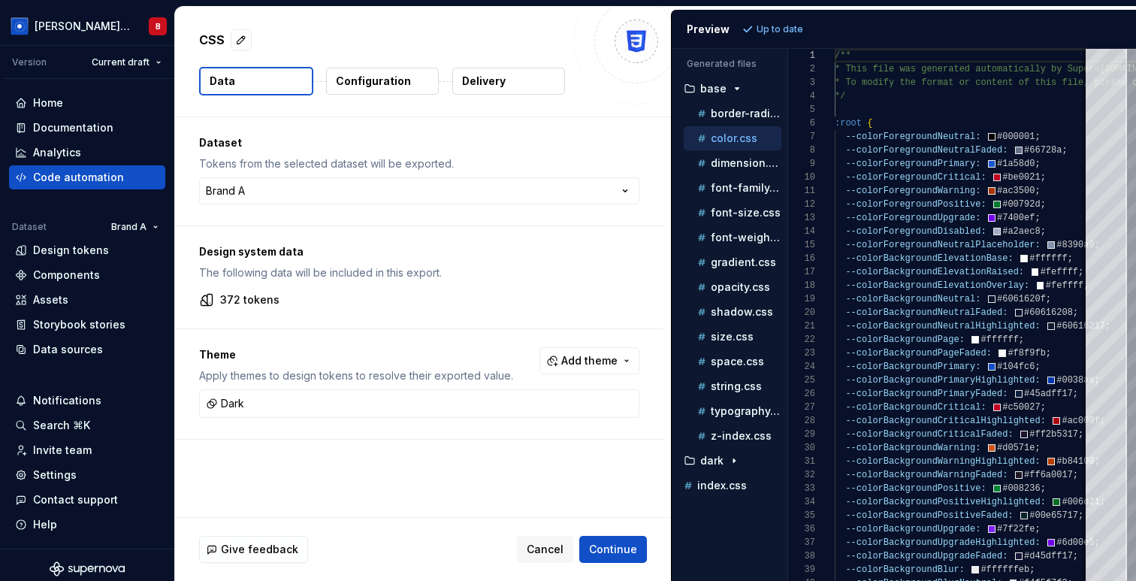
click at [415, 268] on p "The following data will be included in this export." at bounding box center [419, 272] width 440 height 15
click at [484, 81] on p "Delivery" at bounding box center [484, 81] width 44 height 15
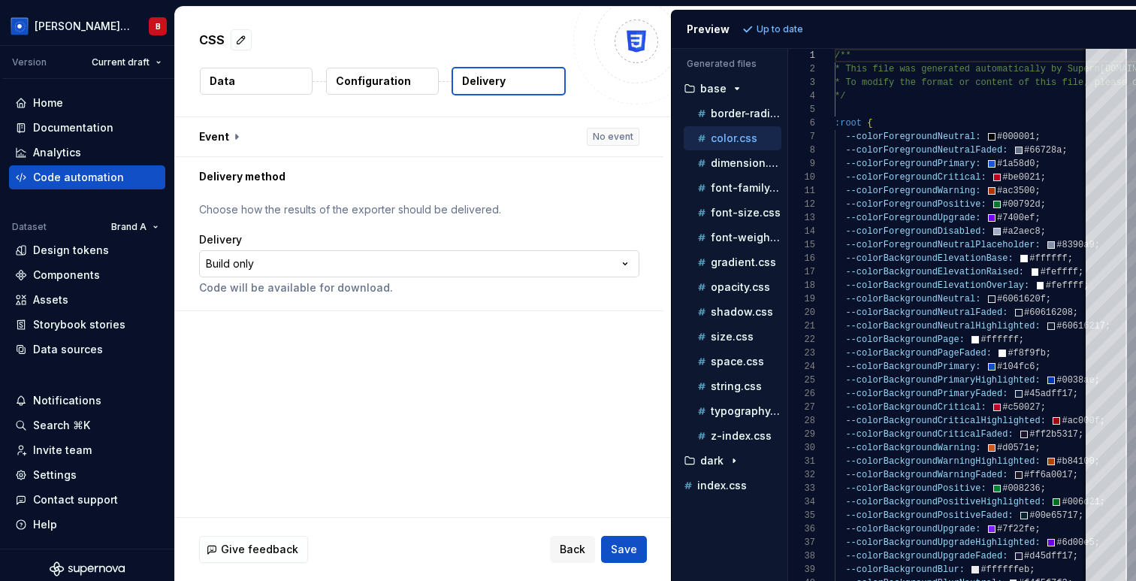
click at [237, 266] on html "**********" at bounding box center [568, 290] width 1136 height 581
click at [40, 176] on div "Code automation" at bounding box center [78, 177] width 91 height 15
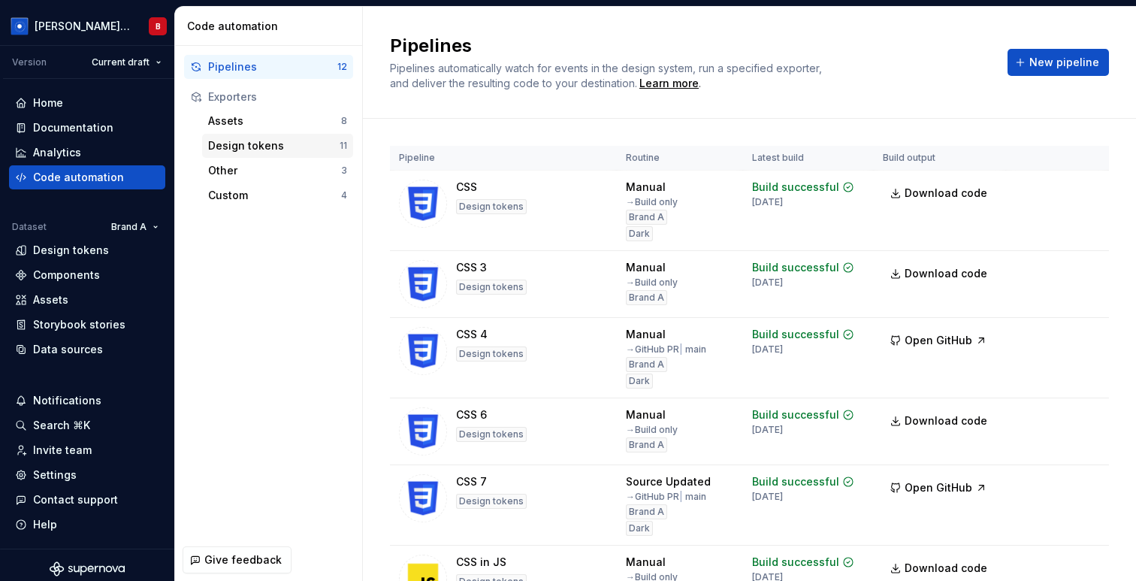
click at [243, 151] on div "Design tokens" at bounding box center [273, 145] width 131 height 15
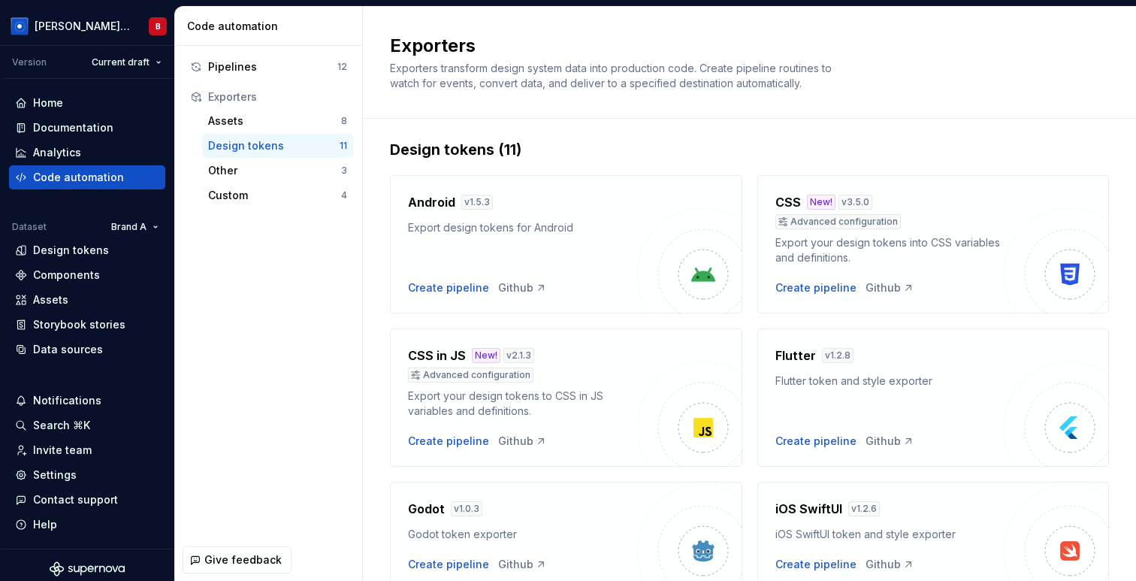
scroll to position [11, 0]
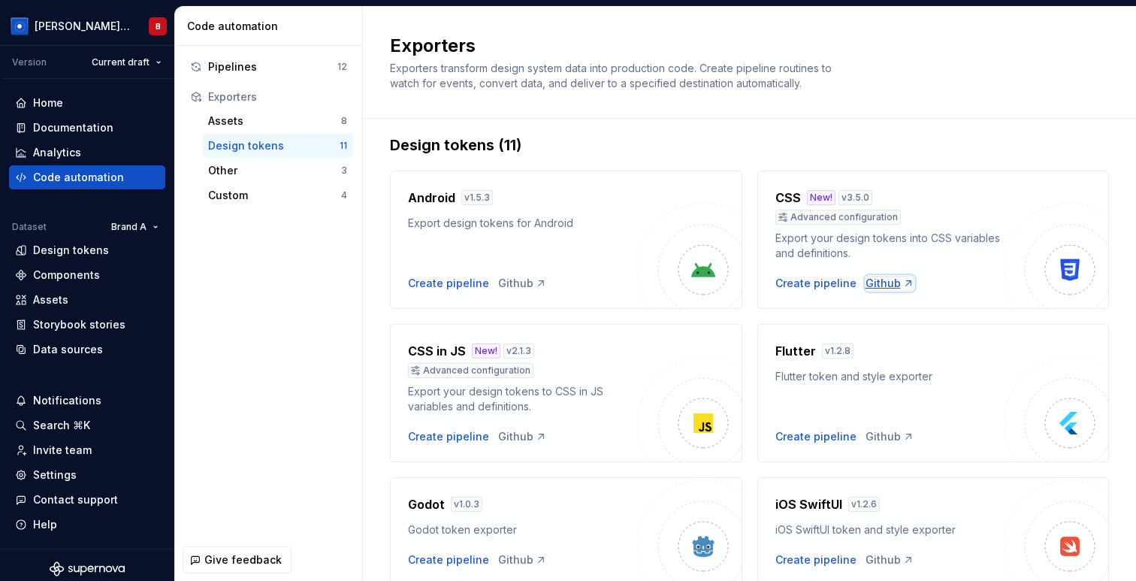
click at [905, 285] on icon at bounding box center [907, 283] width 5 height 5
click at [53, 96] on div "Home" at bounding box center [48, 102] width 30 height 15
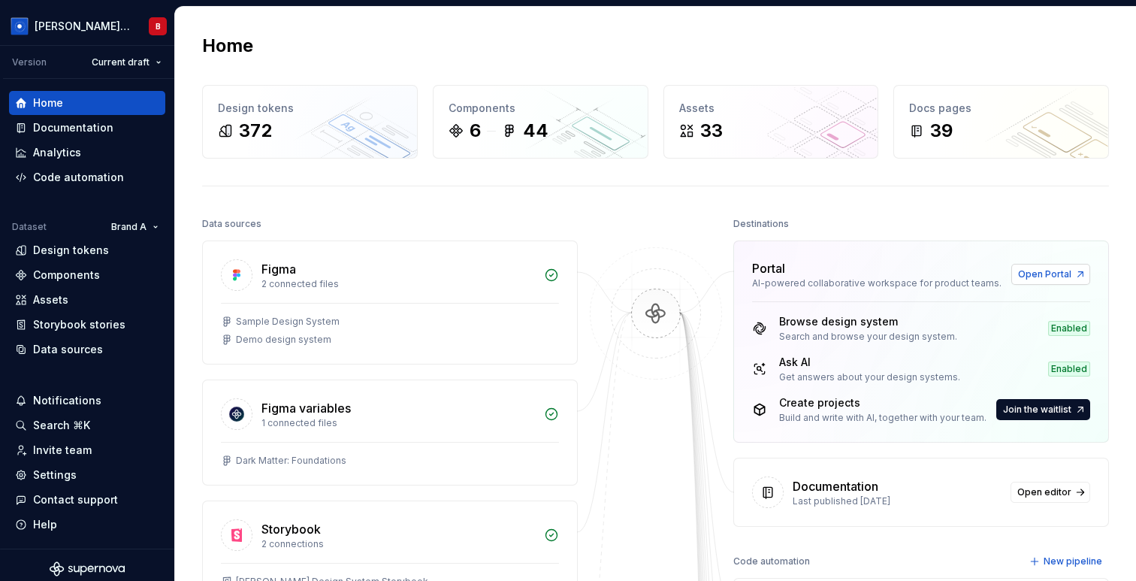
click at [952, 274] on span "Open Portal" at bounding box center [1044, 274] width 53 height 12
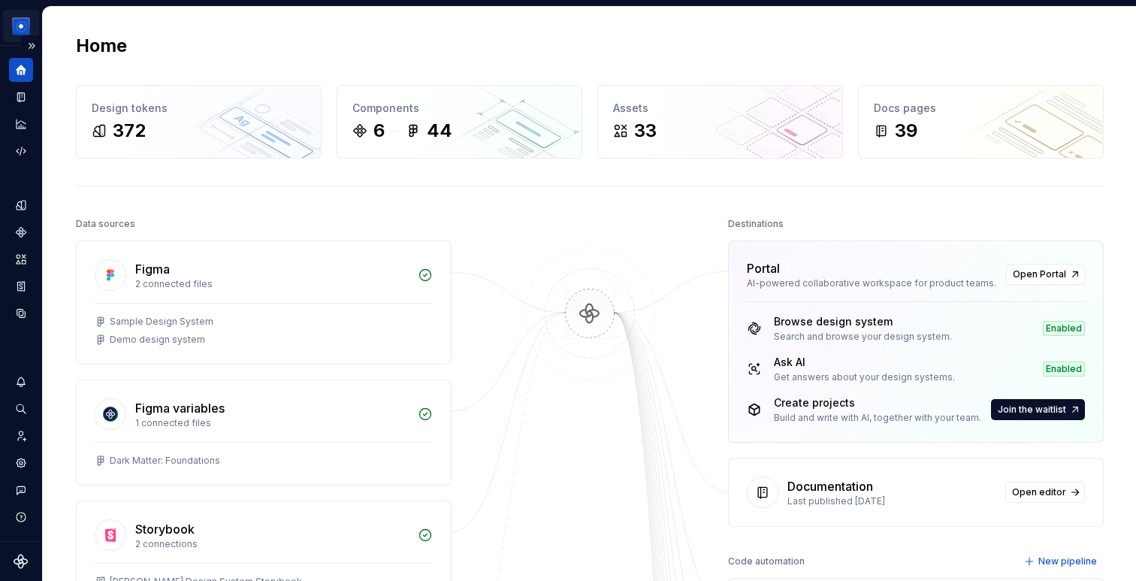
click at [21, 26] on html "[PERSON_NAME] Design System B Dataset Brand A Home Design tokens 372 Components…" at bounding box center [568, 290] width 1136 height 581
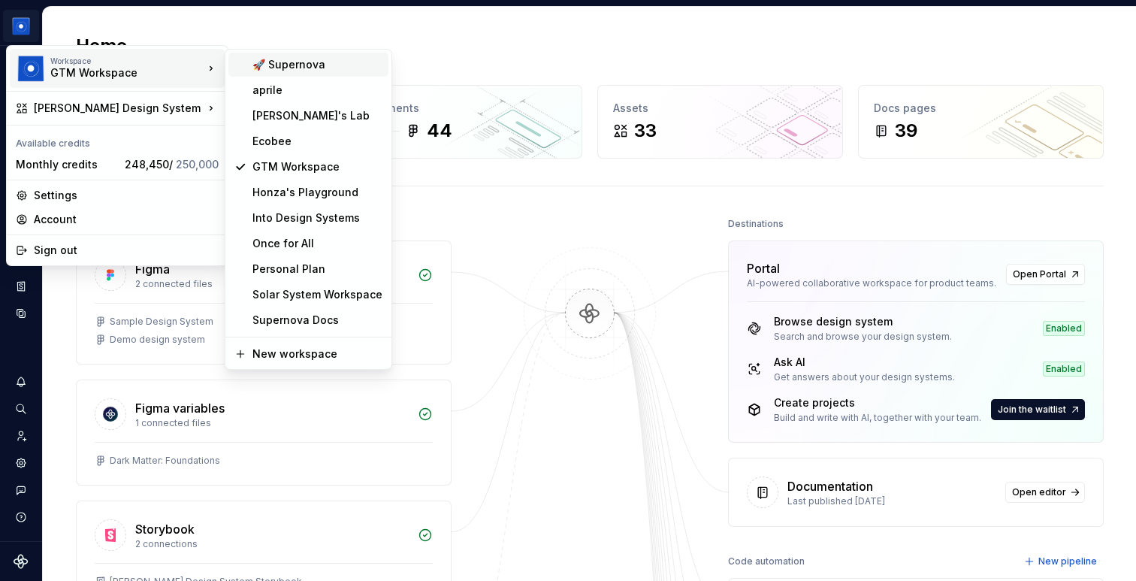
click at [313, 71] on div "🚀 Supernova" at bounding box center [317, 64] width 130 height 15
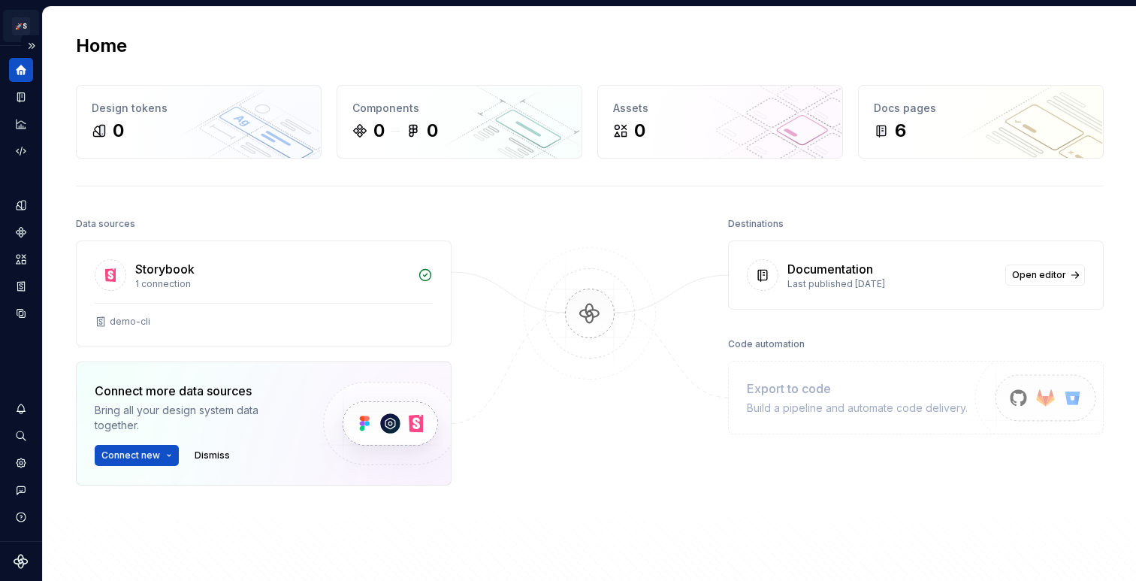
click at [24, 20] on html "🚀S Demo Storybook CLI B Dataset Moon Home Design tokens 0 Components 0 0 Assets…" at bounding box center [568, 290] width 1136 height 581
click at [536, 167] on html "🚀S Demo Storybook CLI B Dataset Moon Home Design tokens 0 Components 0 0 Assets…" at bounding box center [568, 290] width 1136 height 581
click at [24, 316] on icon "Data sources" at bounding box center [21, 313] width 14 height 14
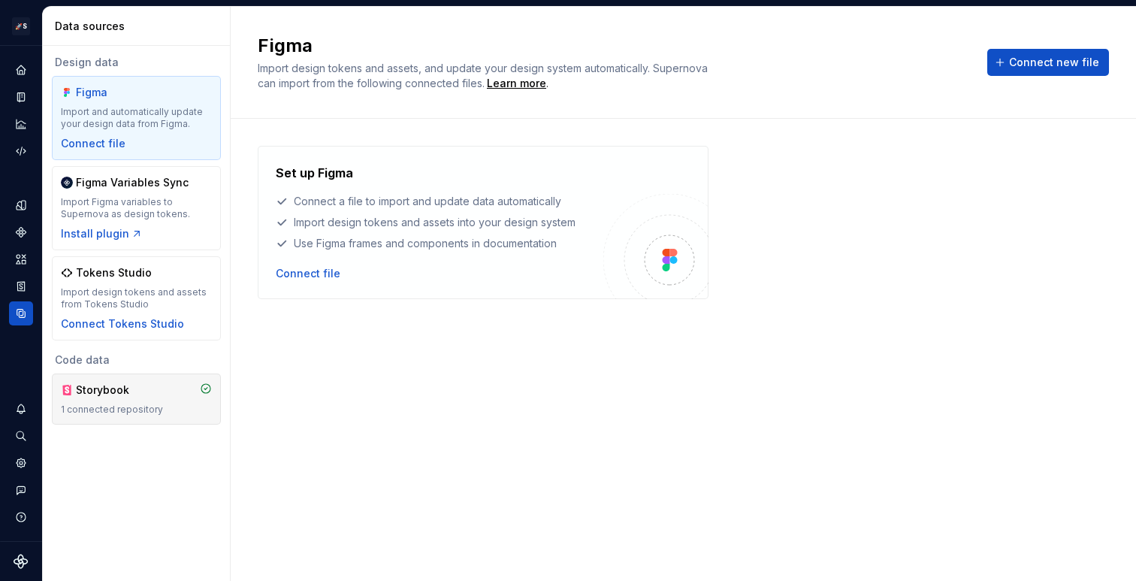
click at [113, 403] on div "Storybook 1 connected repository" at bounding box center [136, 398] width 151 height 33
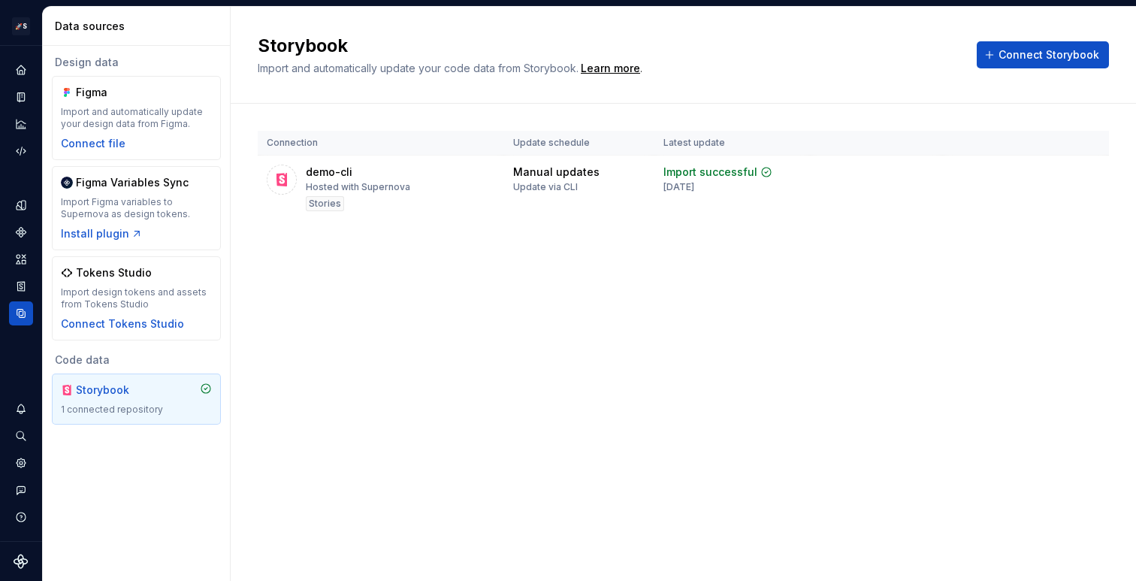
click at [651, 411] on div "Storybook Import and automatically update your code data from Storybook. Learn …" at bounding box center [683, 294] width 905 height 574
click at [1008, 55] on span "Connect Storybook" at bounding box center [1048, 54] width 101 height 15
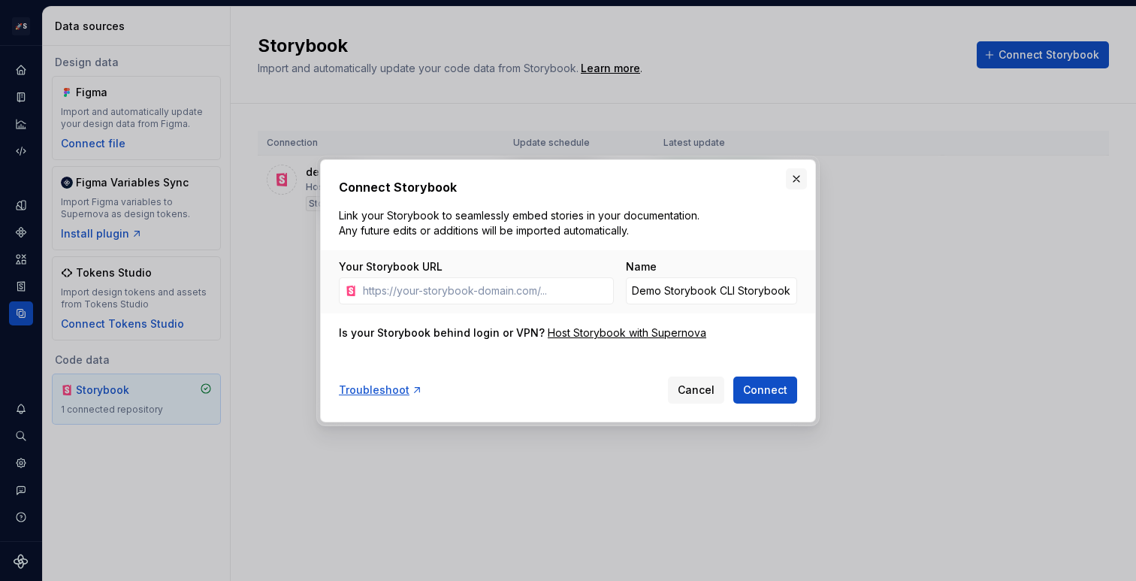
click at [792, 179] on button "button" at bounding box center [796, 178] width 21 height 21
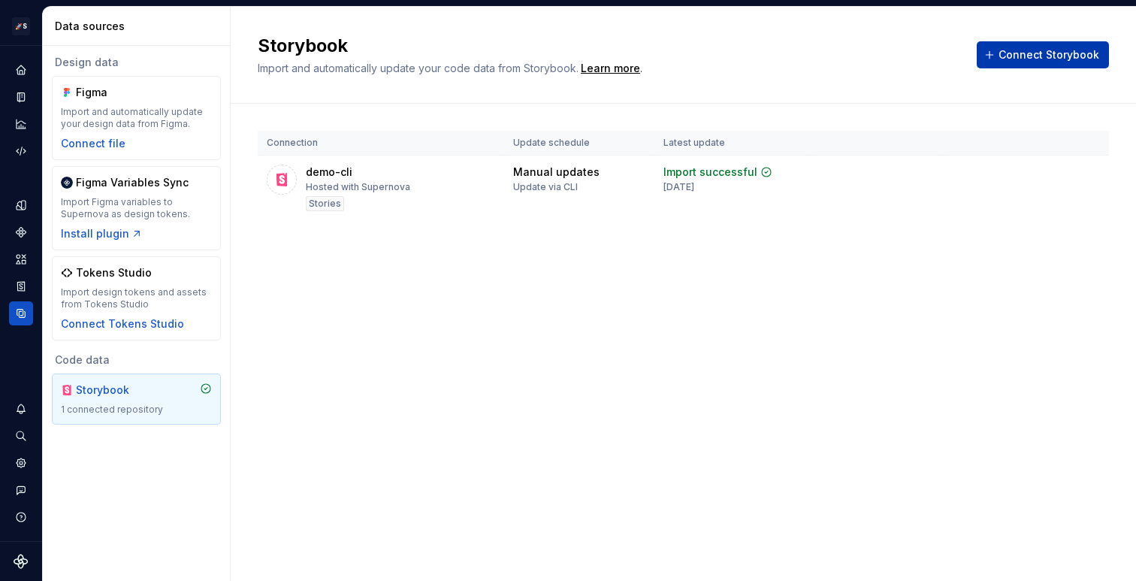
click at [1006, 59] on span "Connect Storybook" at bounding box center [1048, 54] width 101 height 15
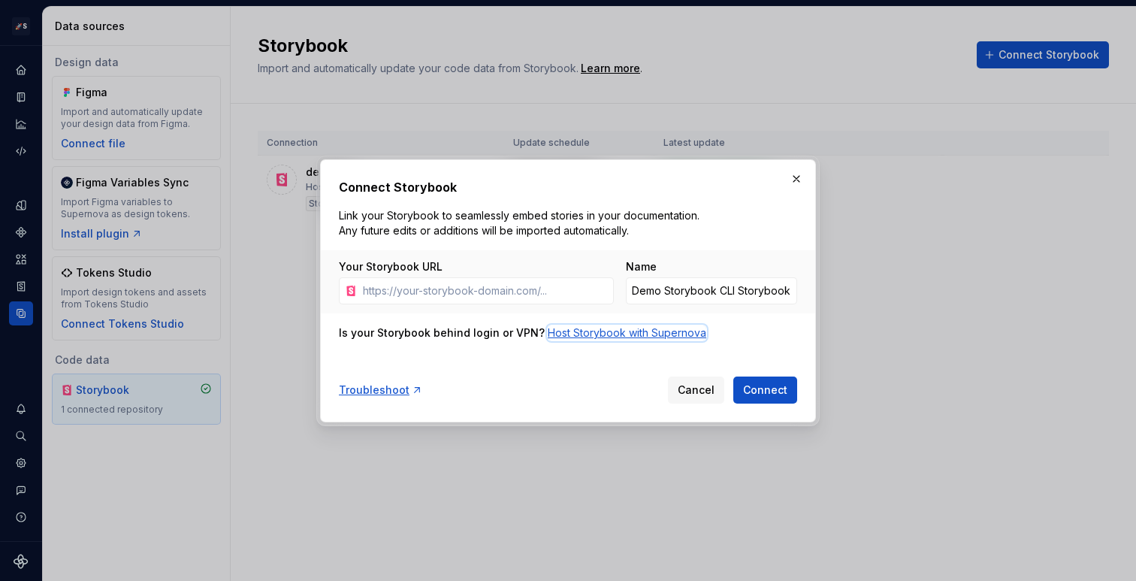
click at [590, 328] on div "Host Storybook with Supernova" at bounding box center [627, 332] width 159 height 15
click at [799, 179] on button "button" at bounding box center [796, 178] width 21 height 21
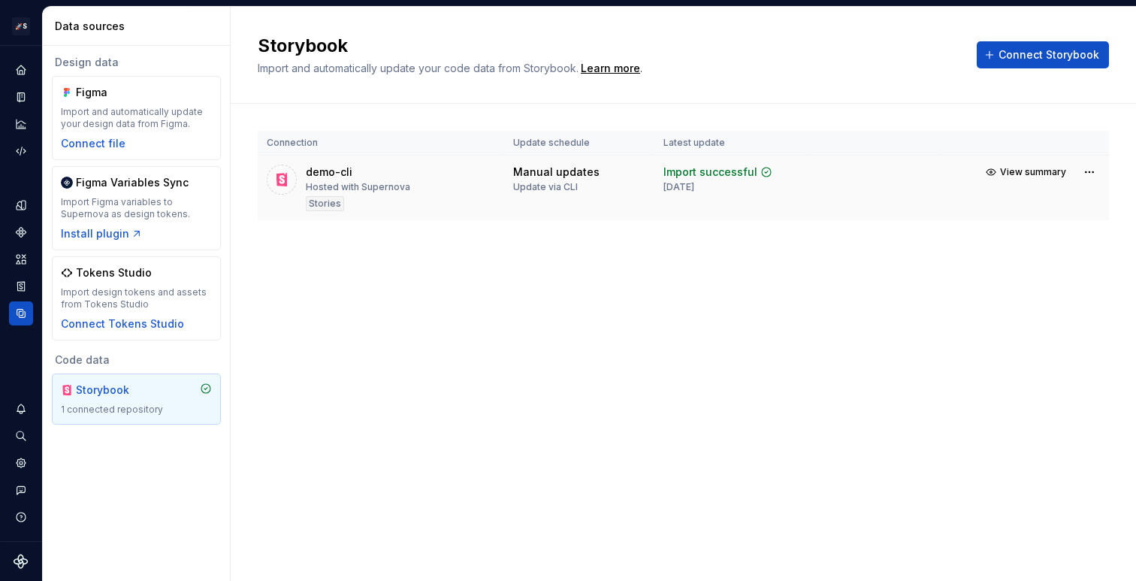
click at [1107, 166] on td "View summary" at bounding box center [1026, 172] width 166 height 33
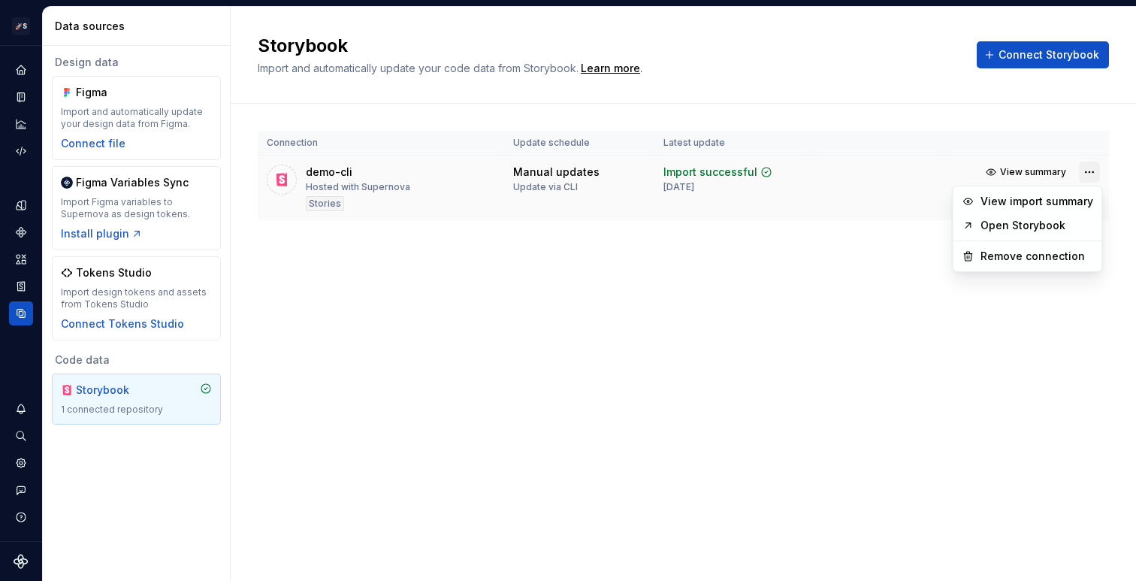
click at [1092, 167] on html "🚀S Demo Storybook CLI B Dataset Moon Data sources Design data Figma Import and …" at bounding box center [568, 290] width 1136 height 581
click at [508, 227] on html "🚀S Demo Storybook CLI B Dataset Moon Data sources Design data Figma Import and …" at bounding box center [568, 290] width 1136 height 581
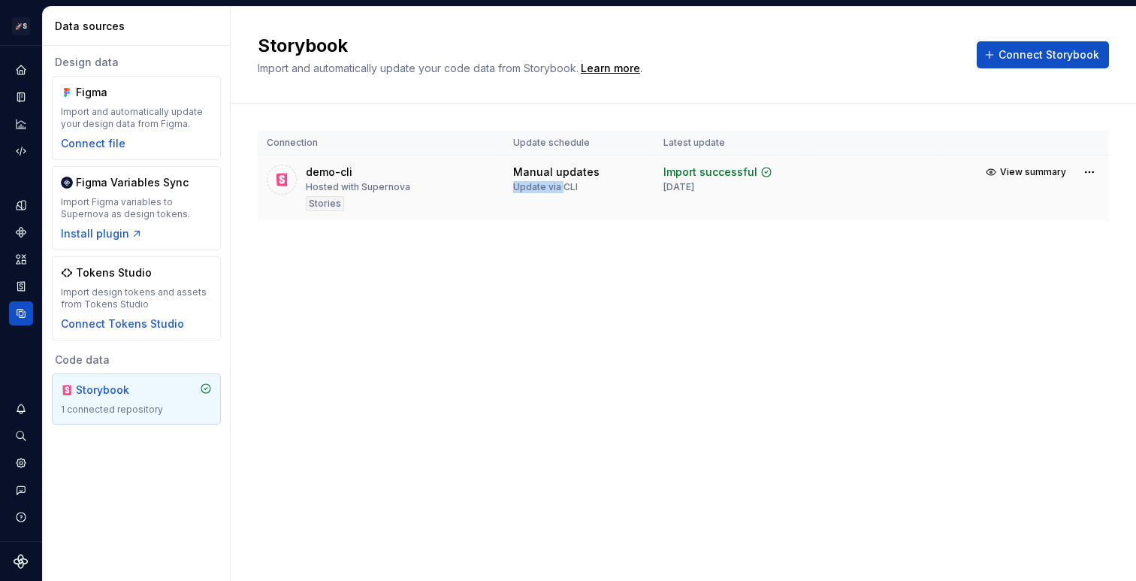
drag, startPoint x: 516, startPoint y: 189, endPoint x: 563, endPoint y: 189, distance: 47.3
click at [563, 189] on div "Update via CLI" at bounding box center [545, 187] width 65 height 12
click at [759, 300] on div "Storybook Import and automatically update your code data from Storybook. Learn …" at bounding box center [683, 294] width 905 height 574
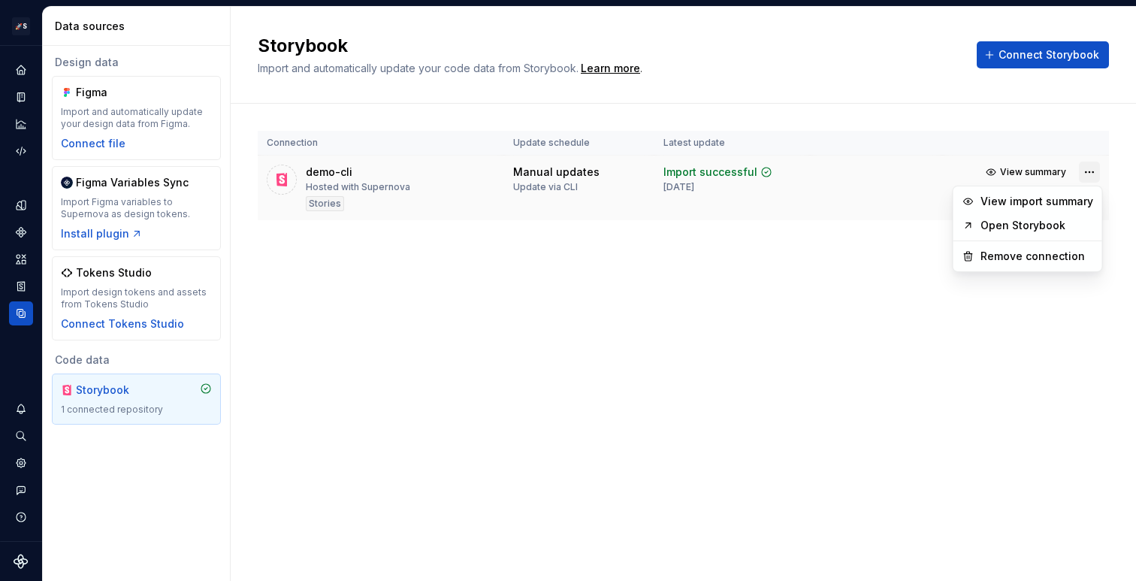
click at [1090, 174] on html "🚀S Demo Storybook CLI B Dataset Moon Data sources Design data Figma Import and …" at bounding box center [568, 290] width 1136 height 581
click at [1008, 228] on link "Open Storybook" at bounding box center [1036, 225] width 113 height 15
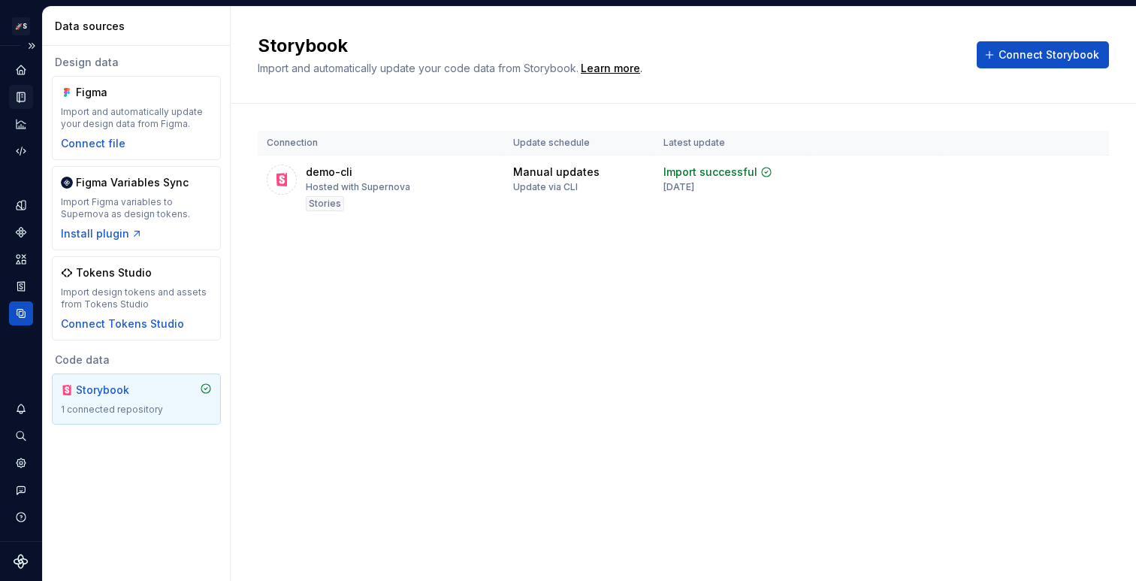
click at [20, 94] on icon "Documentation" at bounding box center [23, 97] width 6 height 8
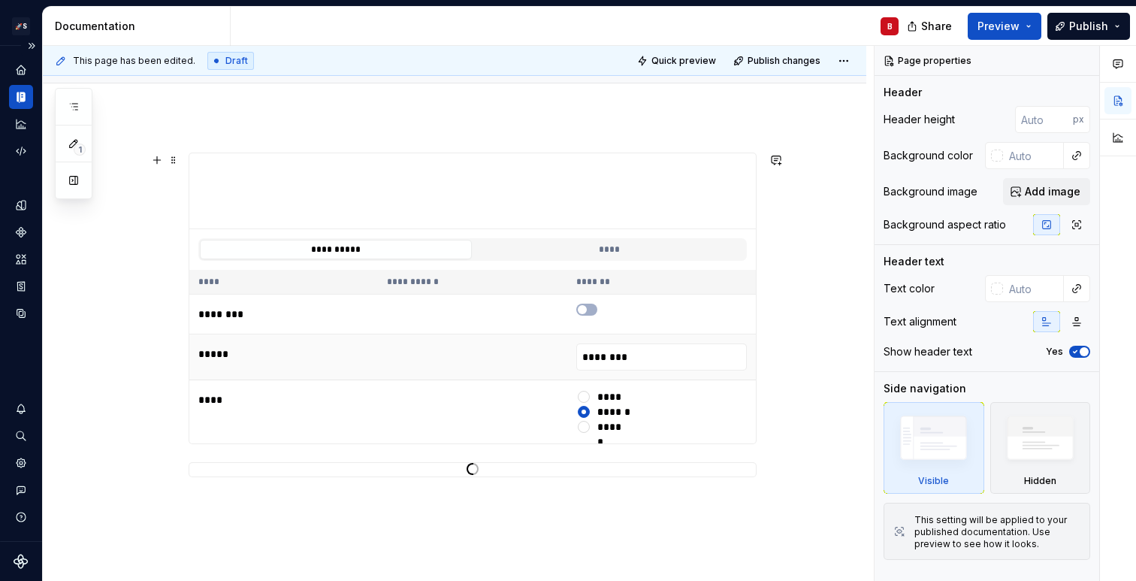
scroll to position [147, 0]
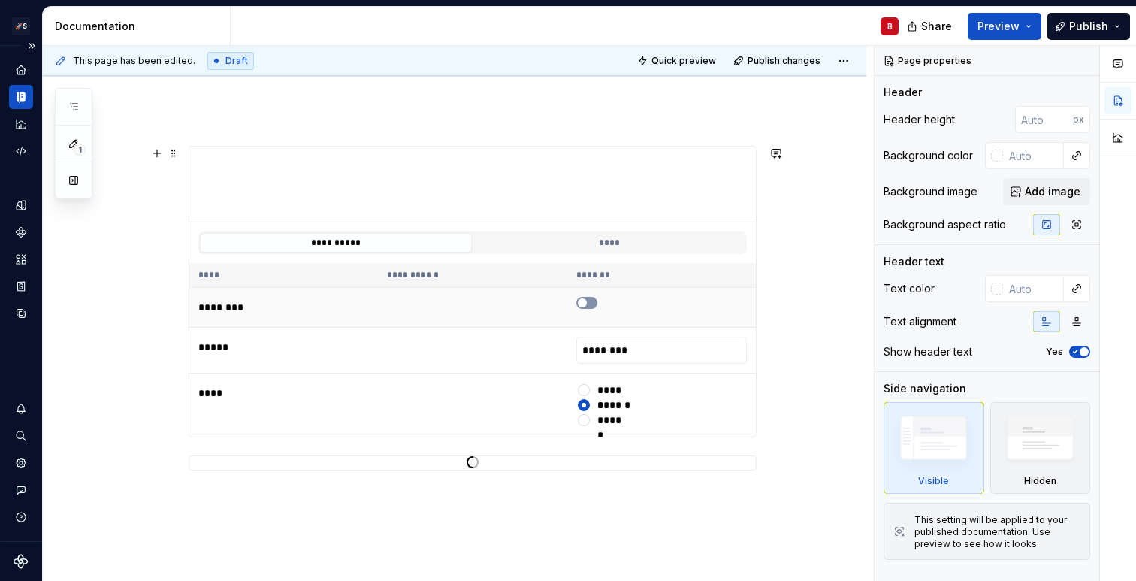
click at [588, 303] on icon "button" at bounding box center [582, 302] width 12 height 9
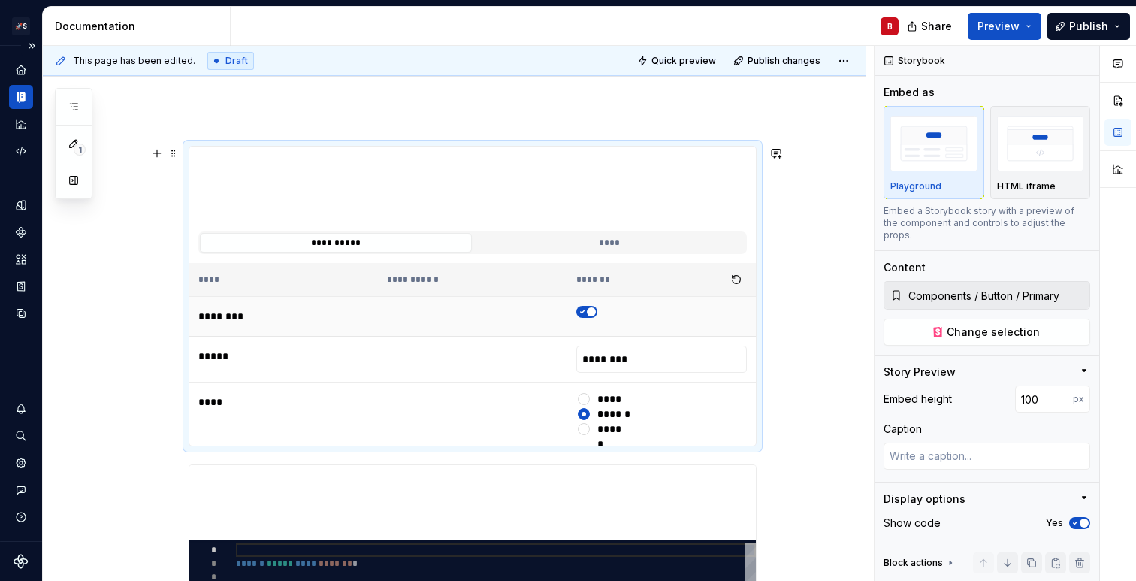
click at [593, 309] on span "button" at bounding box center [591, 311] width 9 height 9
click at [438, 290] on th "**********" at bounding box center [472, 280] width 189 height 34
click at [1052, 143] on img "button" at bounding box center [1040, 143] width 87 height 55
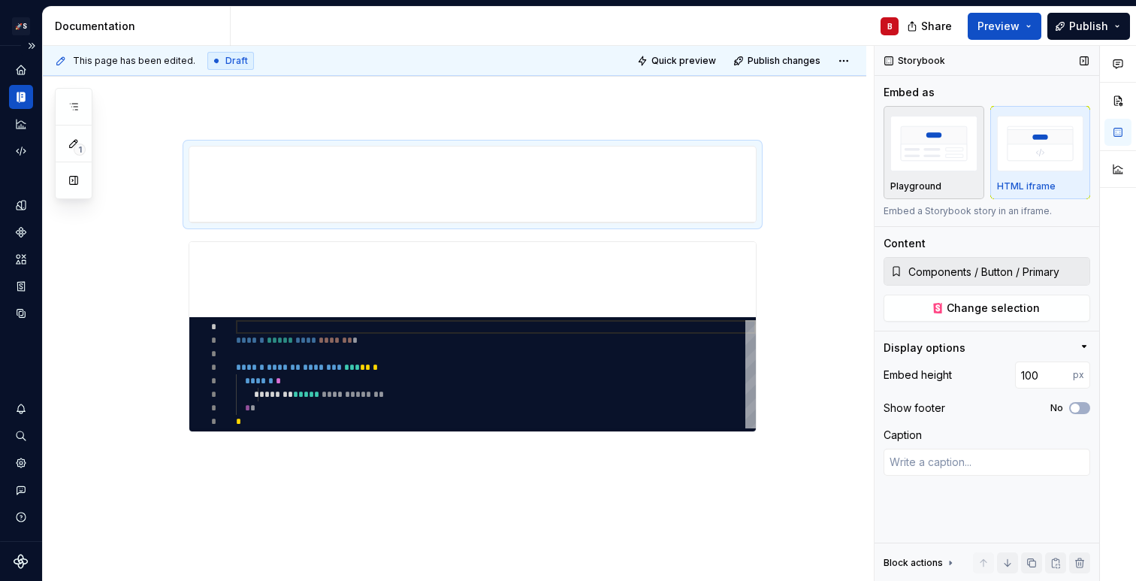
click at [930, 171] on img "button" at bounding box center [933, 143] width 87 height 55
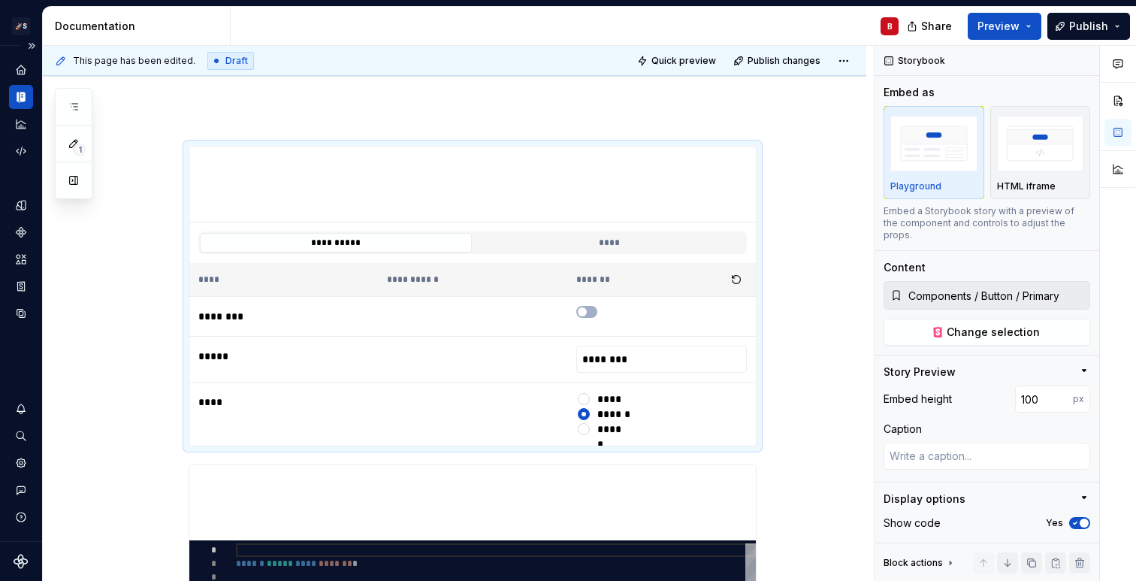
type textarea "*"
